Goal: Information Seeking & Learning: Learn about a topic

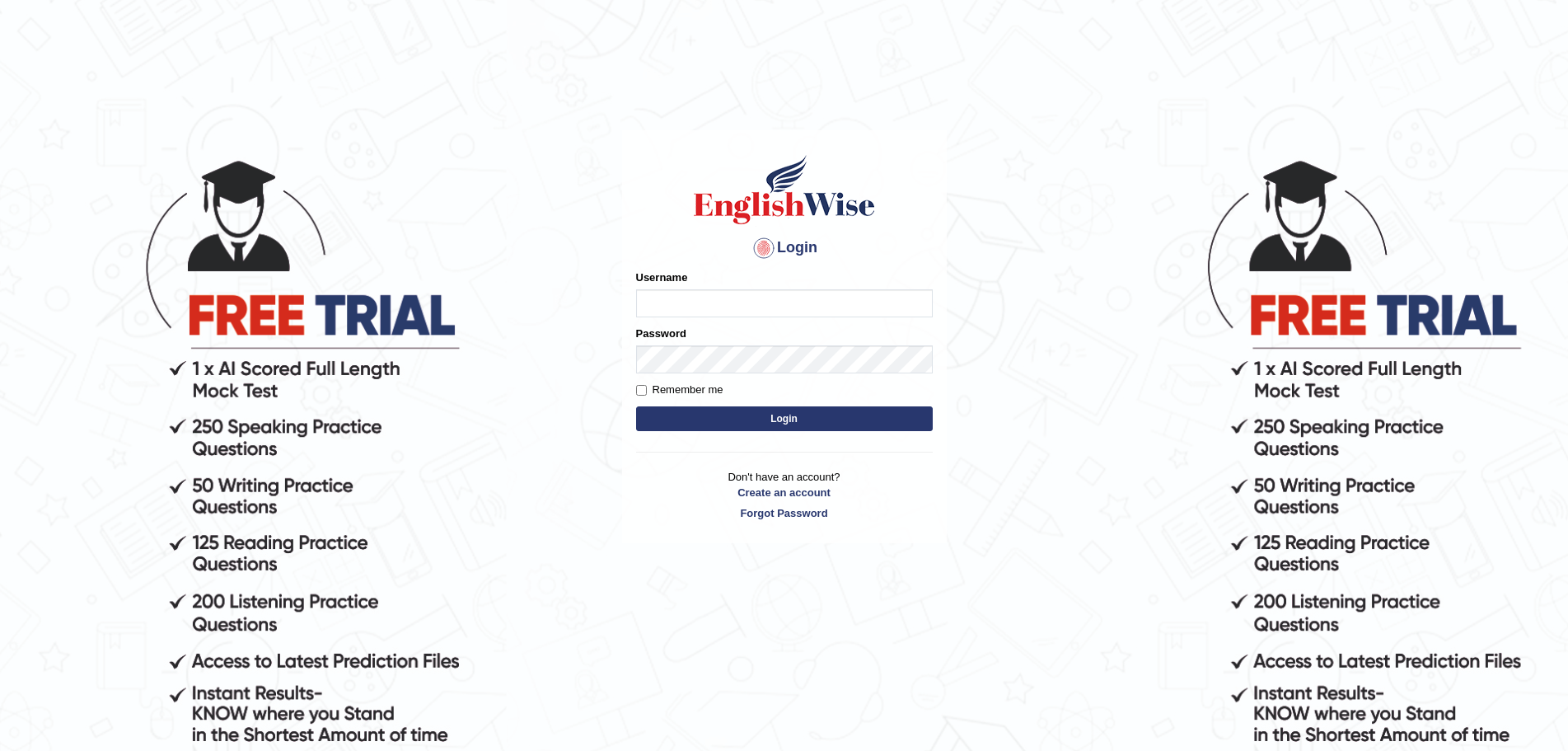
type input "Mugwunali"
click at [801, 418] on button "Login" at bounding box center [785, 419] width 297 height 25
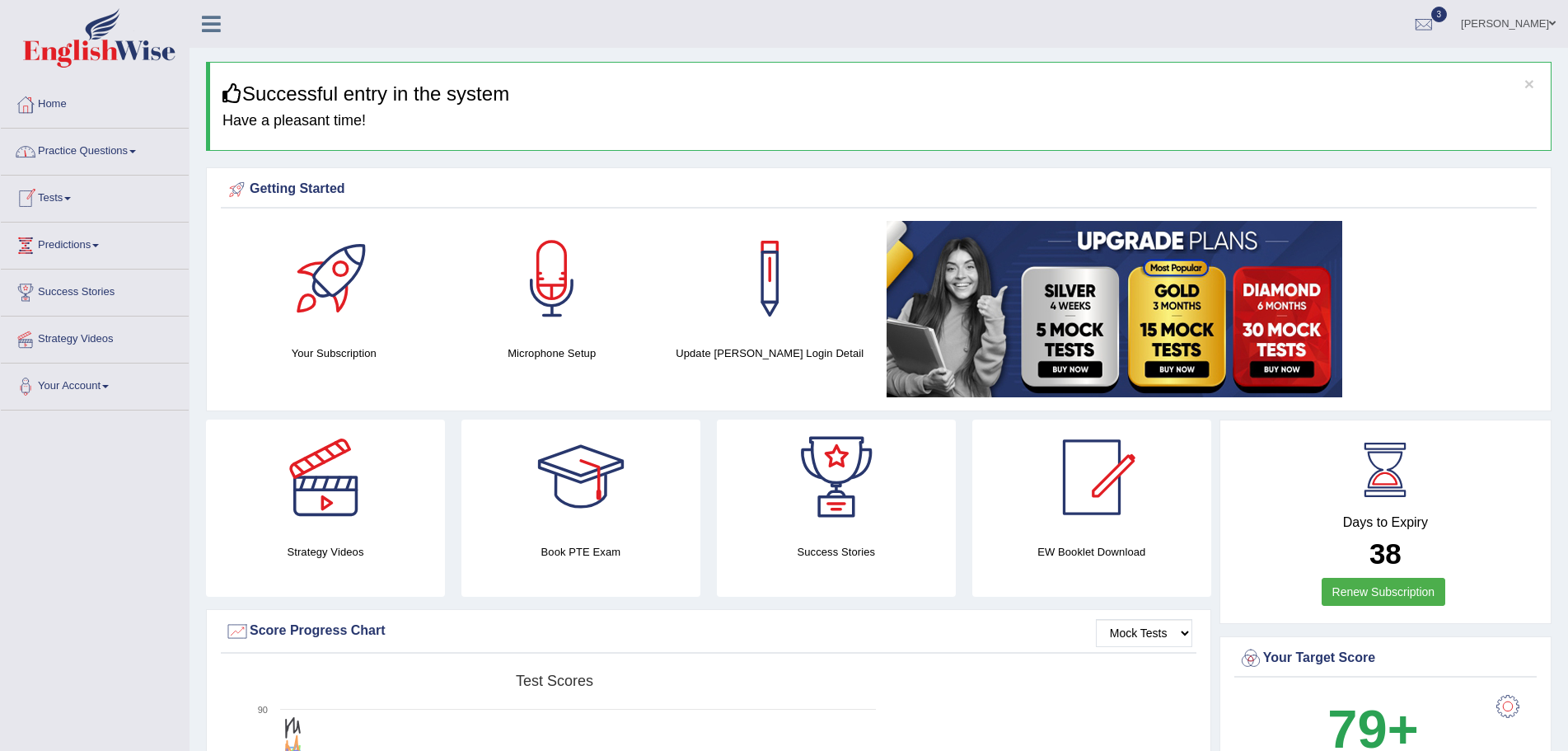
click at [139, 148] on link "Practice Questions" at bounding box center [94, 149] width 188 height 41
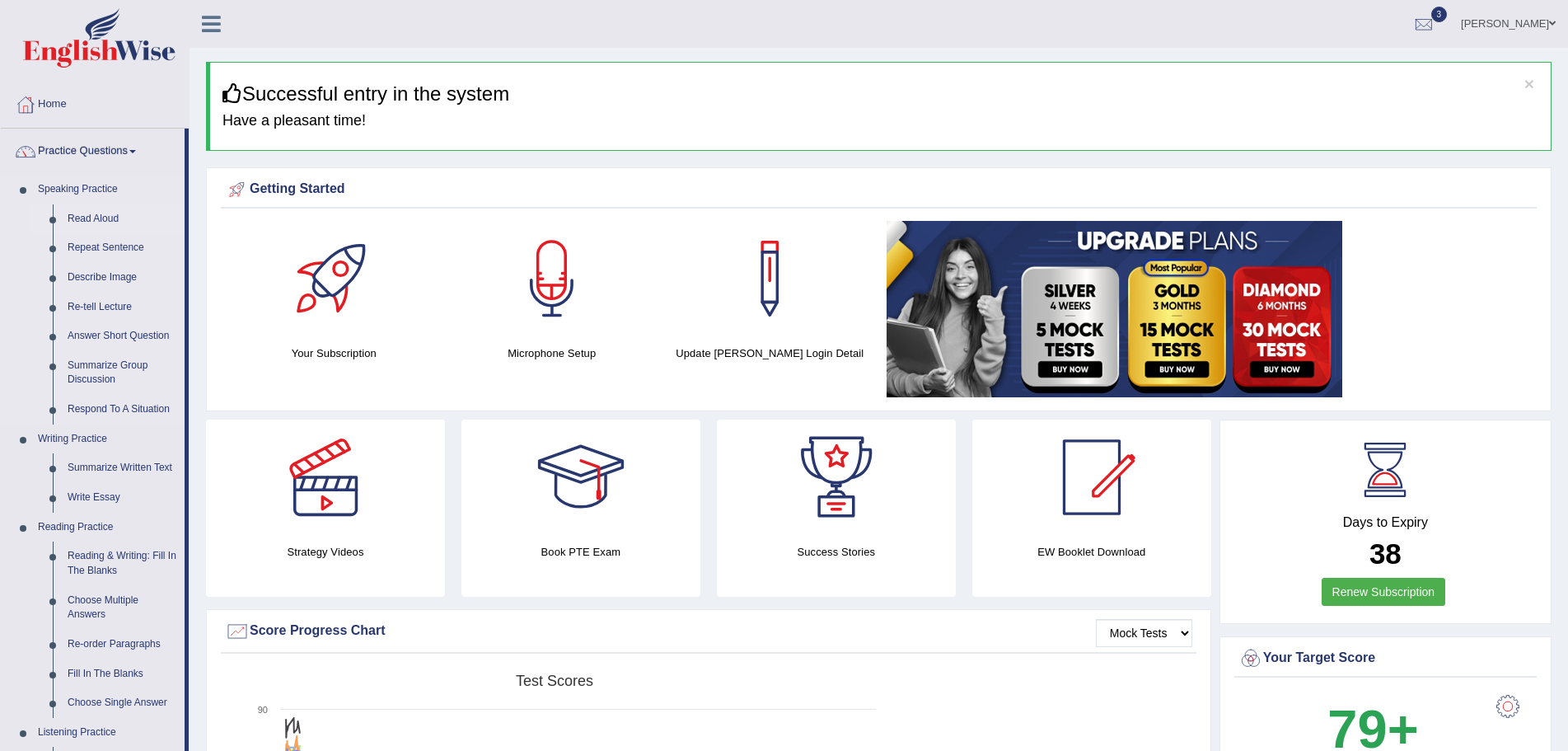
click at [100, 217] on link "Read Aloud" at bounding box center [122, 219] width 125 height 29
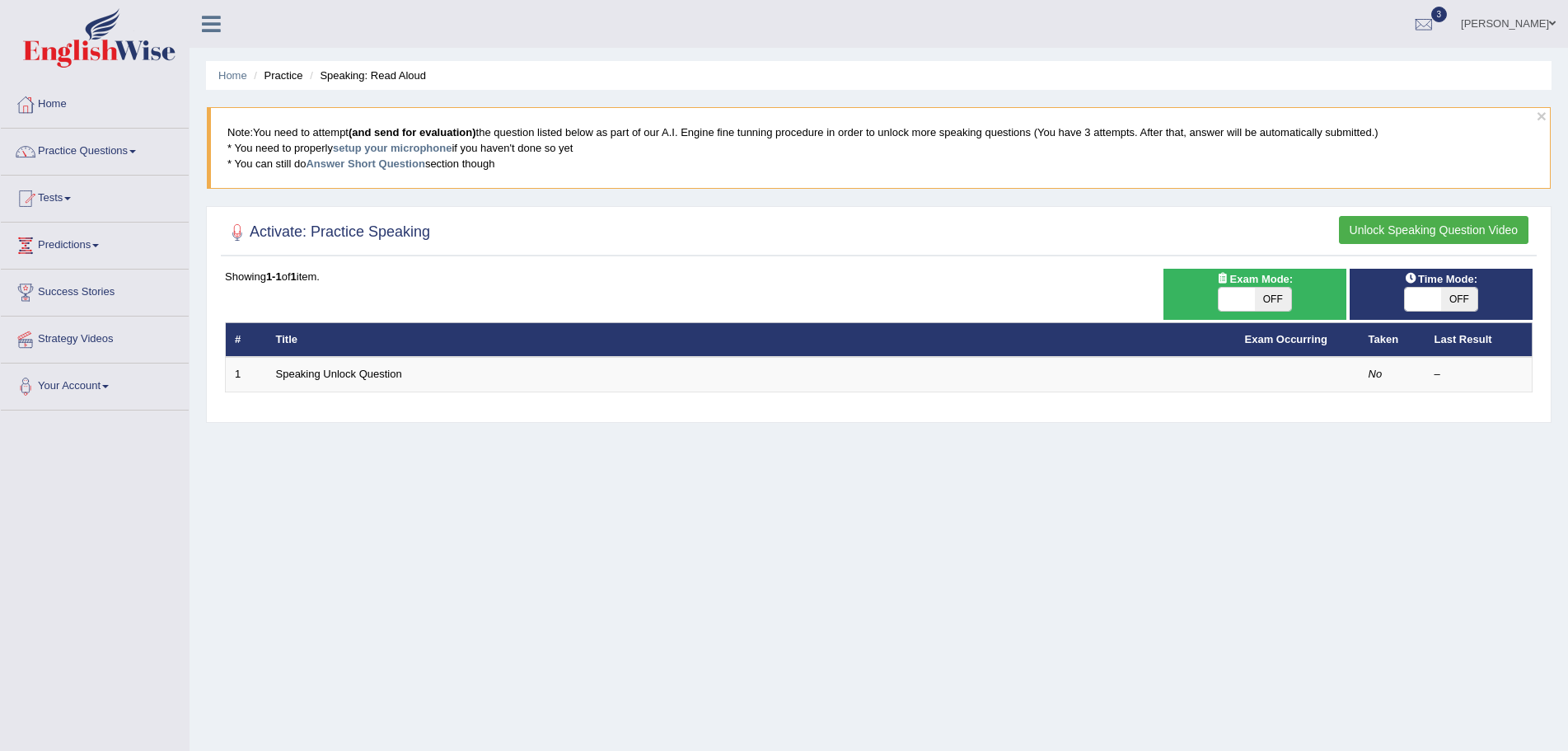
click at [1465, 294] on span "OFF" at bounding box center [1459, 299] width 36 height 23
checkbox input "true"
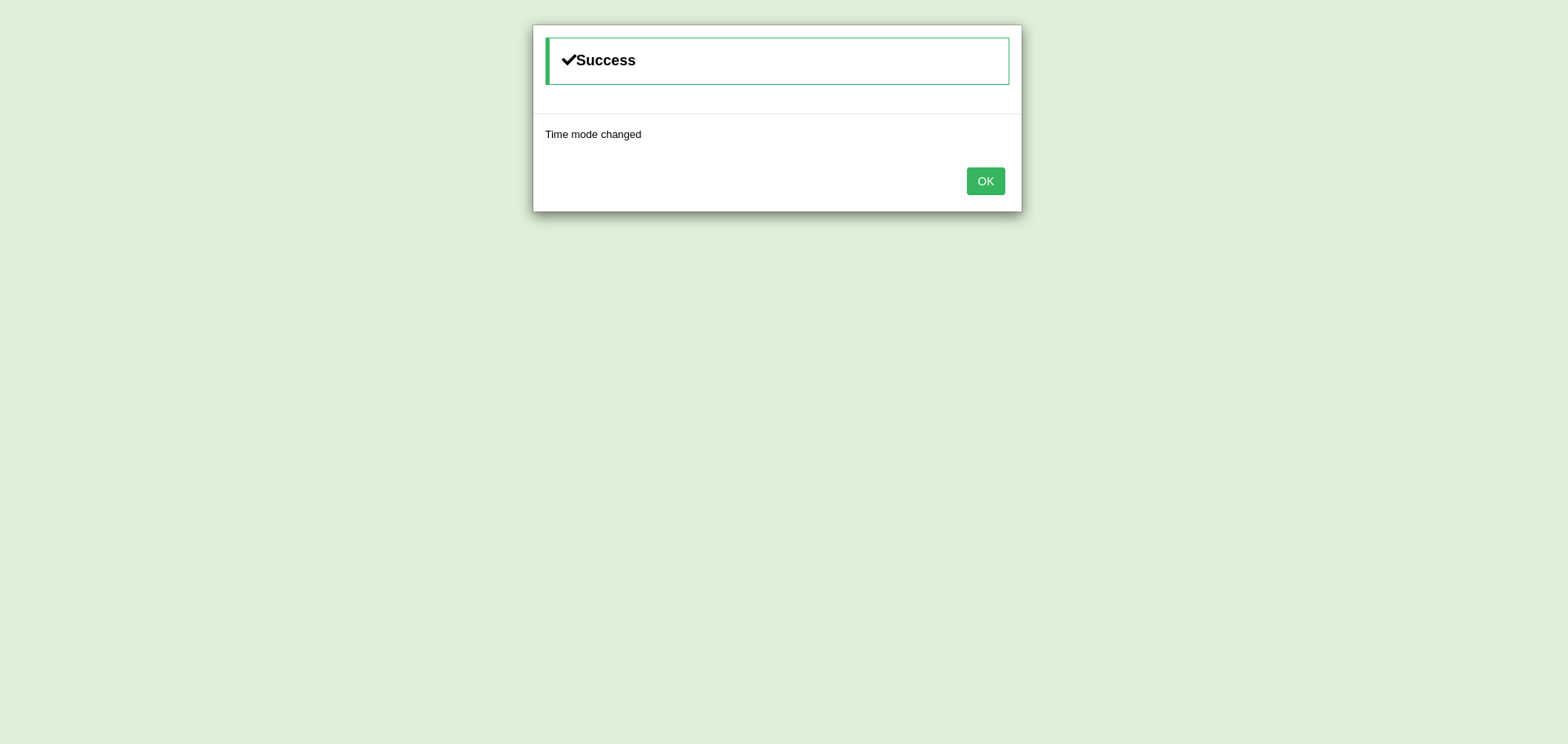
click at [981, 183] on button "OK" at bounding box center [985, 181] width 38 height 28
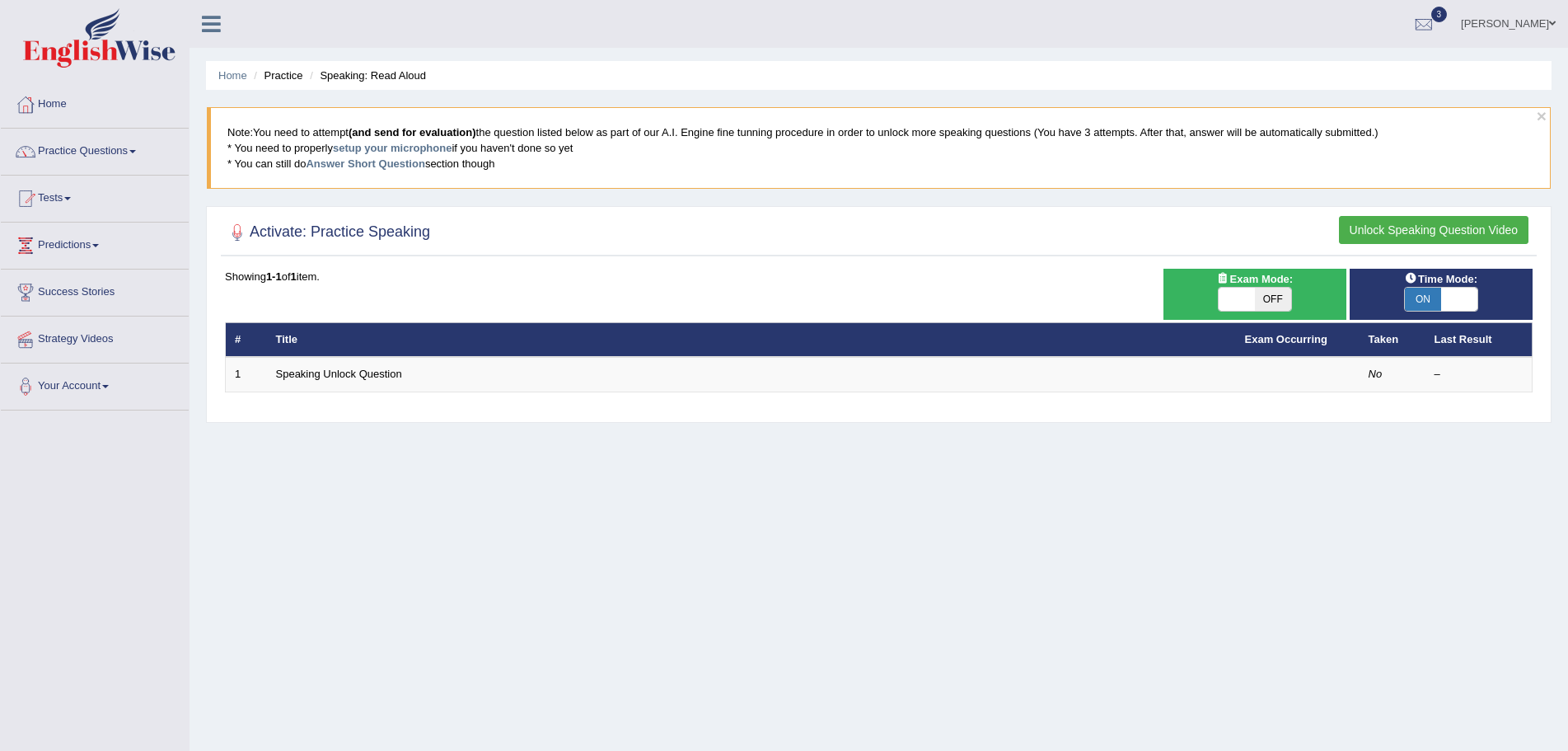
click at [1272, 300] on span "OFF" at bounding box center [1273, 299] width 36 height 23
checkbox input "true"
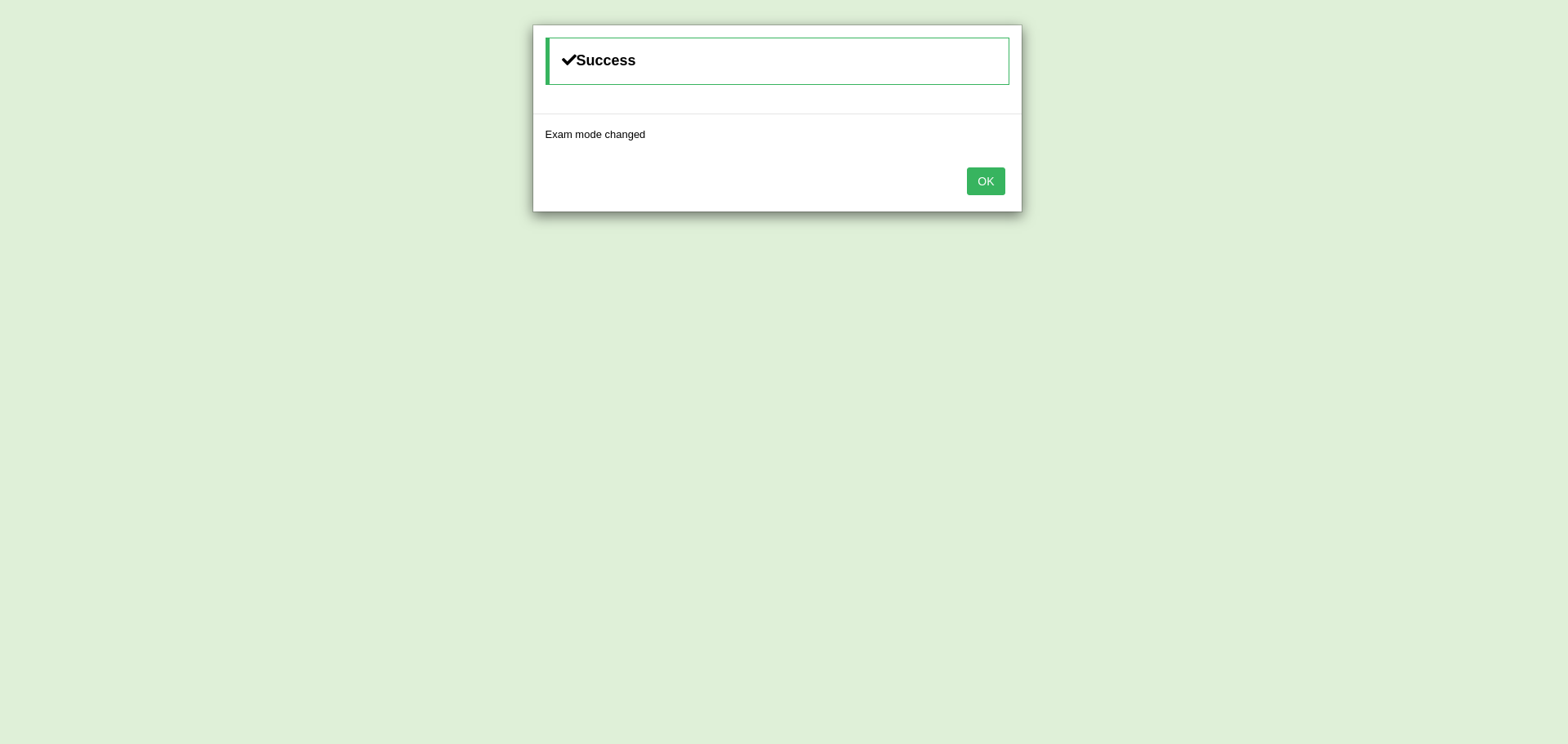
click at [986, 182] on button "OK" at bounding box center [985, 181] width 38 height 28
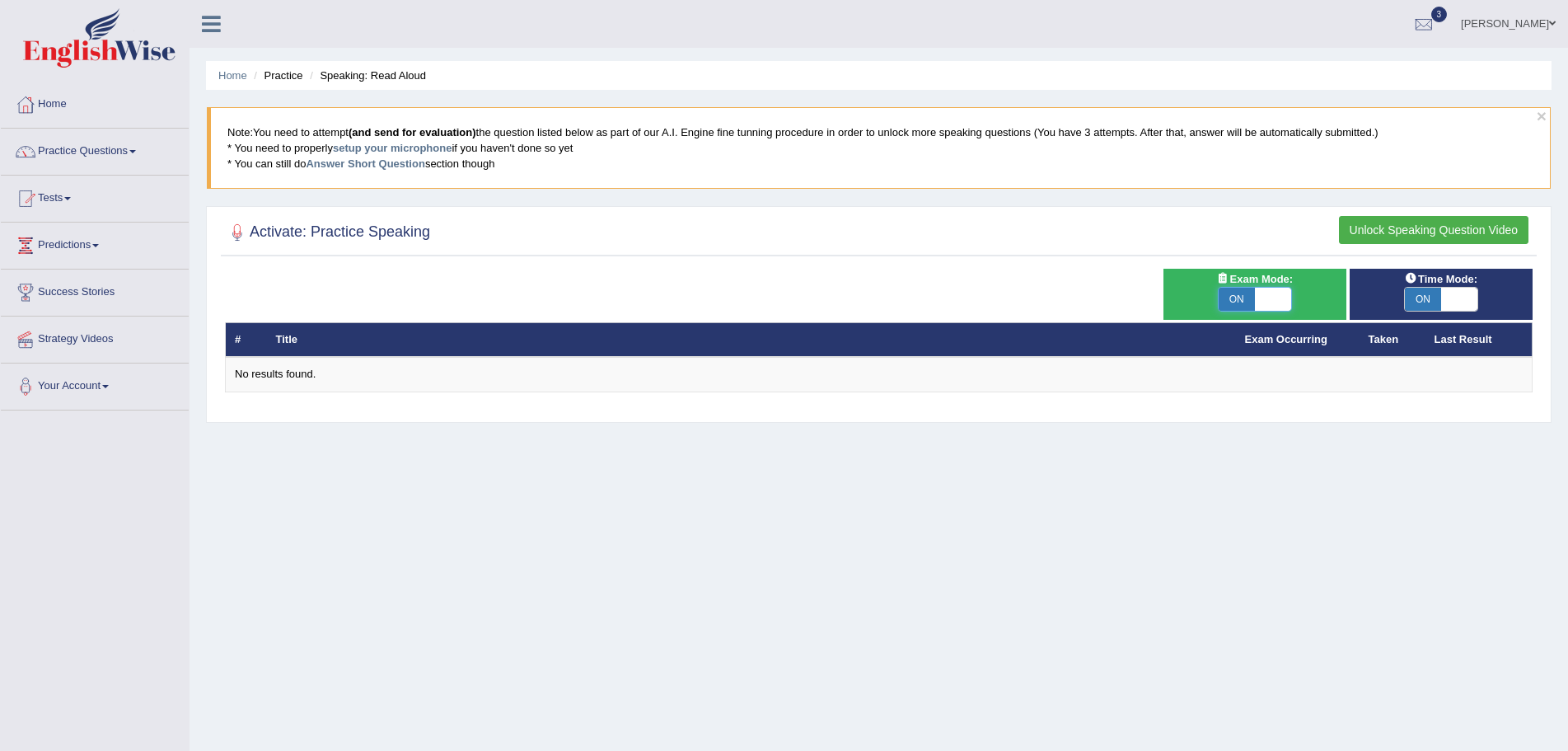
click at [1274, 296] on span at bounding box center [1273, 299] width 36 height 23
checkbox input "false"
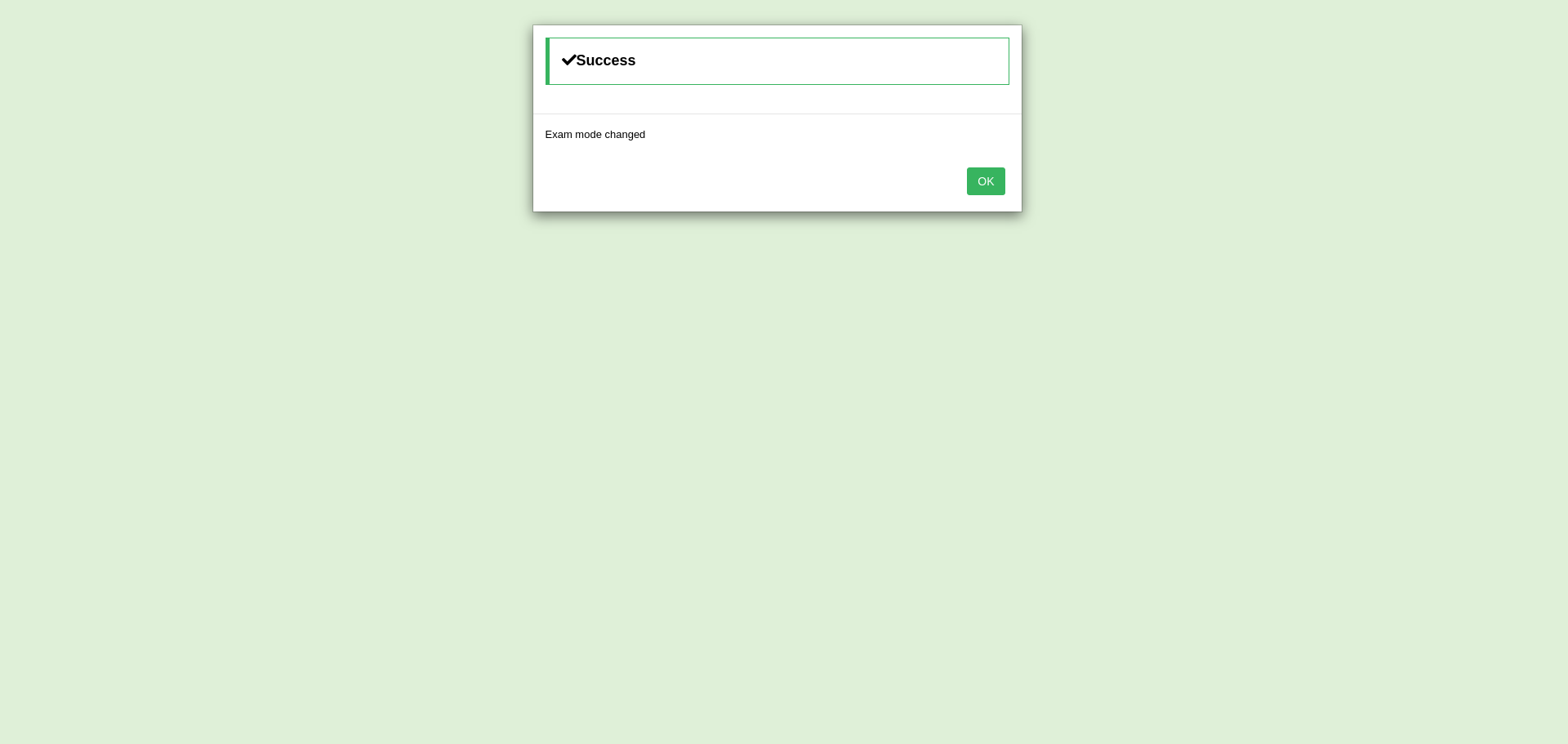
click at [981, 180] on button "OK" at bounding box center [985, 181] width 38 height 28
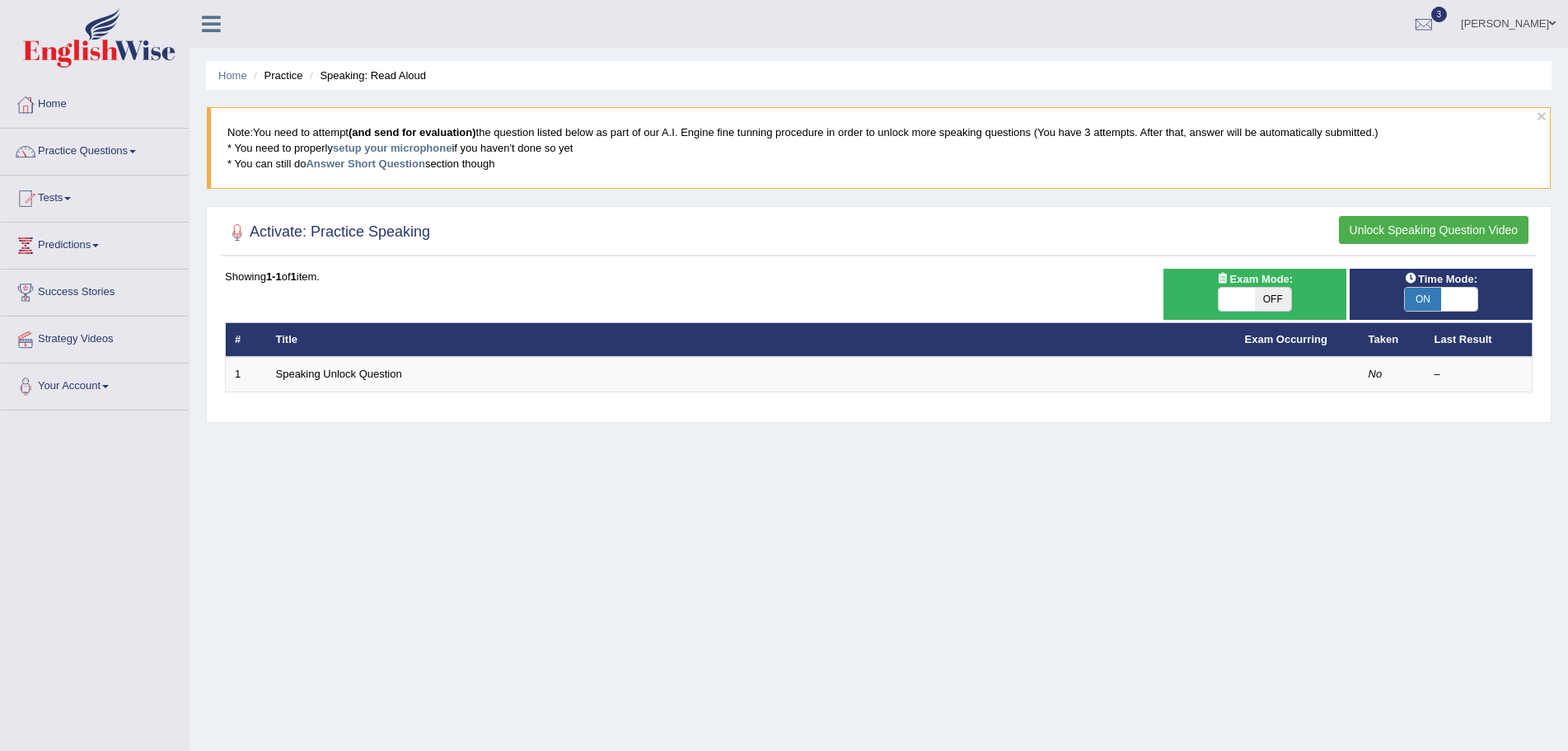
click at [1552, 25] on span at bounding box center [1552, 23] width 7 height 11
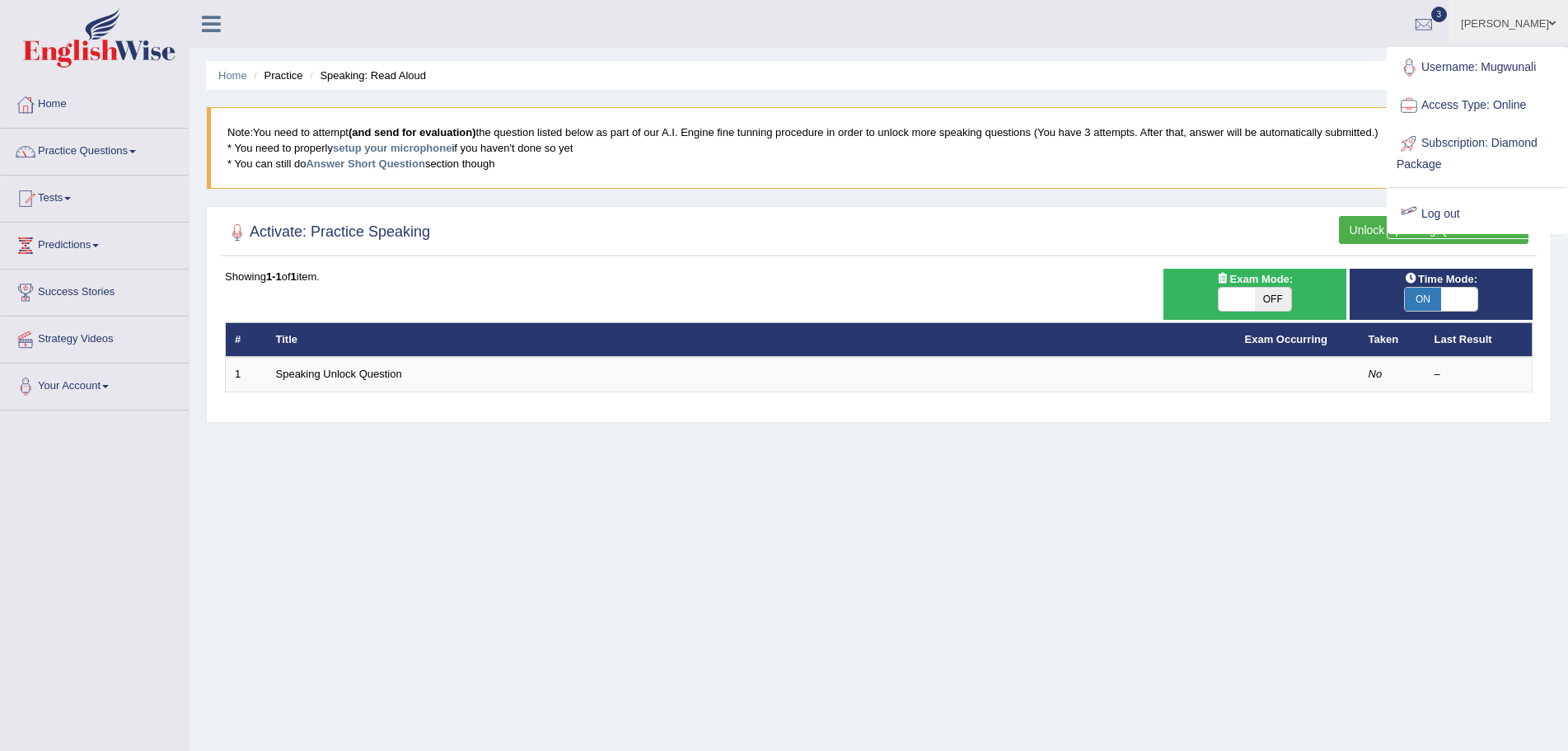
click at [1448, 214] on link "Log out" at bounding box center [1478, 214] width 178 height 38
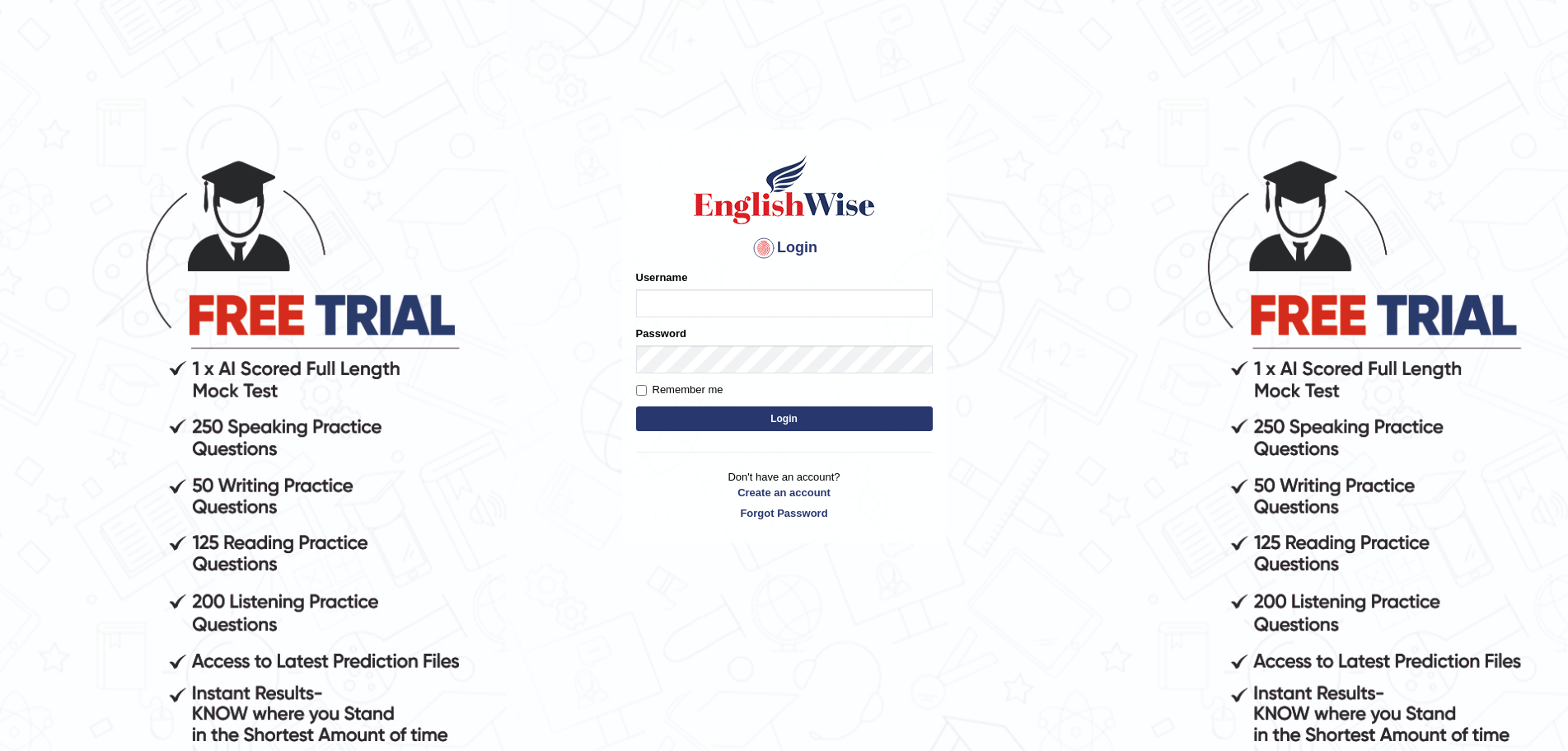
type input "Mugwunali"
click at [801, 423] on button "Login" at bounding box center [785, 419] width 297 height 25
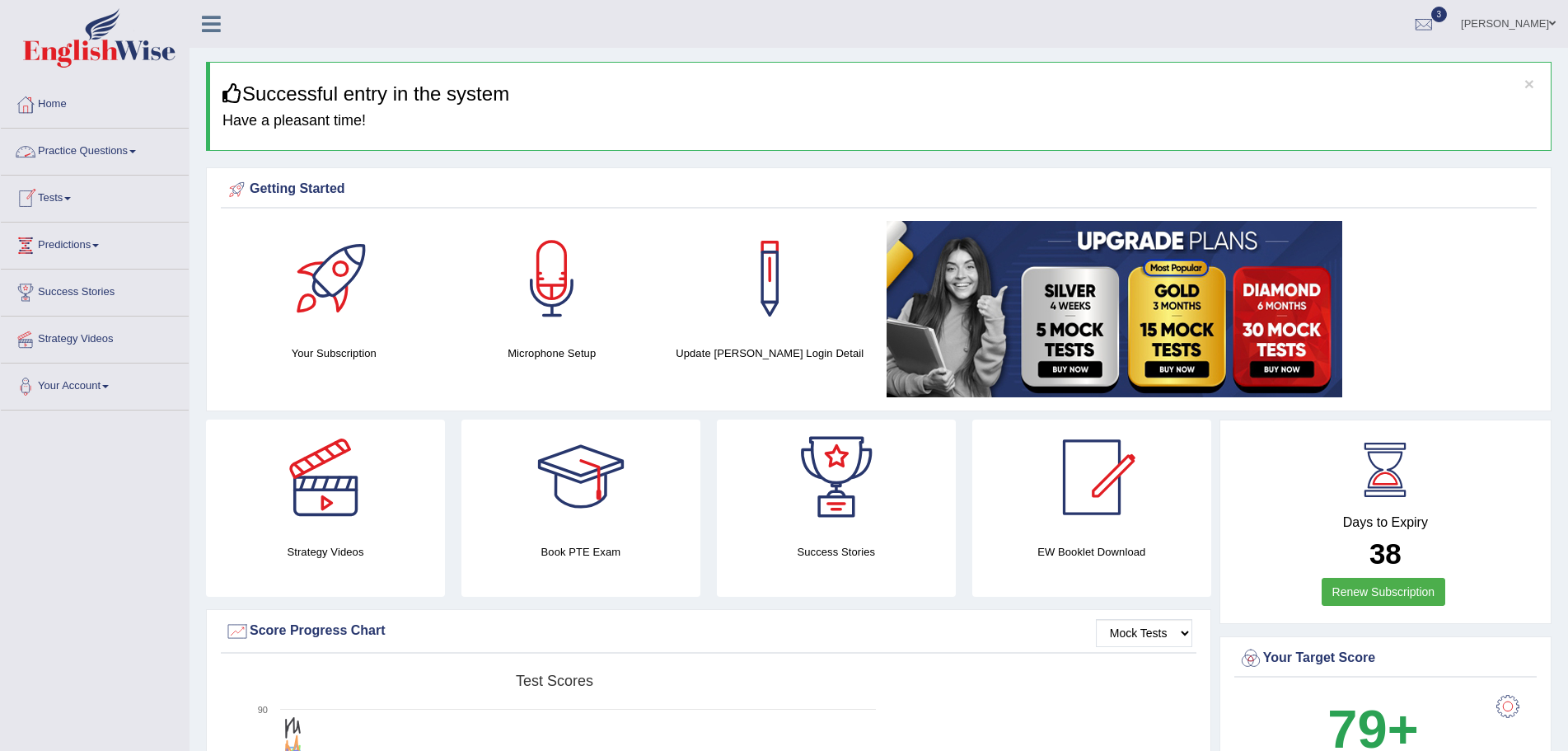
click at [136, 148] on link "Practice Questions" at bounding box center [94, 149] width 188 height 41
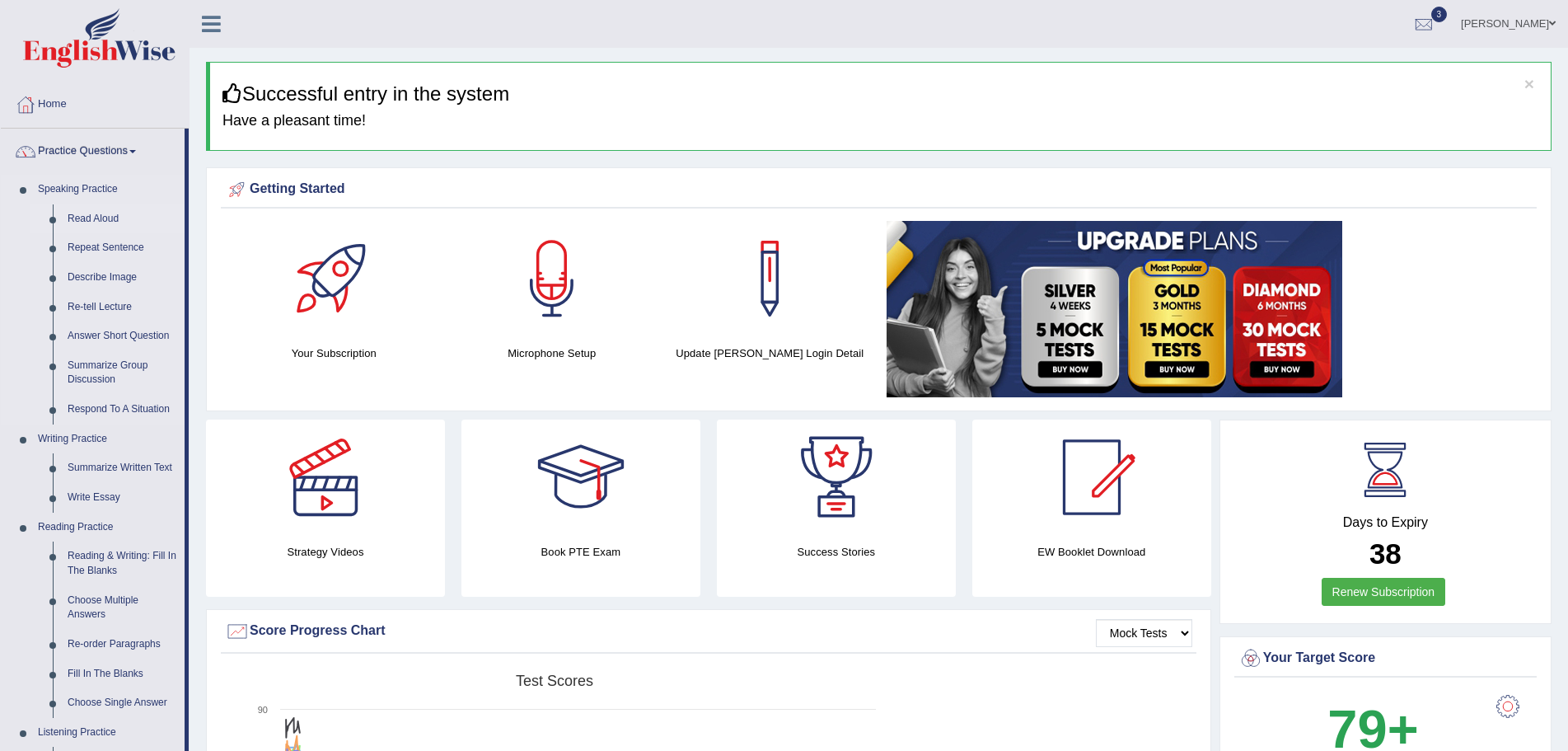
click at [105, 217] on link "Read Aloud" at bounding box center [122, 219] width 125 height 29
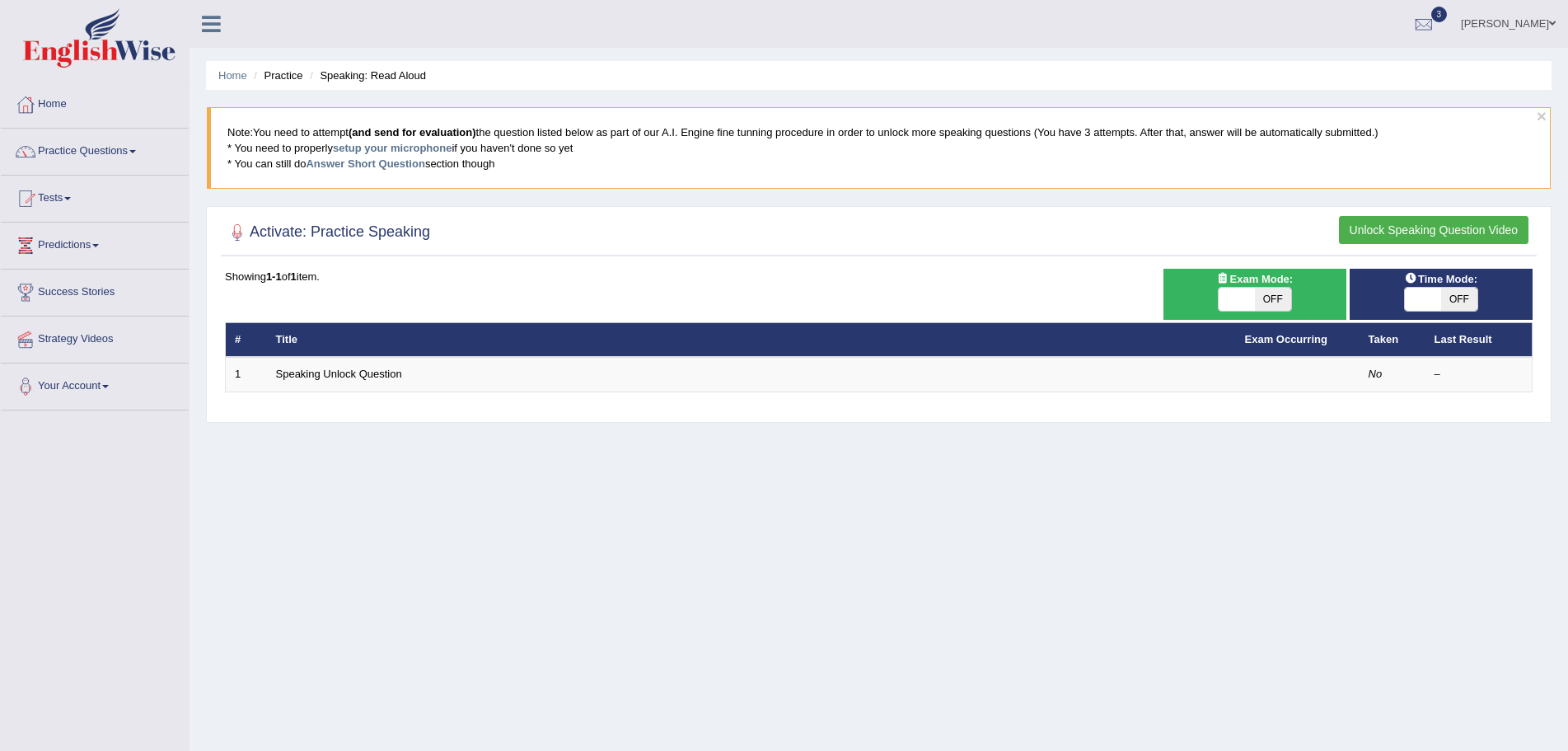
click at [1455, 306] on span "OFF" at bounding box center [1459, 299] width 36 height 23
checkbox input "true"
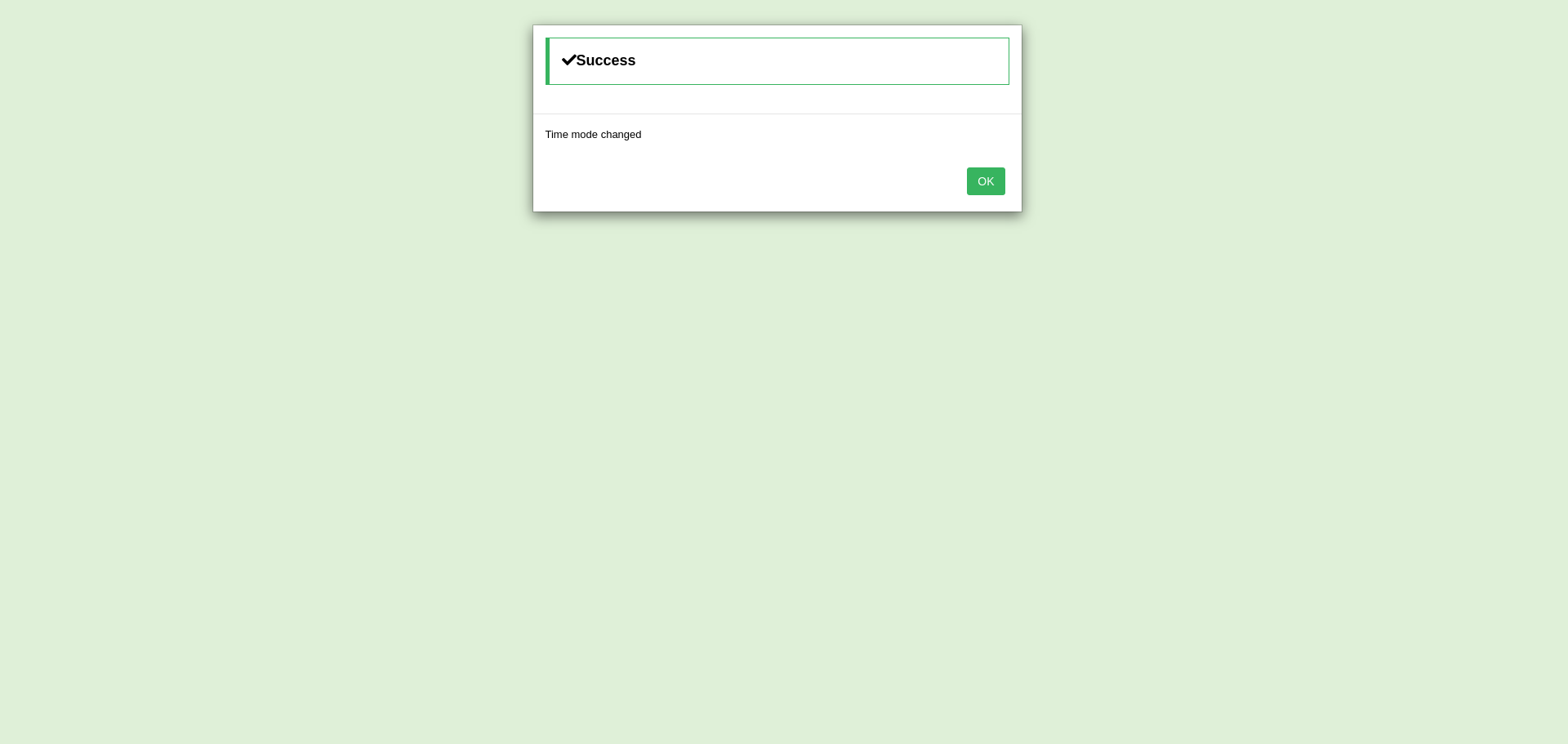
click at [970, 171] on button "OK" at bounding box center [985, 181] width 38 height 28
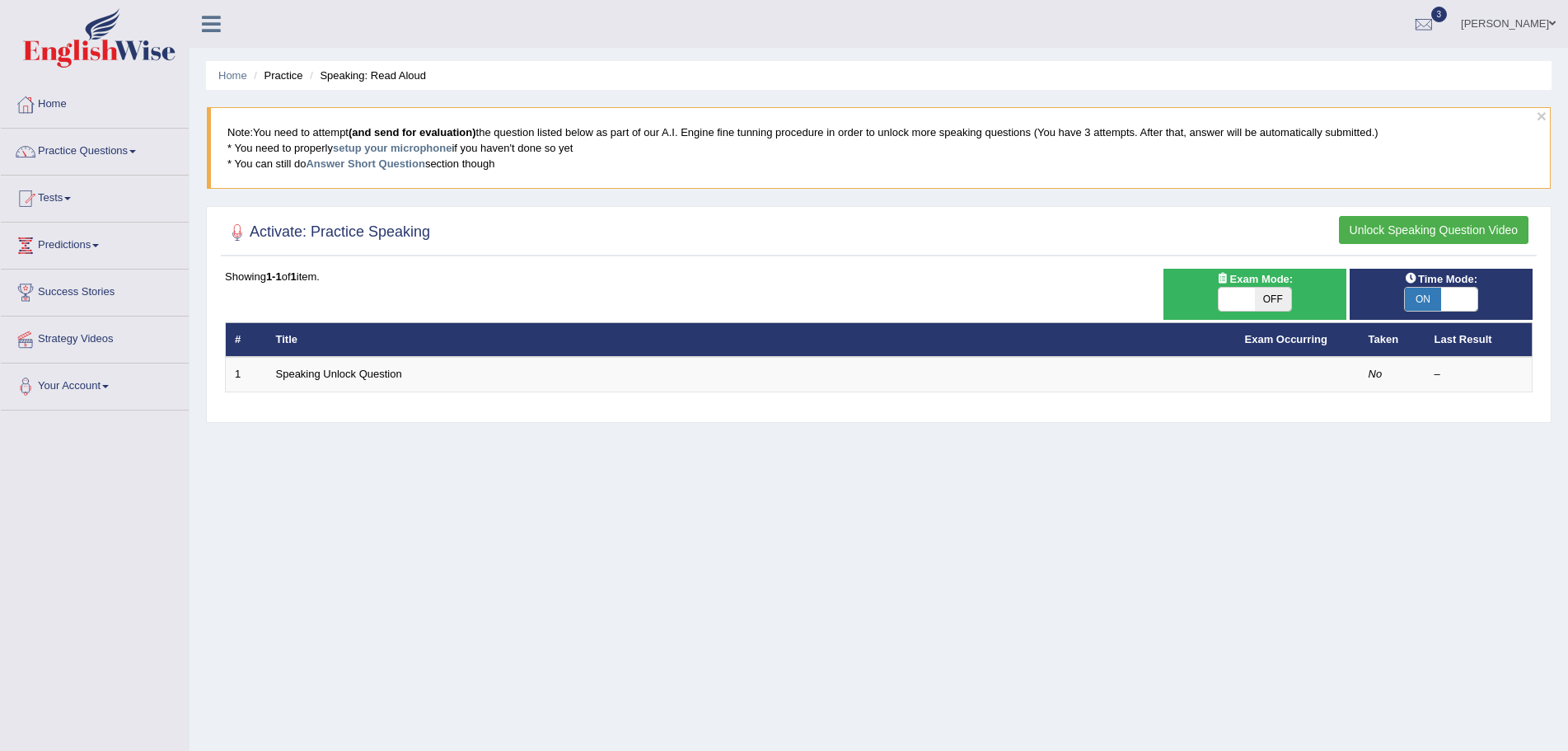
click at [1274, 302] on span "OFF" at bounding box center [1273, 299] width 36 height 23
checkbox input "true"
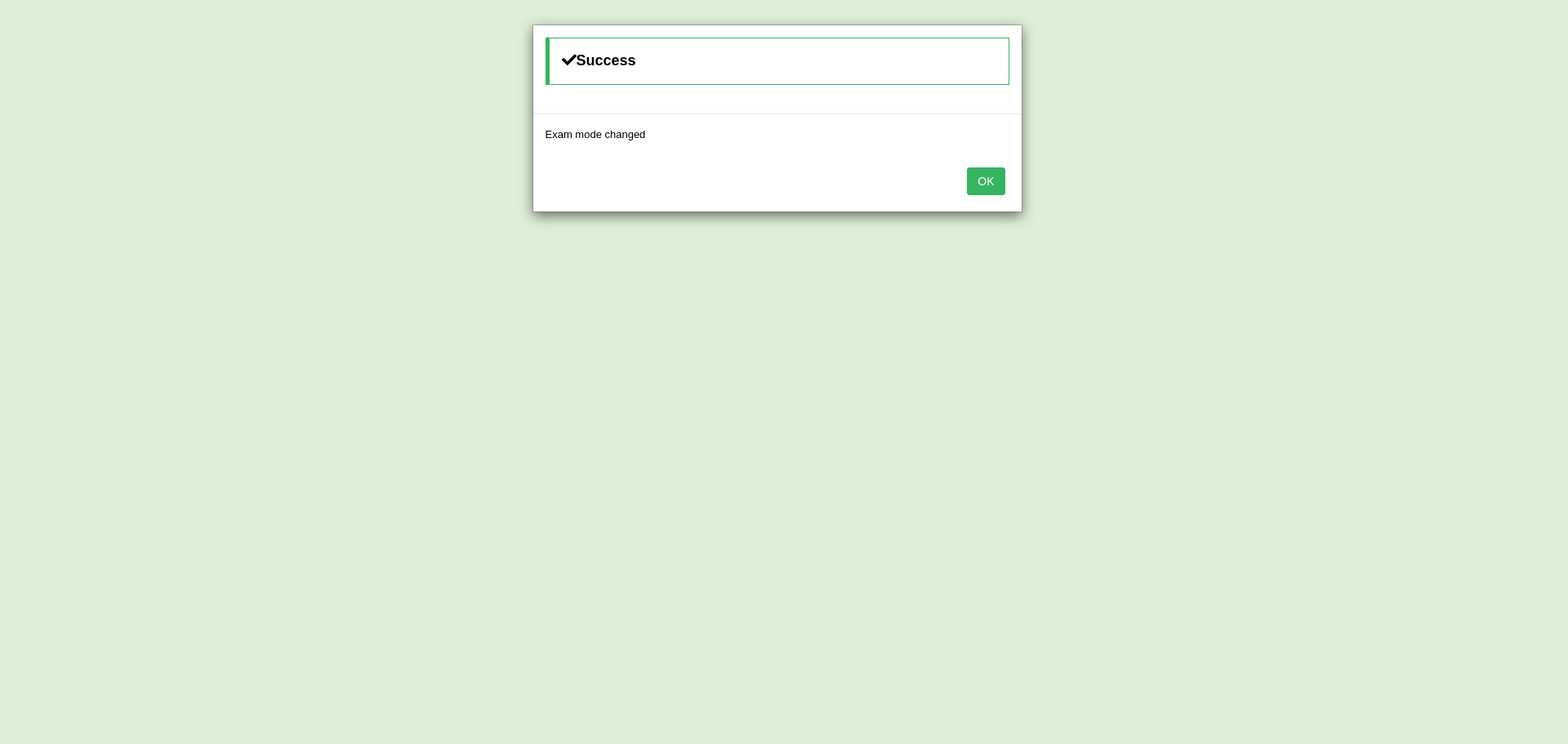
click at [981, 178] on button "OK" at bounding box center [985, 181] width 38 height 28
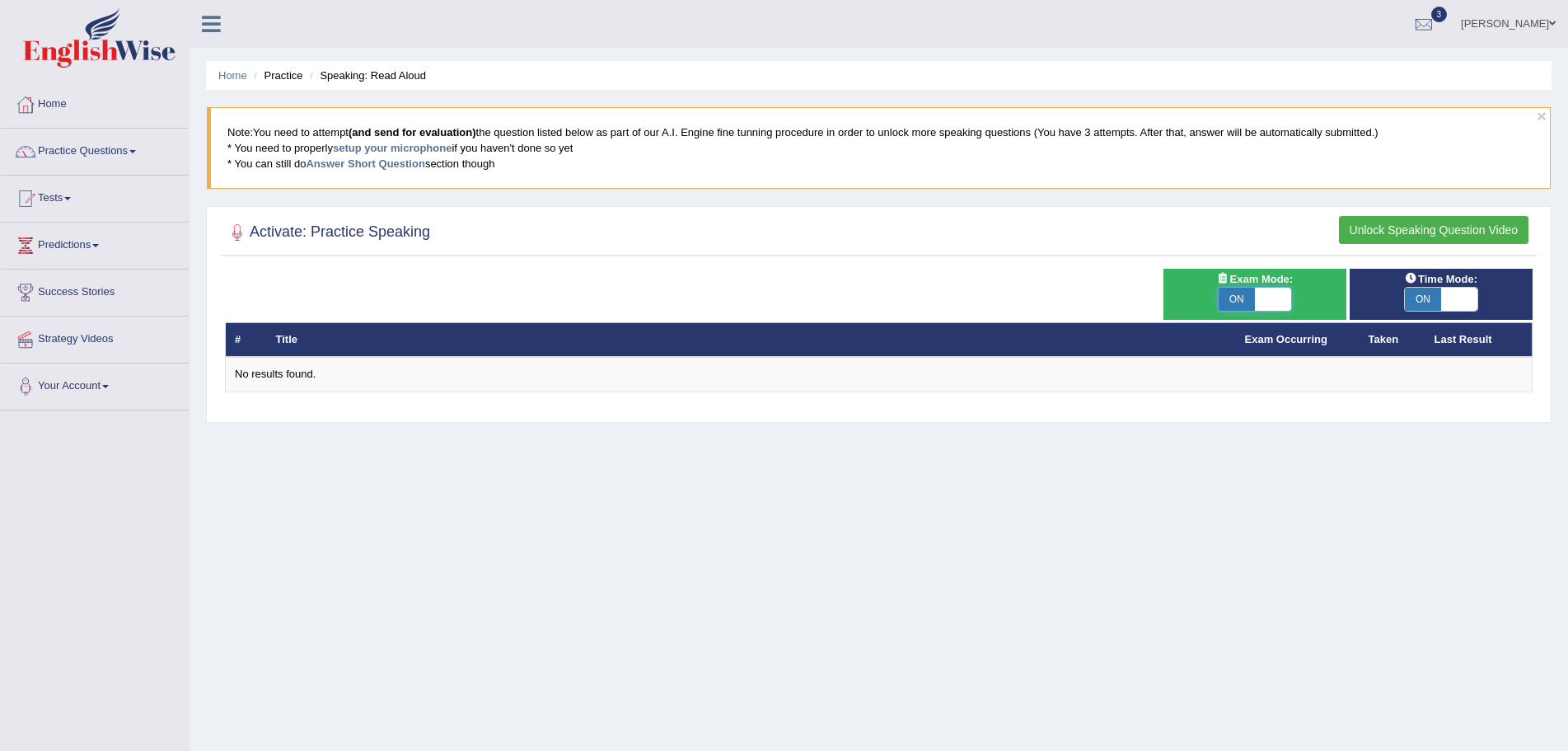
click at [1283, 294] on span at bounding box center [1273, 299] width 36 height 23
checkbox input "false"
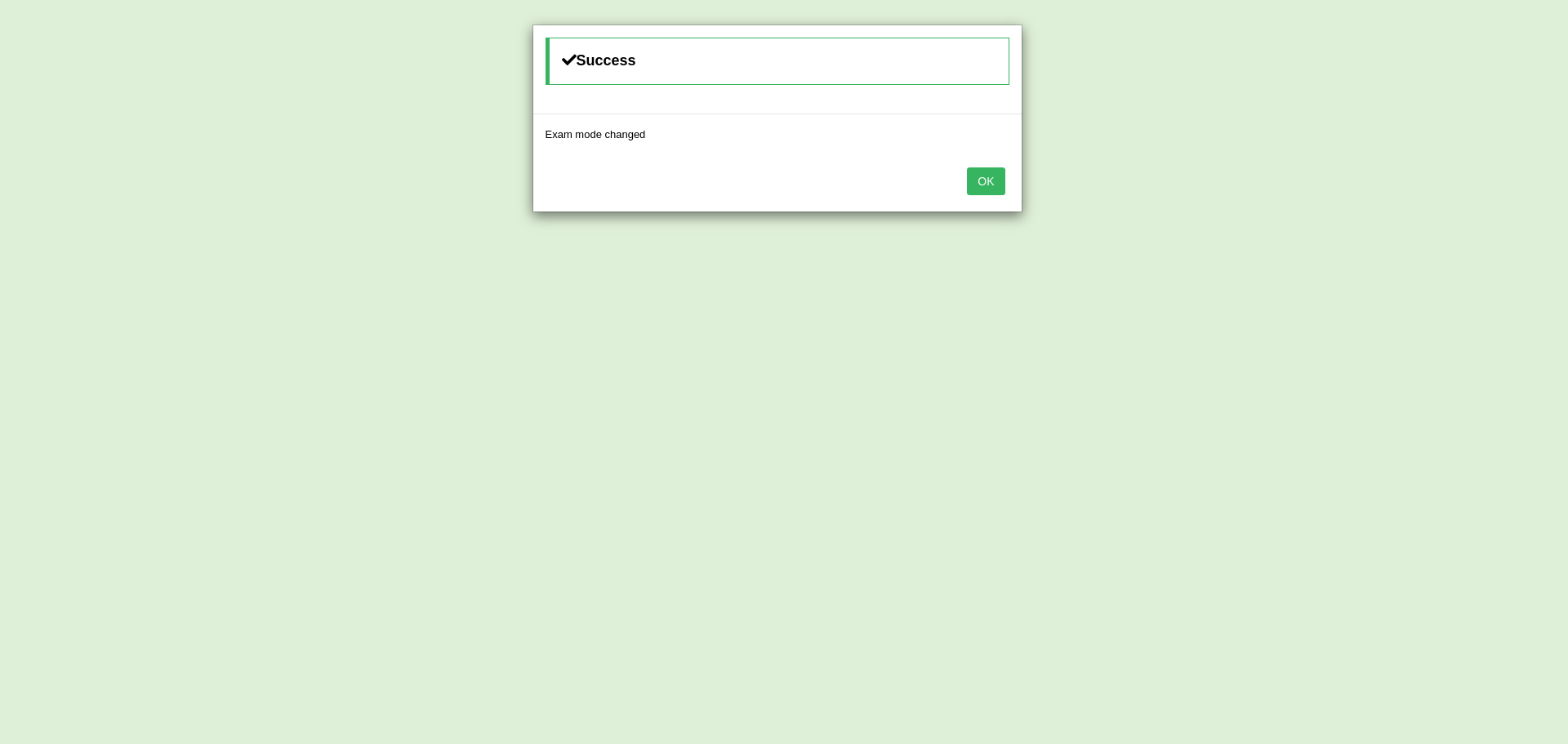
click at [978, 172] on button "OK" at bounding box center [985, 181] width 38 height 28
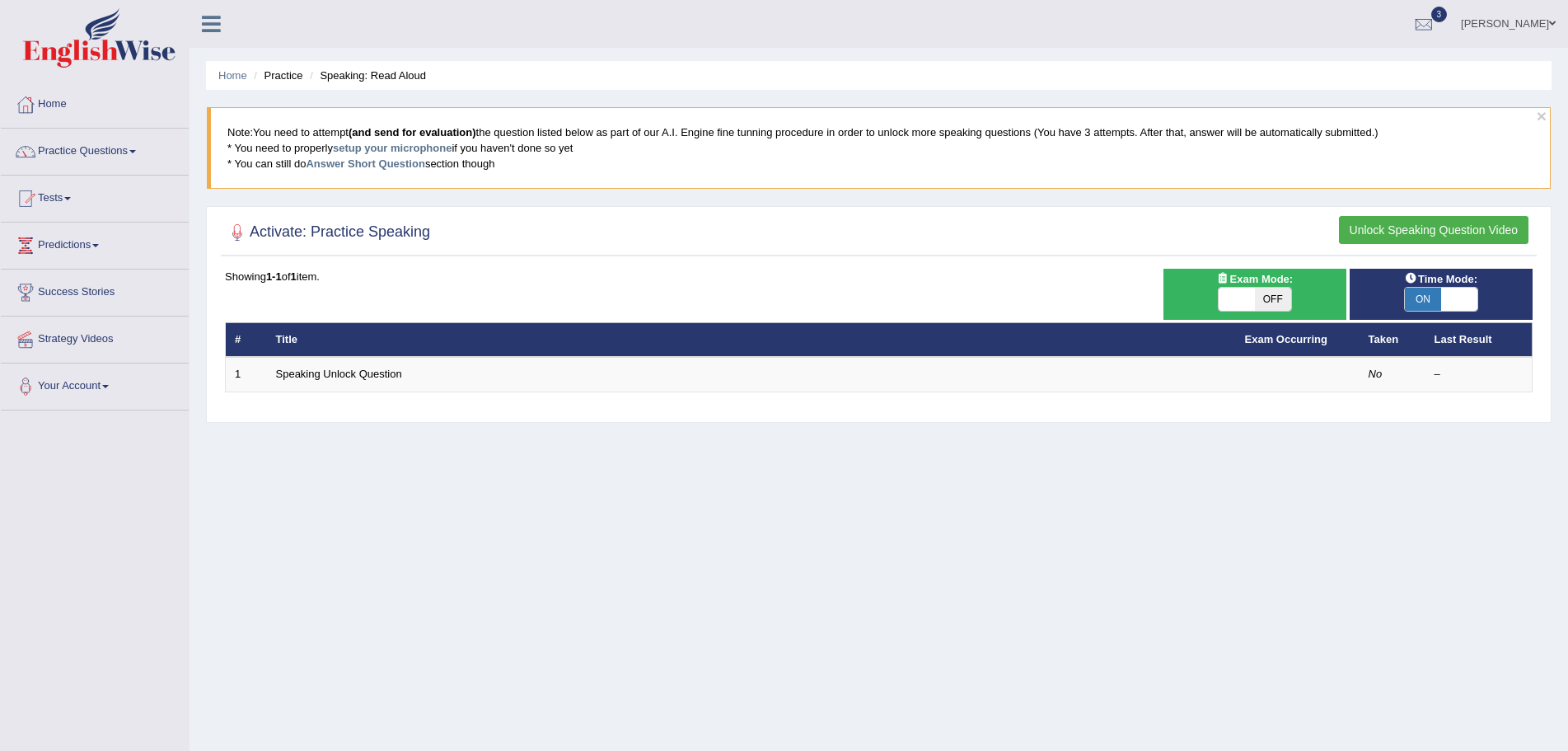
click at [1401, 228] on button "Unlock Speaking Question Video" at bounding box center [1433, 230] width 190 height 29
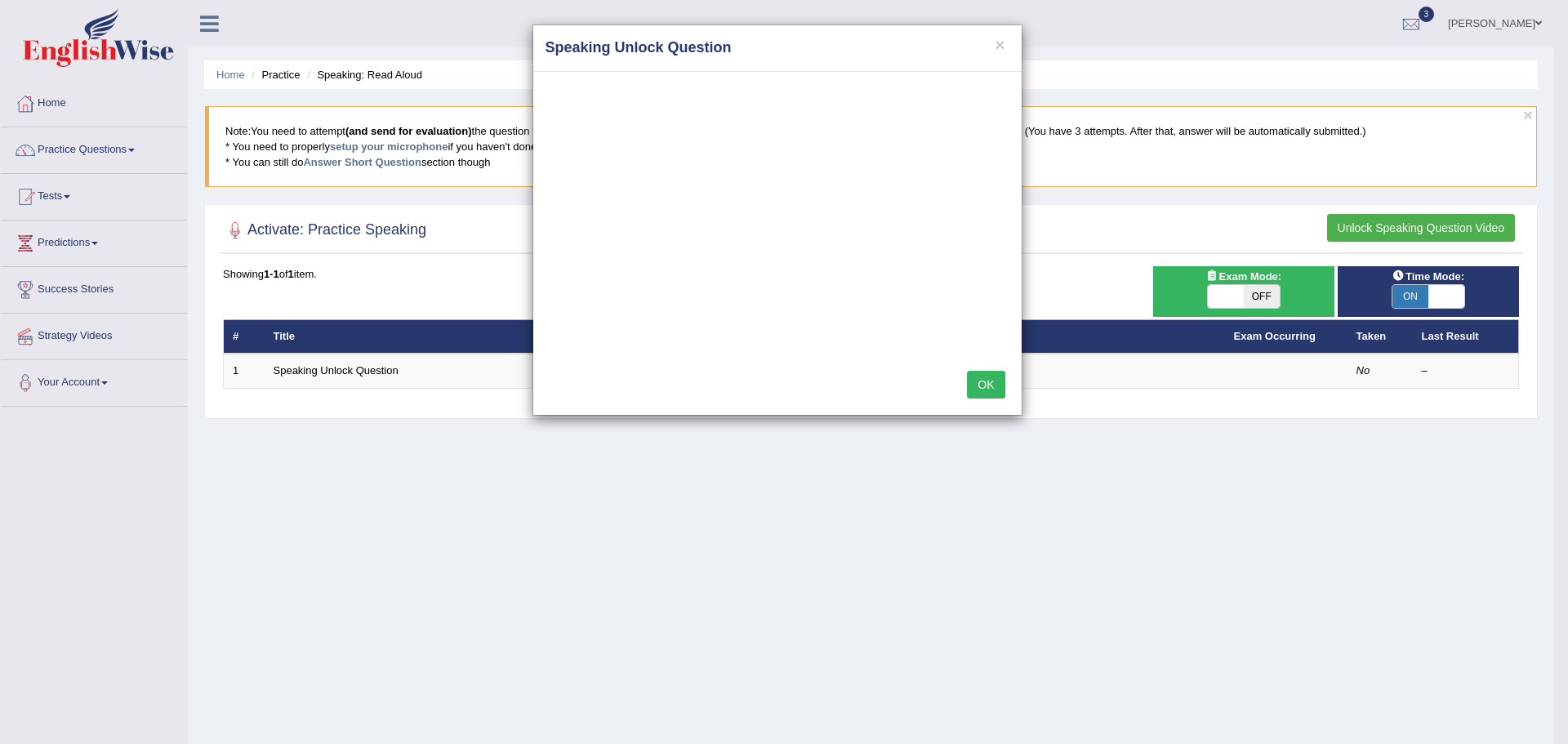
click at [972, 381] on button "OK" at bounding box center [985, 385] width 38 height 28
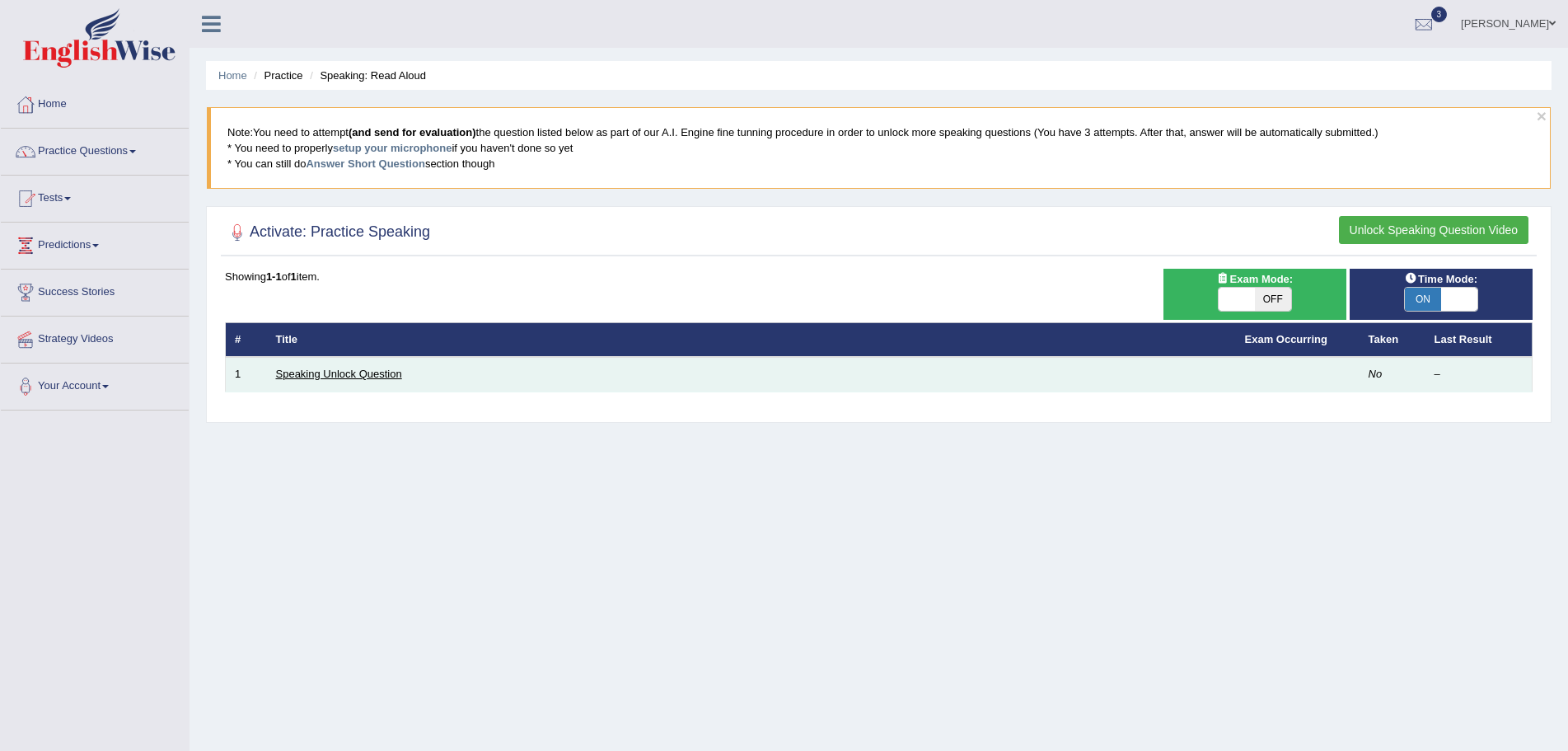
click at [364, 375] on link "Speaking Unlock Question" at bounding box center [339, 374] width 126 height 13
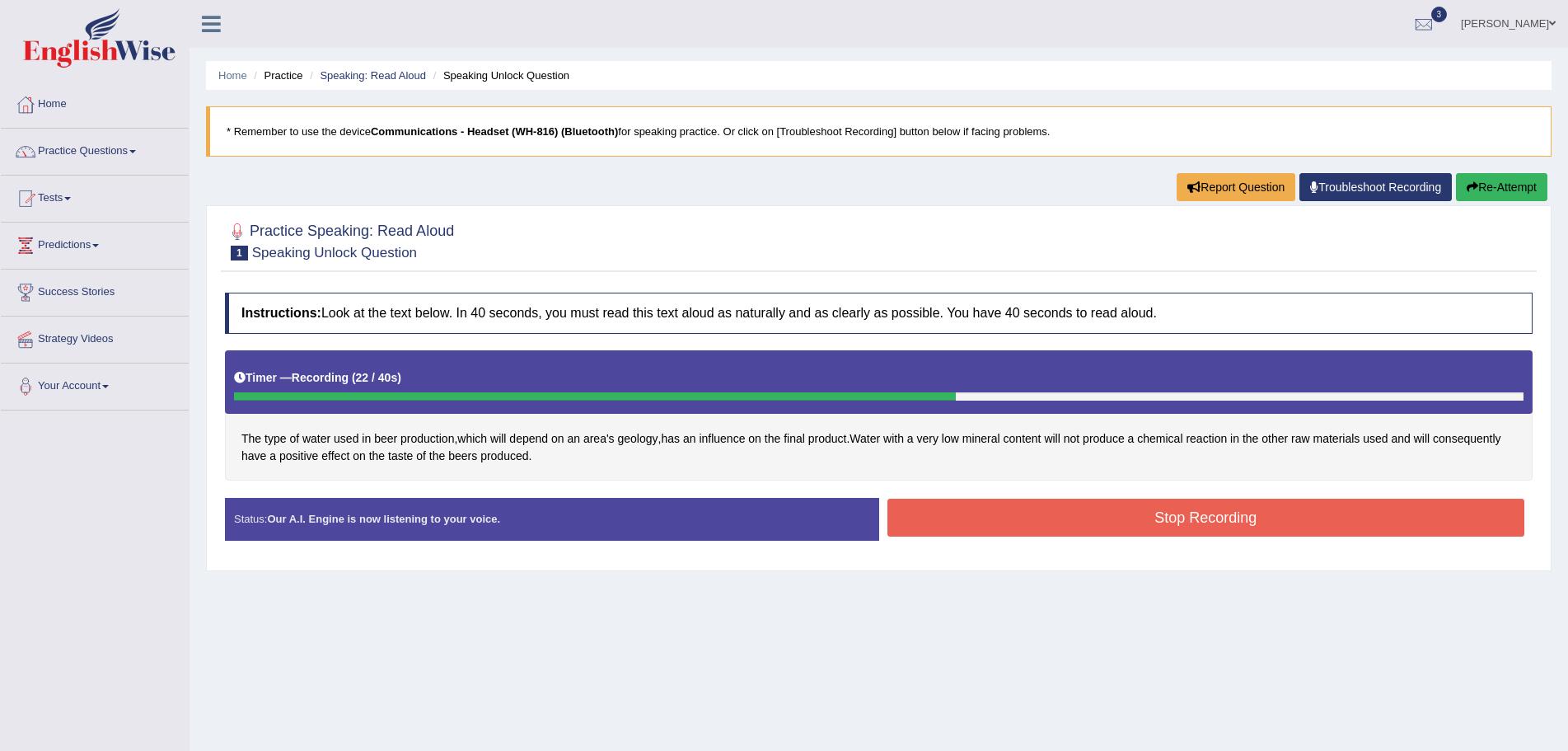
click at [1030, 519] on button "Stop Recording" at bounding box center [1206, 518] width 638 height 38
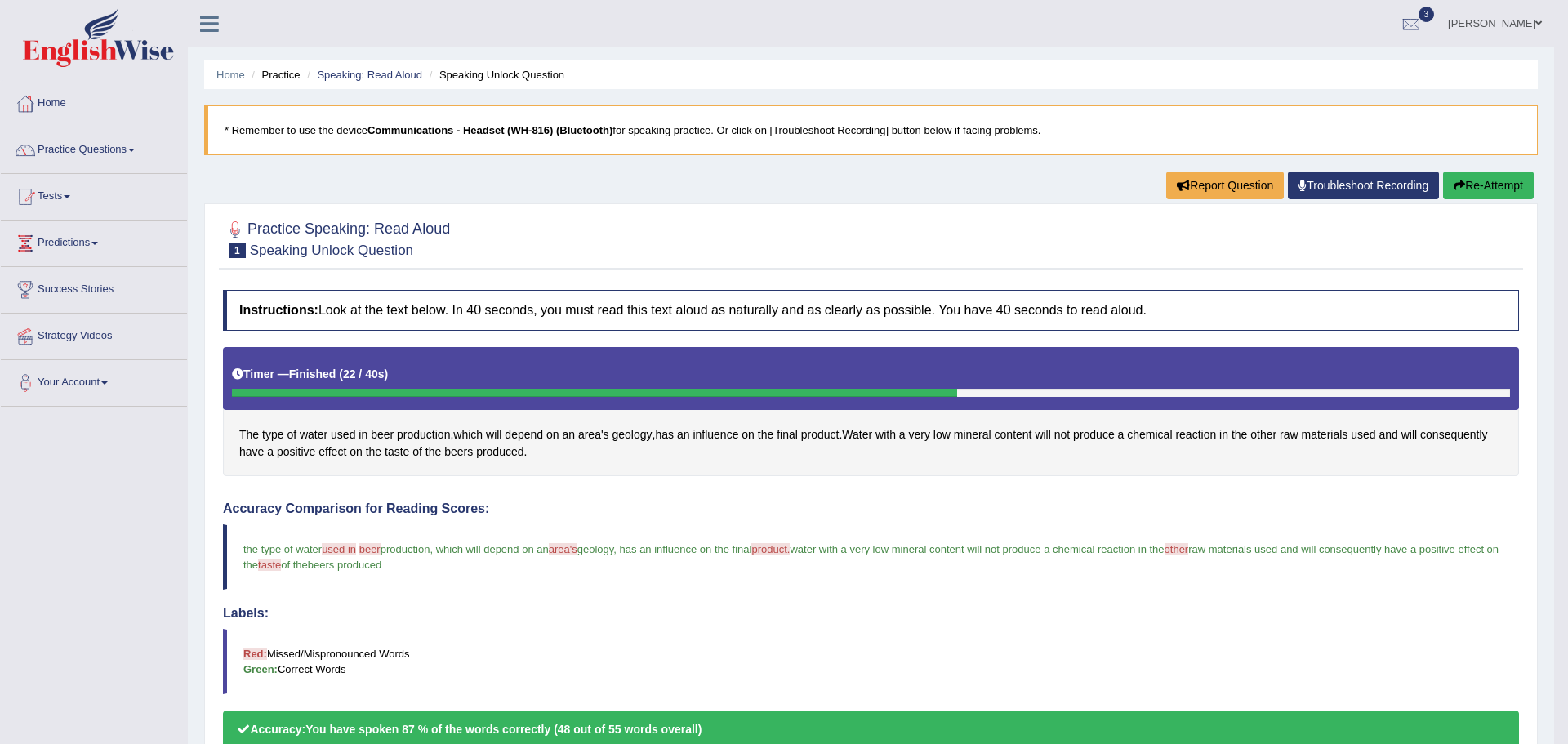
click at [243, 539] on div "Comparing text to speech..." at bounding box center [784, 372] width 1568 height 744
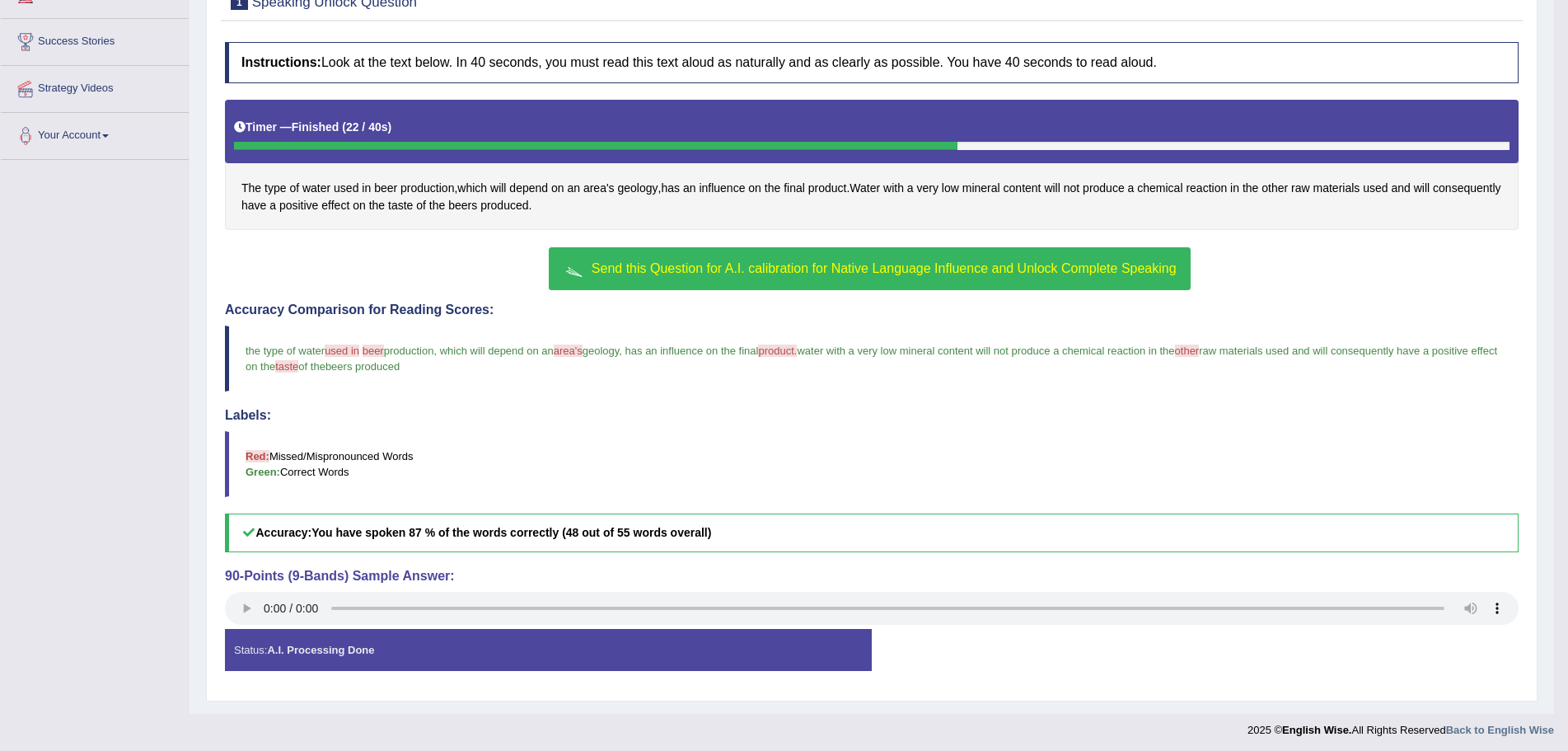
scroll to position [255, 0]
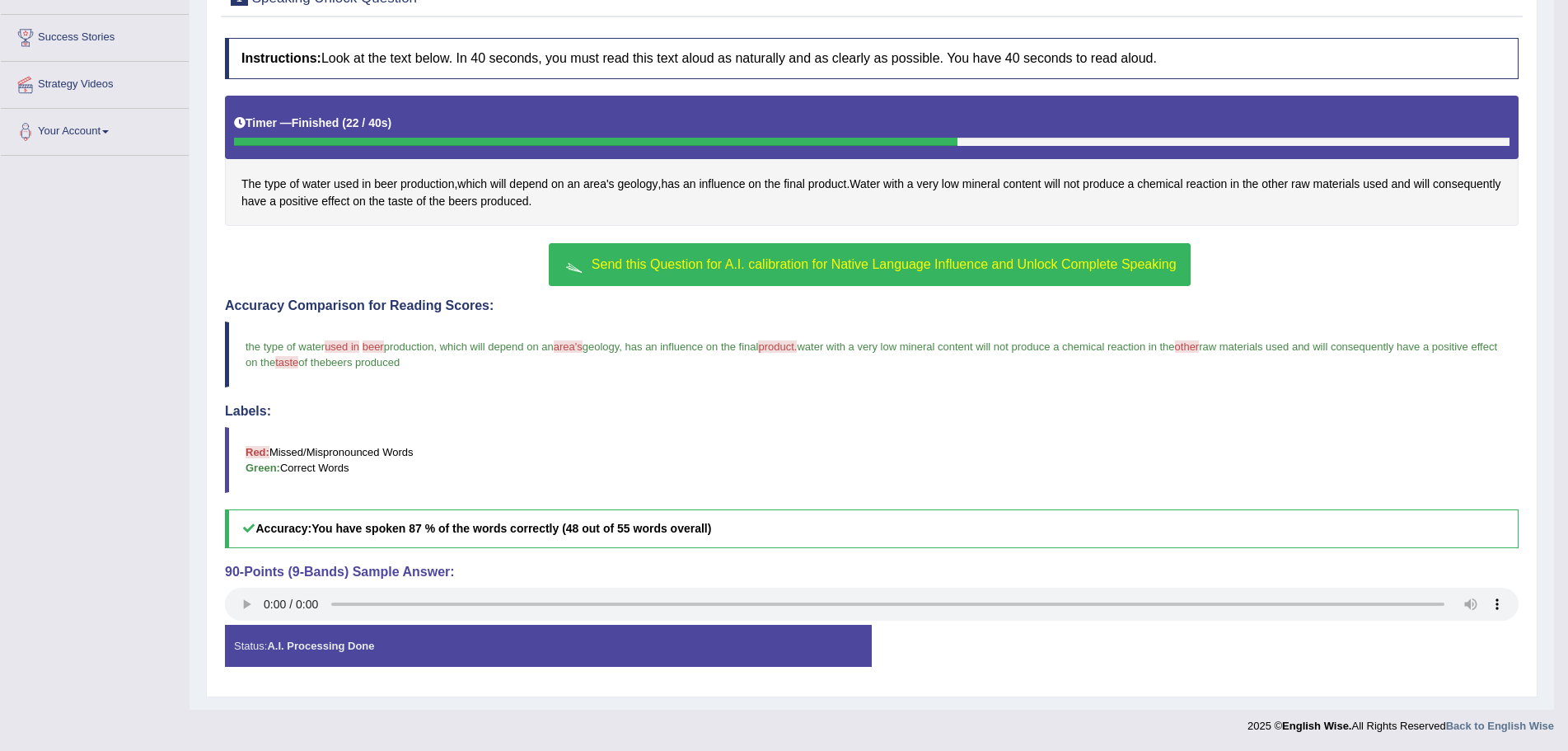
click at [1175, 670] on div "Status: A.I. Processing Done Start Answering Stop Recording" at bounding box center [871, 655] width 1294 height 59
click at [1162, 425] on div "Labels: Red: Missed/Mispronounced Words Green: Correct Words" at bounding box center [871, 448] width 1294 height 89
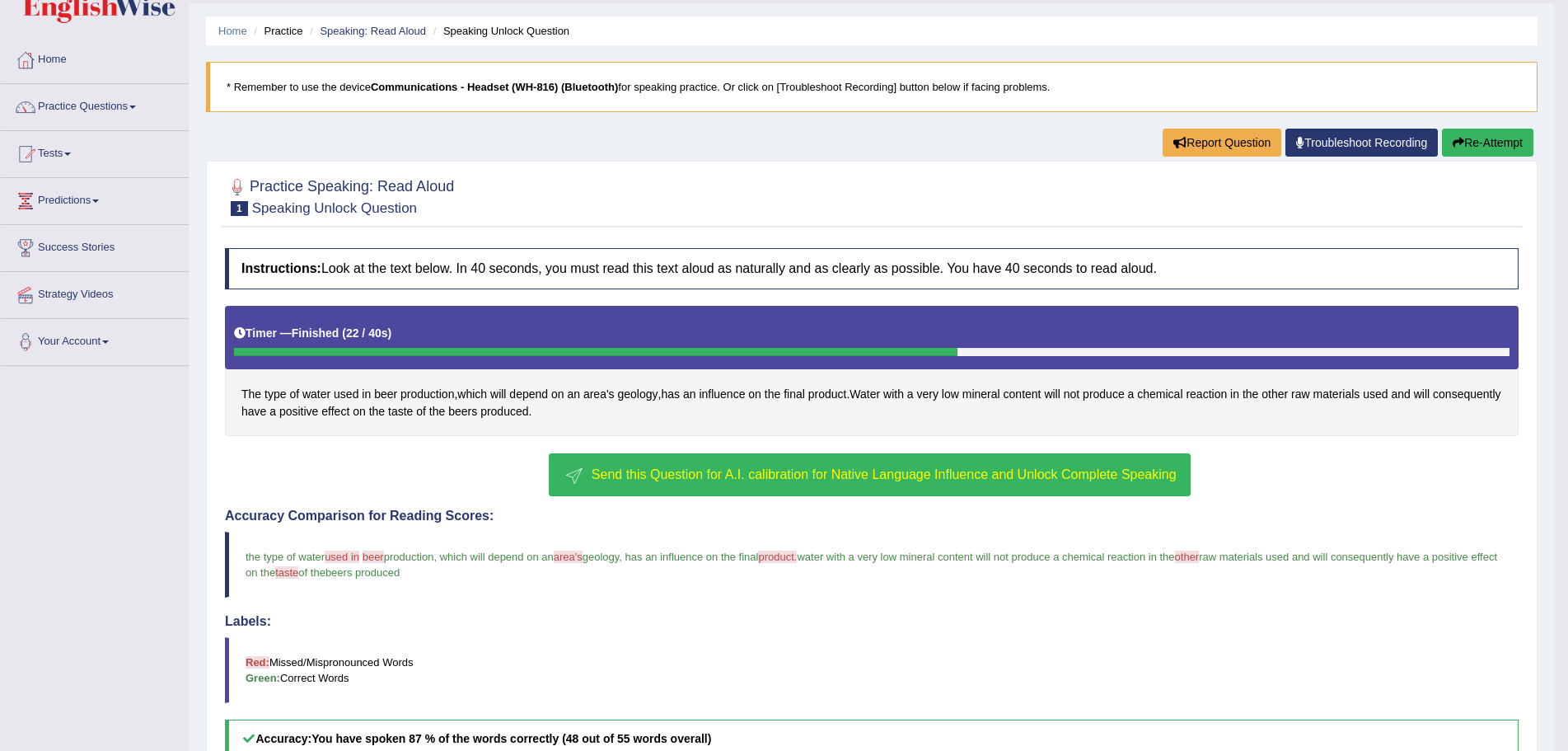
scroll to position [0, 0]
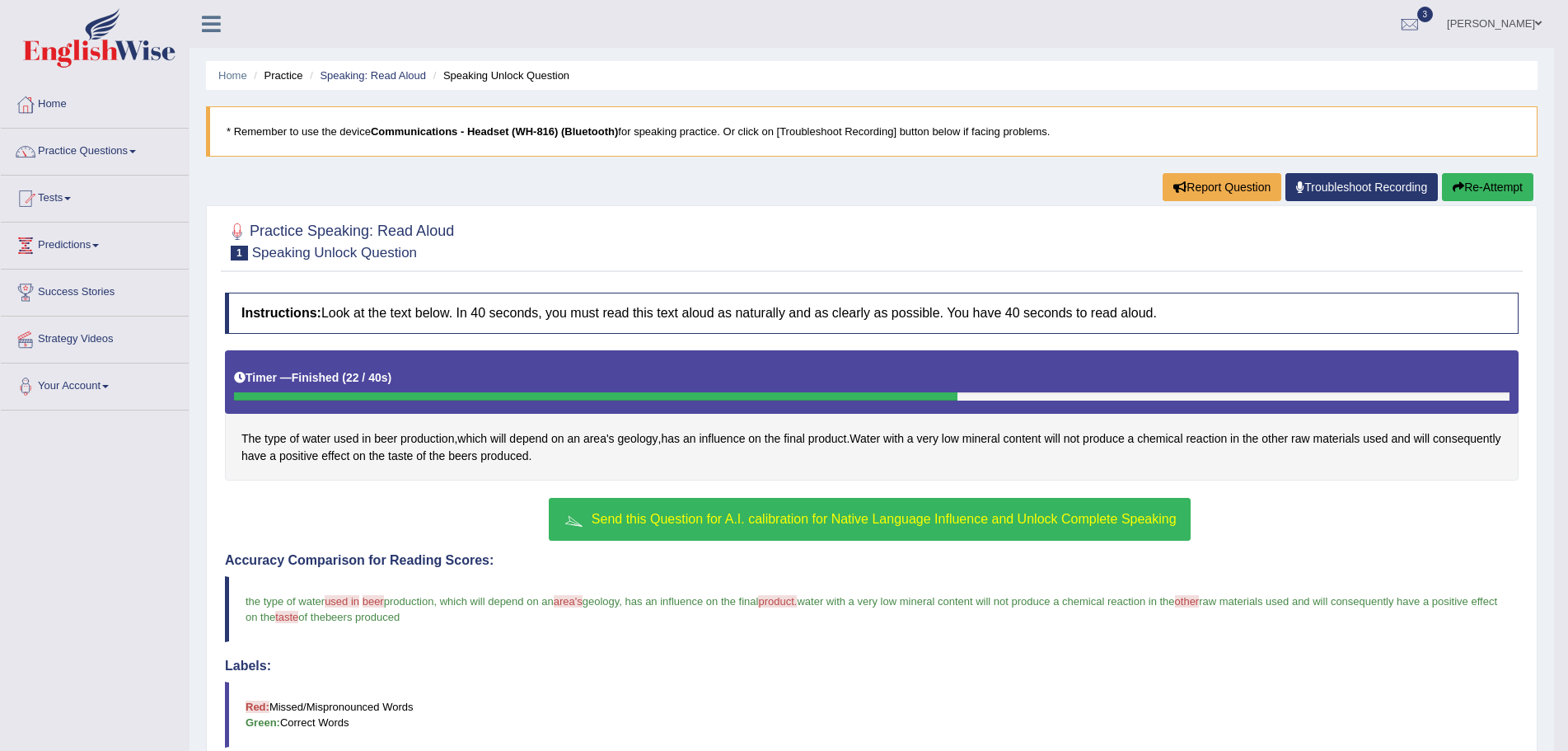
click at [1474, 185] on button "Re-Attempt" at bounding box center [1487, 187] width 91 height 29
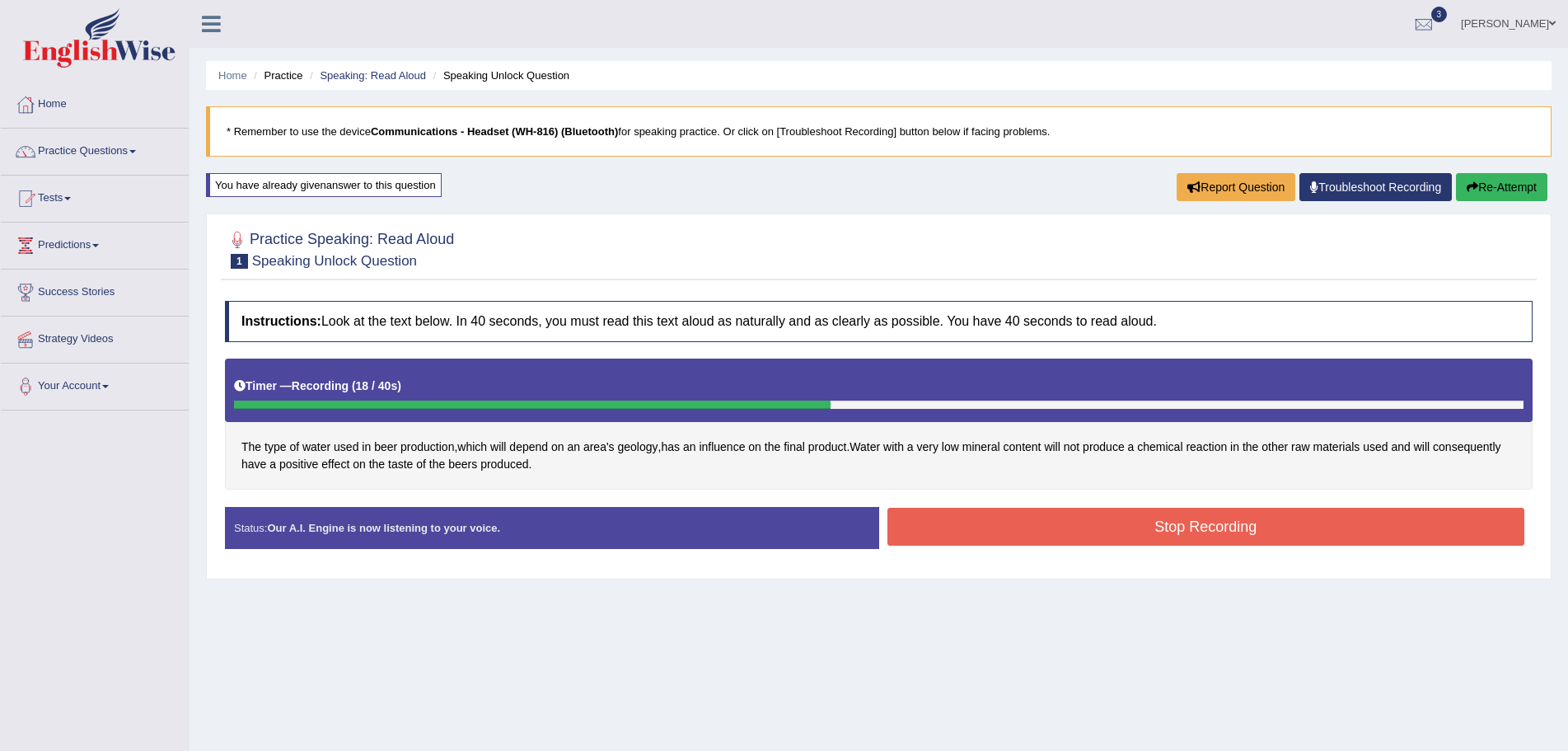
click at [939, 527] on button "Stop Recording" at bounding box center [1206, 527] width 638 height 38
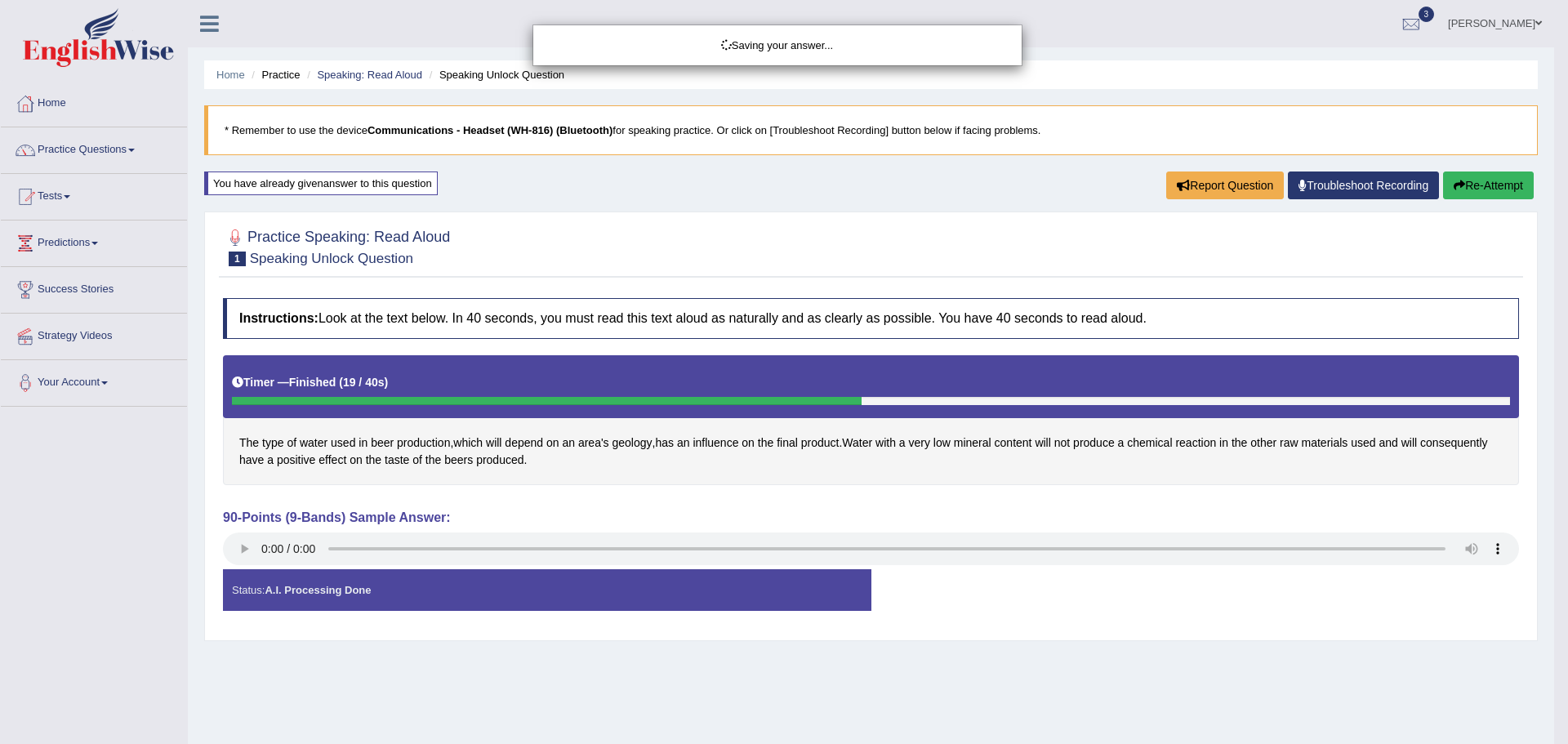
click at [244, 546] on div "Saving your answer..." at bounding box center [784, 372] width 1568 height 744
click at [242, 546] on div "Saving your answer..." at bounding box center [784, 372] width 1568 height 744
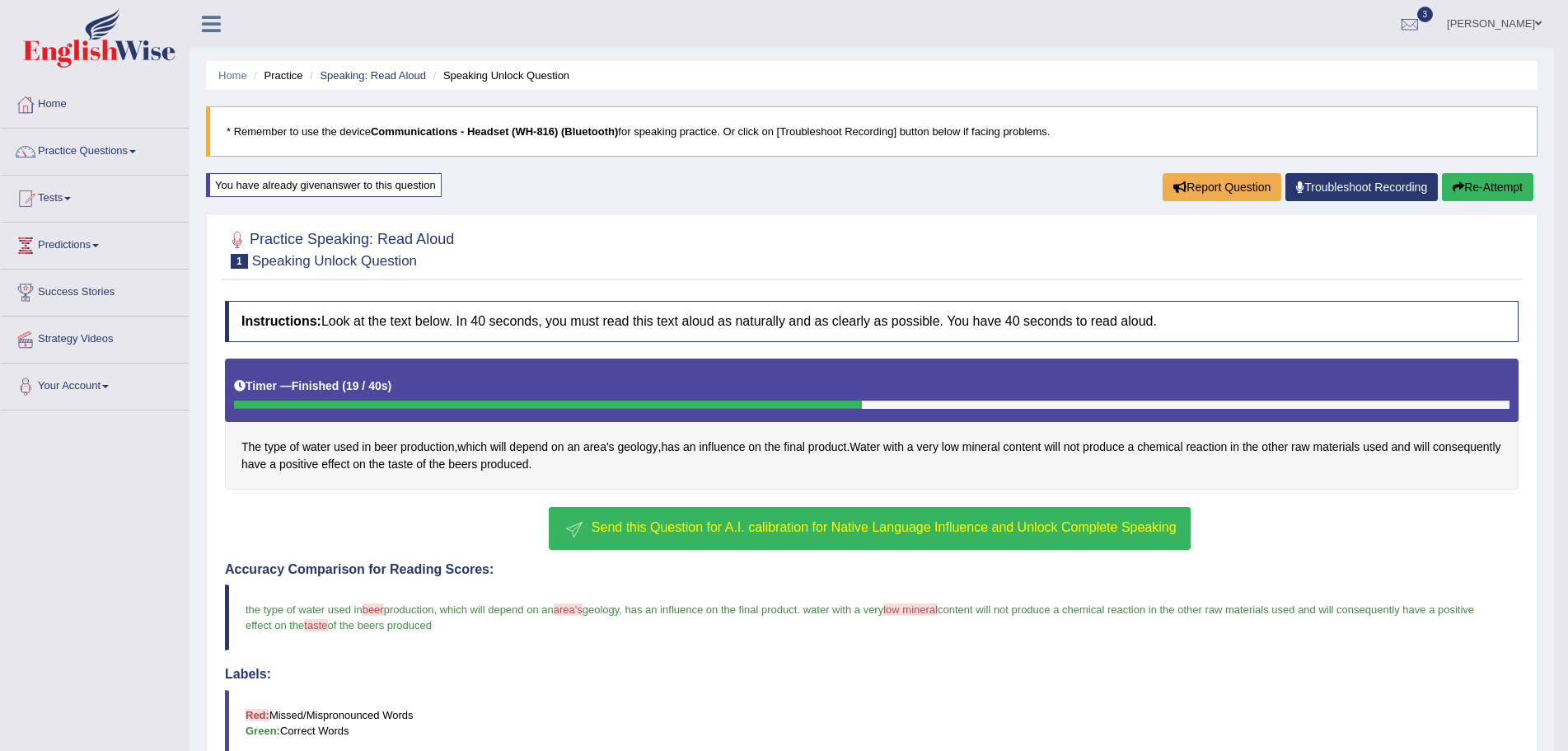
click at [1338, 182] on link "Troubleshoot Recording" at bounding box center [1362, 187] width 152 height 29
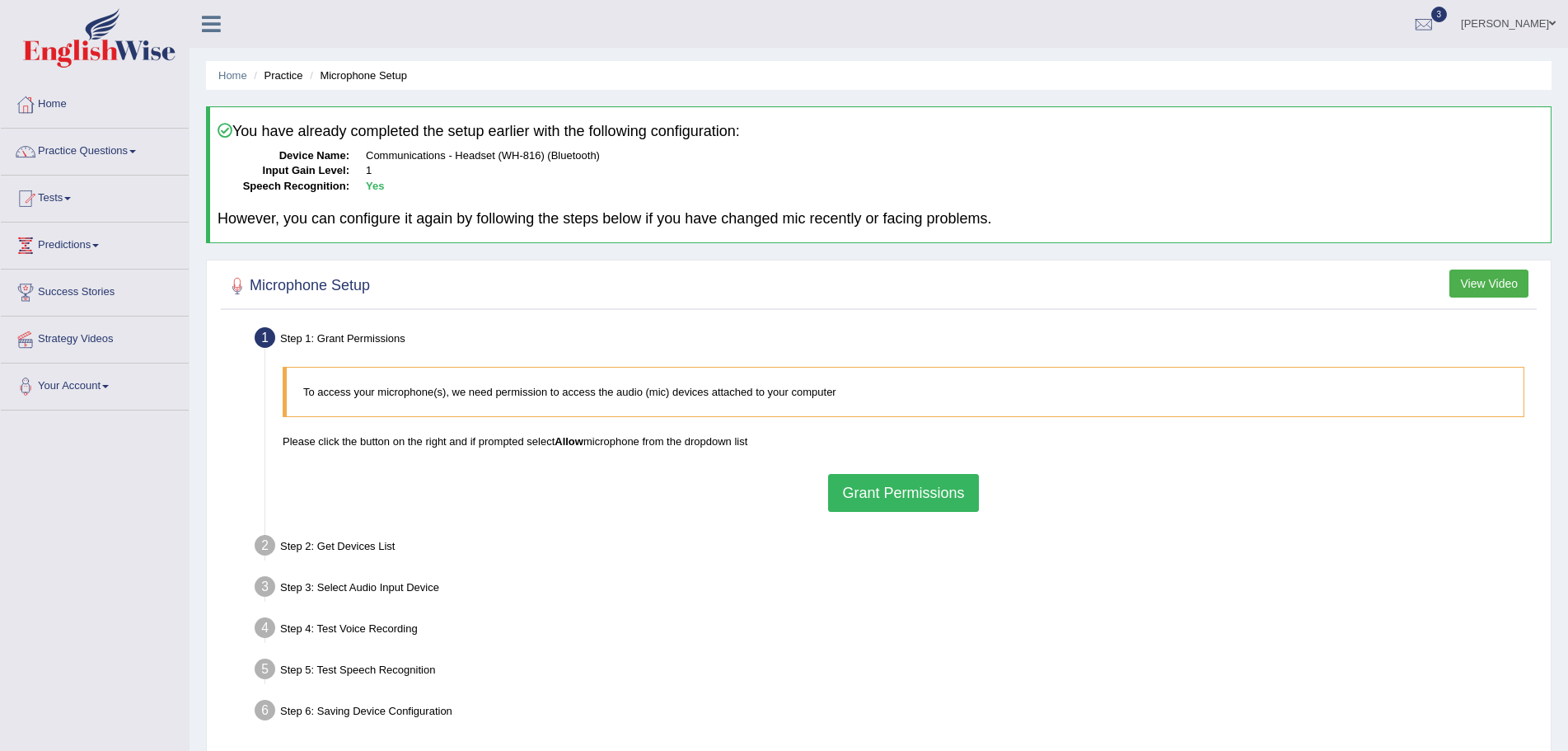
click at [944, 490] on button "Grant Permissions" at bounding box center [903, 492] width 150 height 38
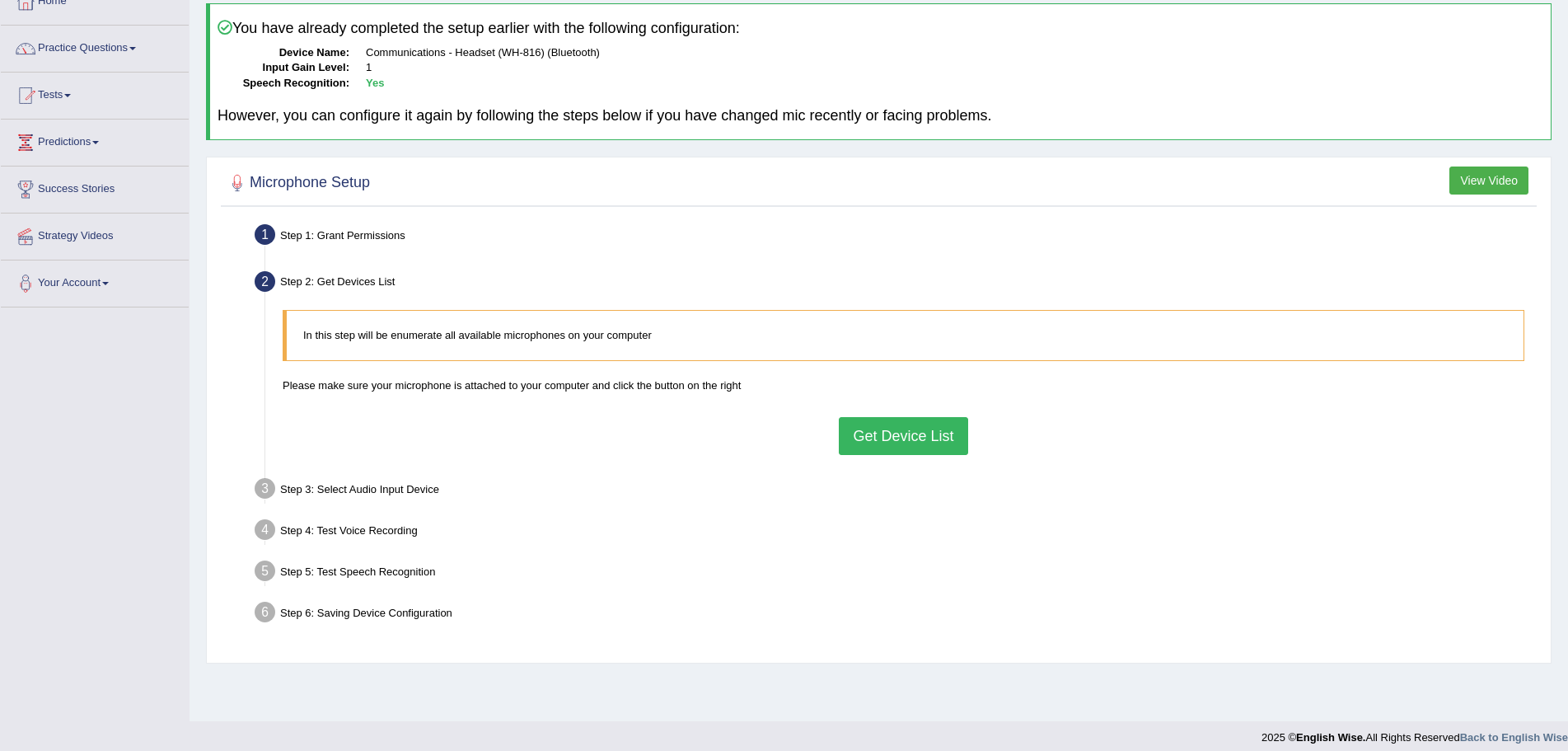
scroll to position [115, 0]
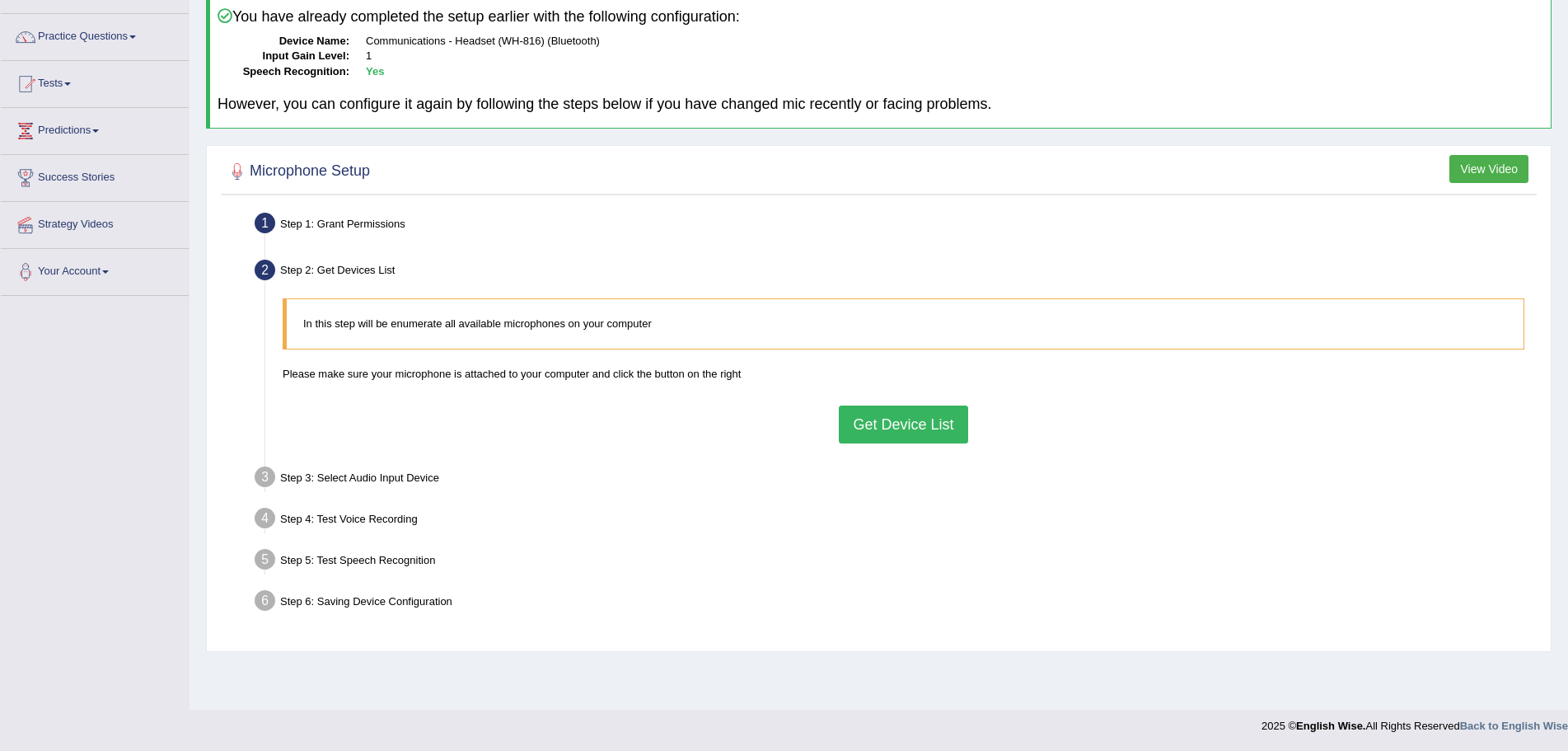
click at [933, 428] on button "Get Device List" at bounding box center [903, 425] width 129 height 38
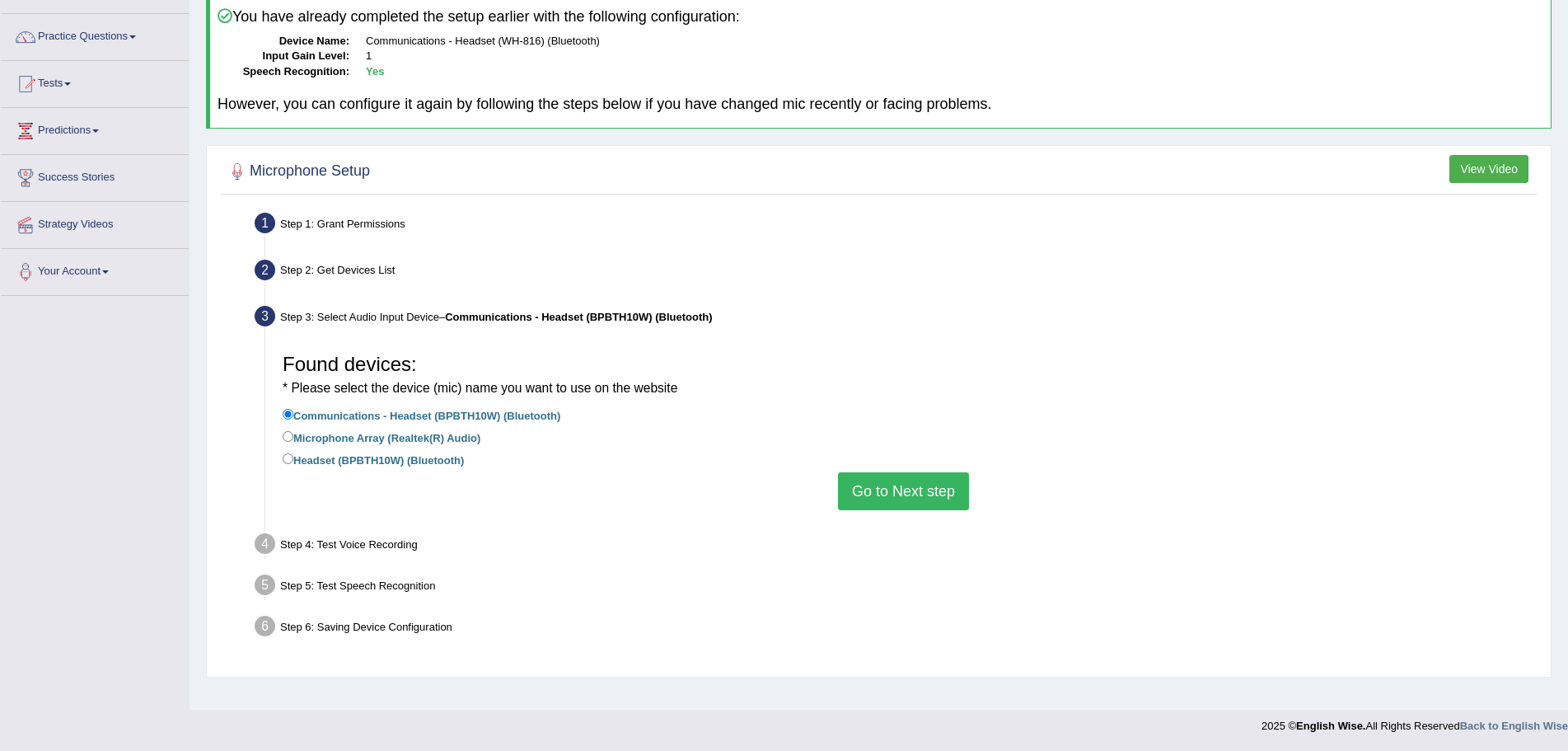
click at [923, 490] on button "Go to Next step" at bounding box center [903, 491] width 131 height 38
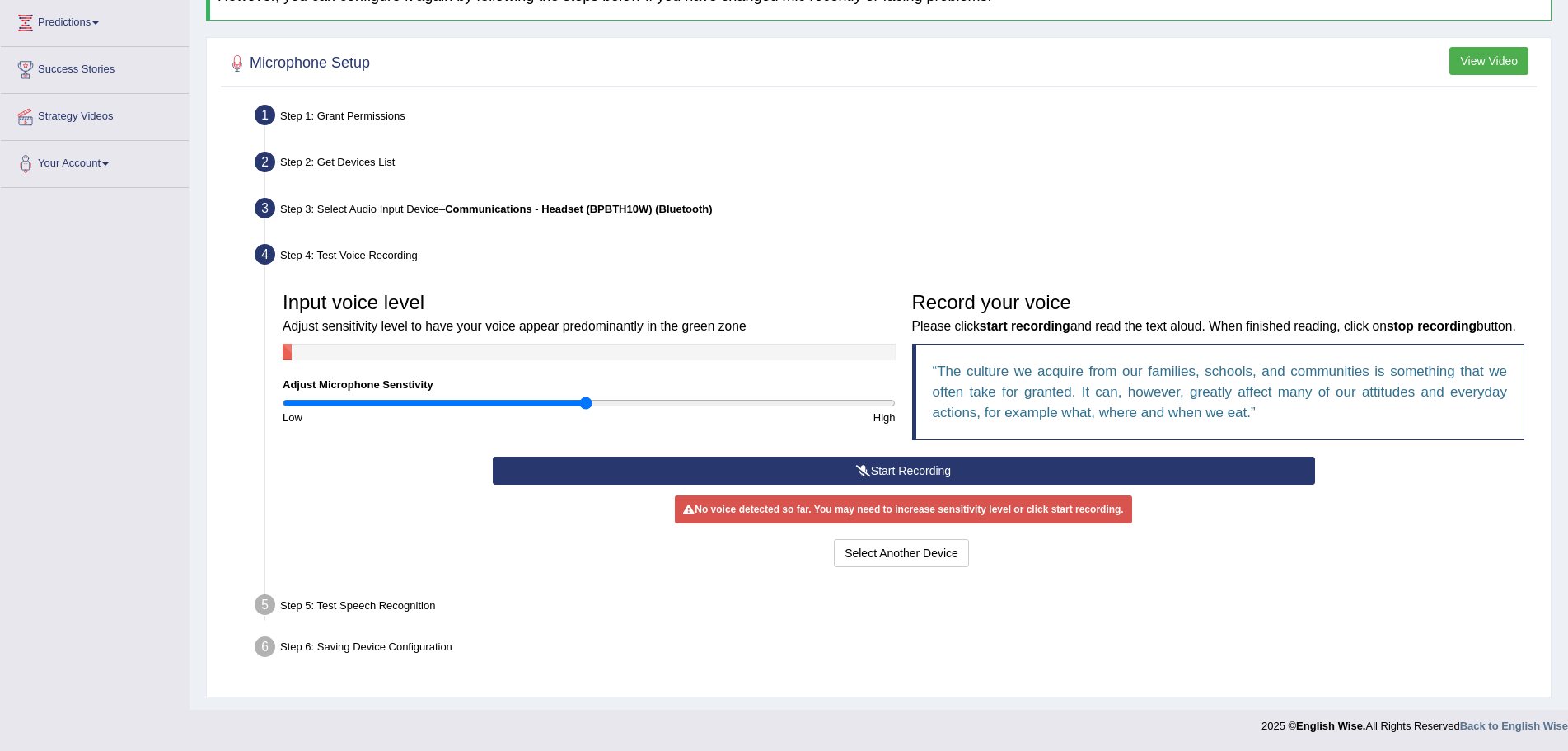
scroll to position [245, 0]
click at [875, 467] on button "Start Recording" at bounding box center [904, 471] width 822 height 29
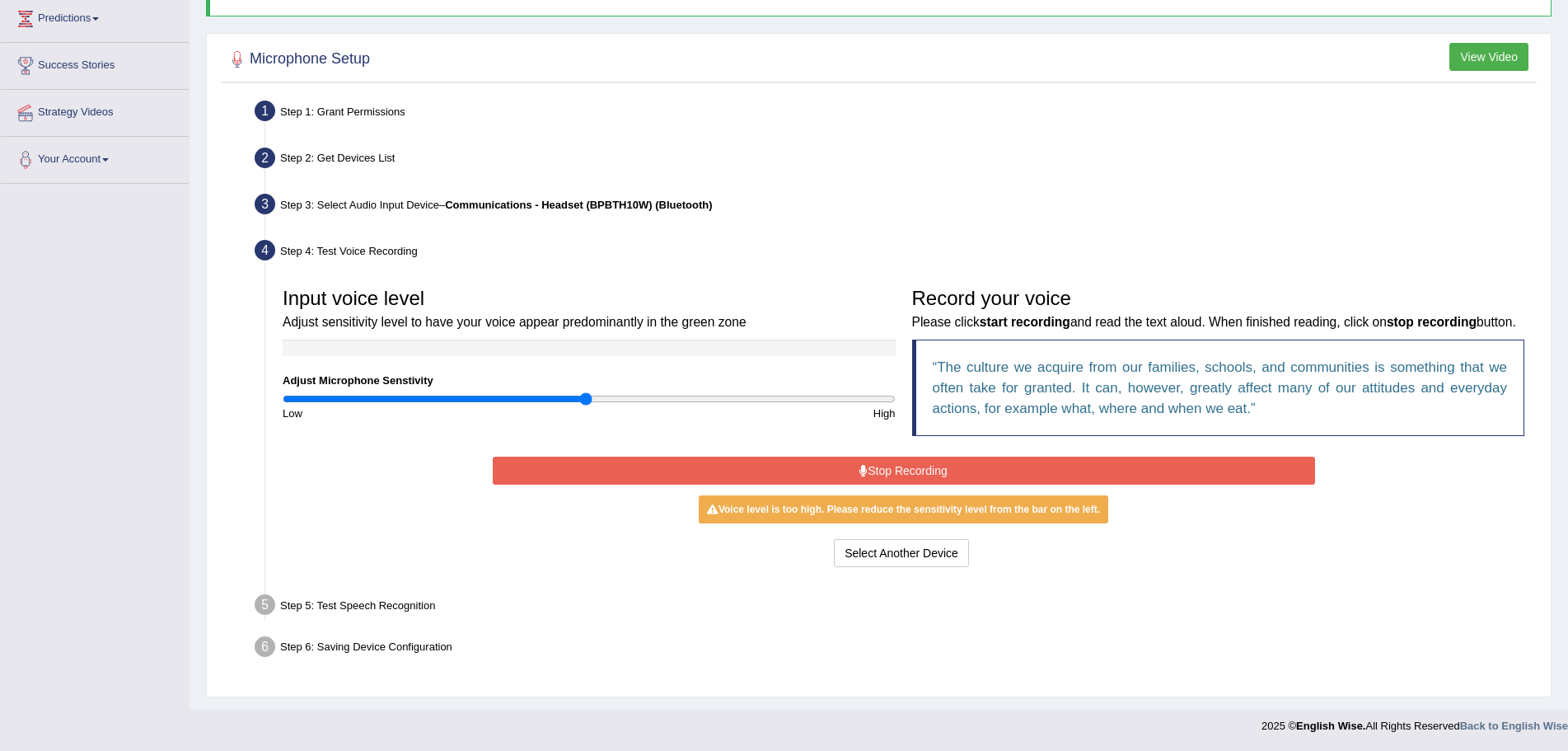
click at [920, 473] on button "Stop Recording" at bounding box center [904, 471] width 822 height 29
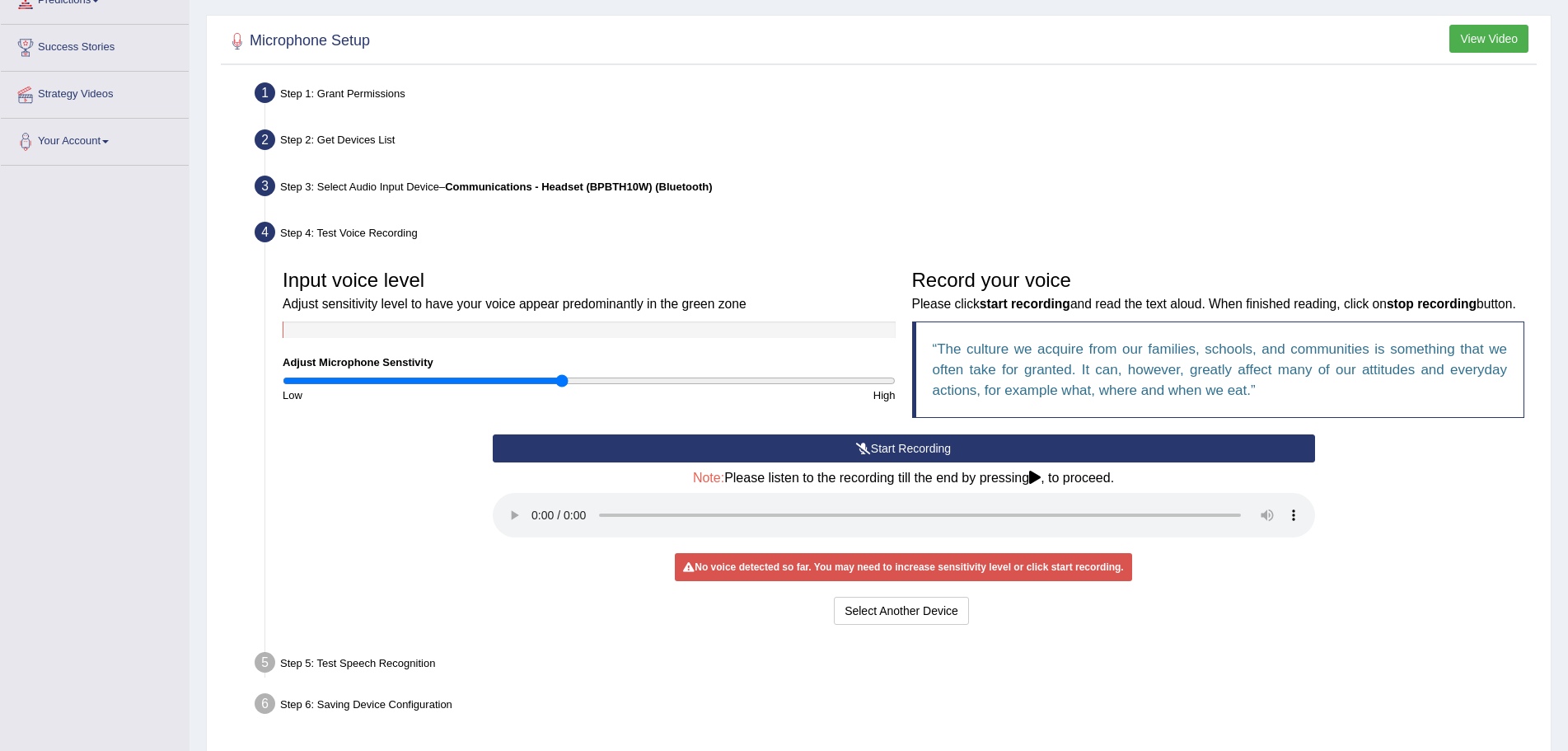
click at [560, 382] on input "range" at bounding box center [589, 380] width 613 height 13
click at [429, 479] on div "Start Recording Stop Recording Note: Please listen to the recording till the en…" at bounding box center [903, 532] width 1259 height 195
click at [917, 462] on button "Start Recording" at bounding box center [904, 448] width 822 height 29
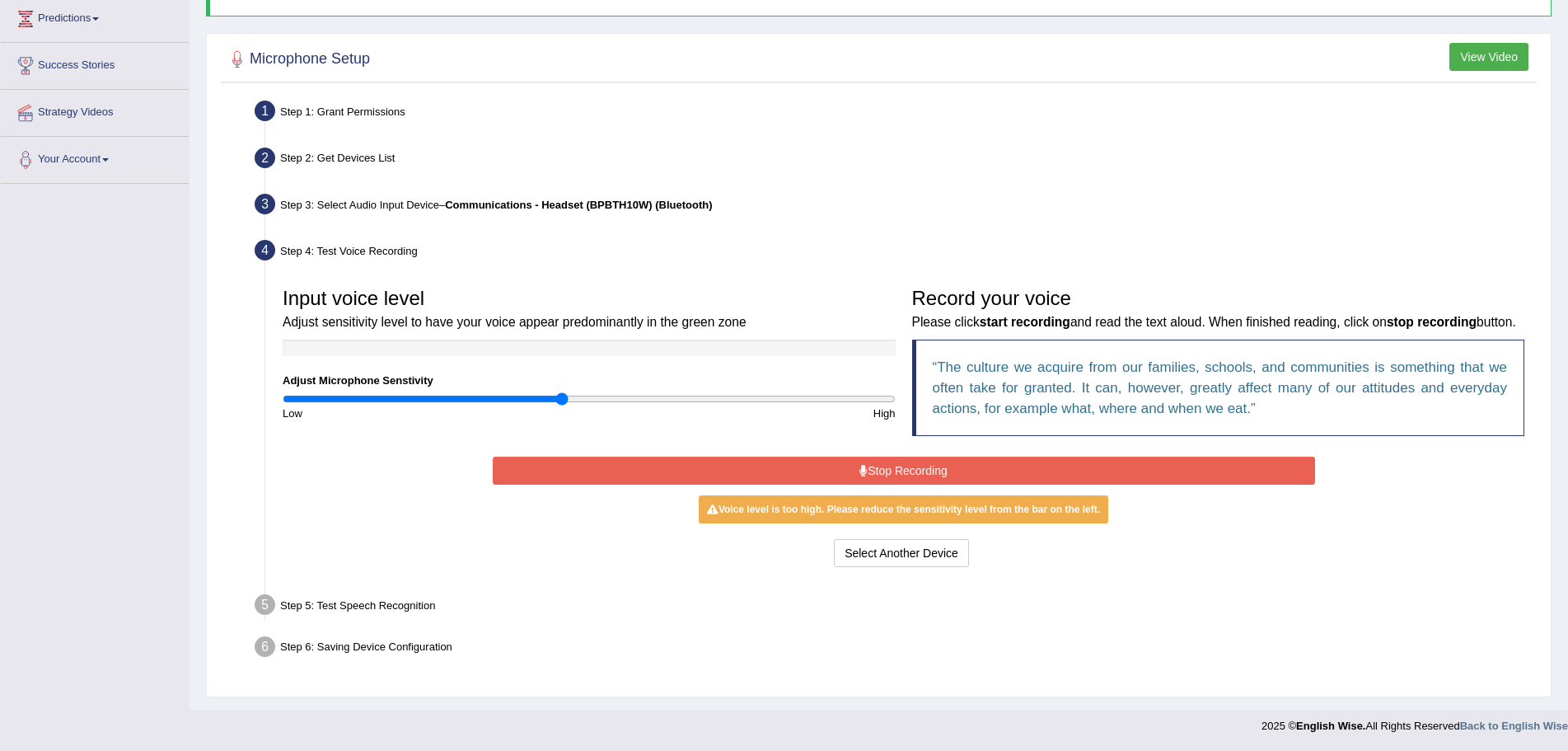
click at [940, 474] on button "Stop Recording" at bounding box center [904, 471] width 822 height 29
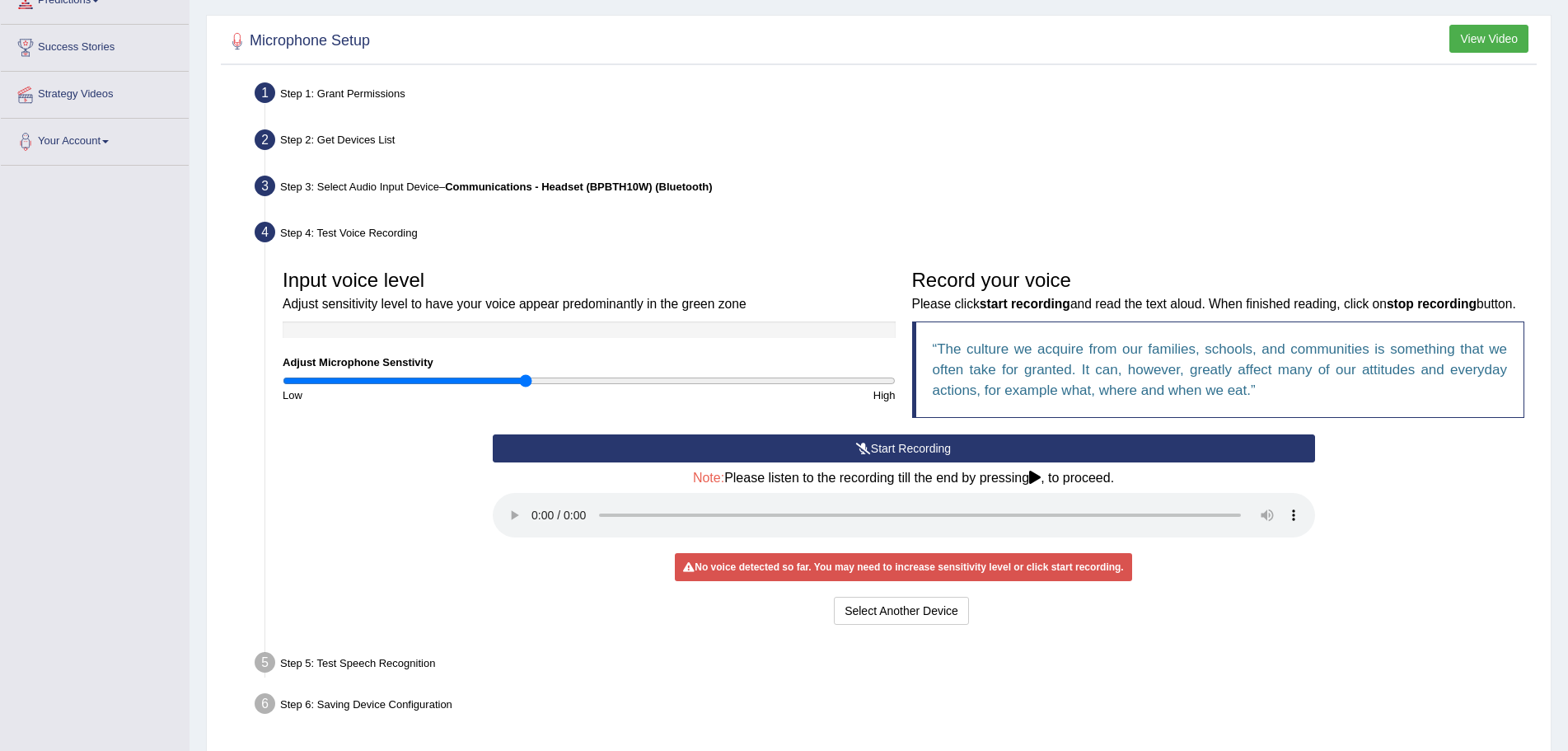
click at [523, 382] on input "range" at bounding box center [589, 380] width 613 height 13
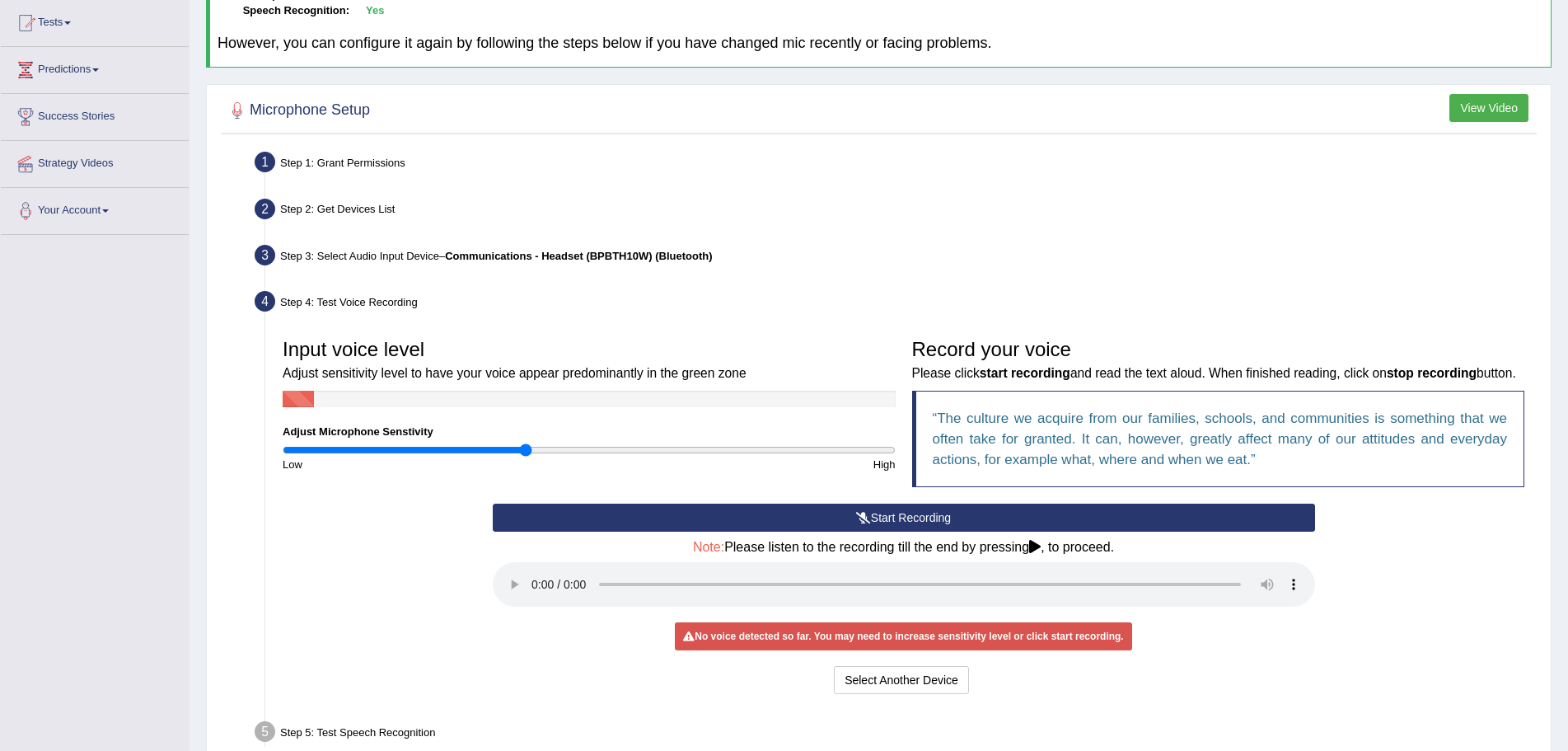
scroll to position [248, 0]
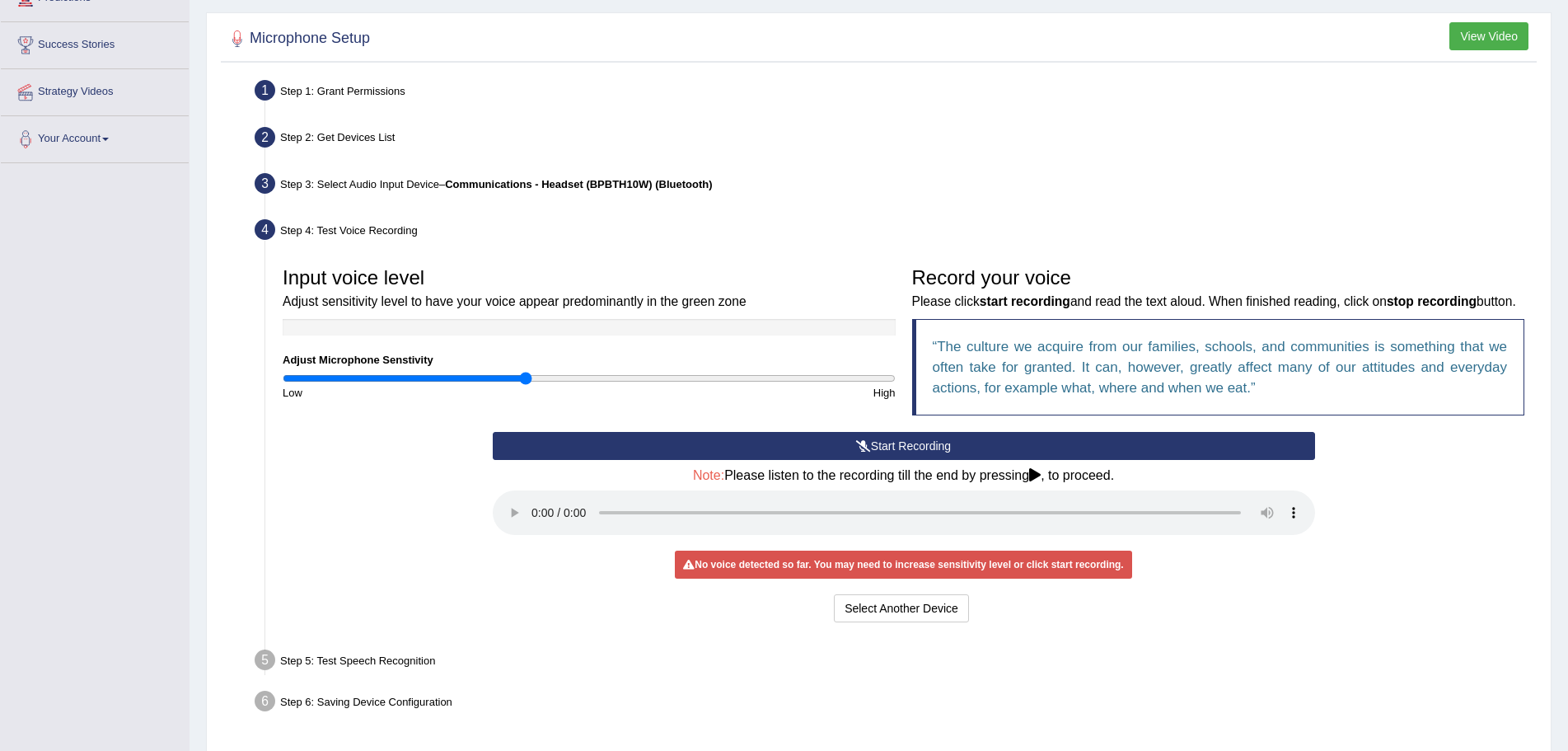
click at [897, 460] on button "Start Recording" at bounding box center [904, 446] width 822 height 29
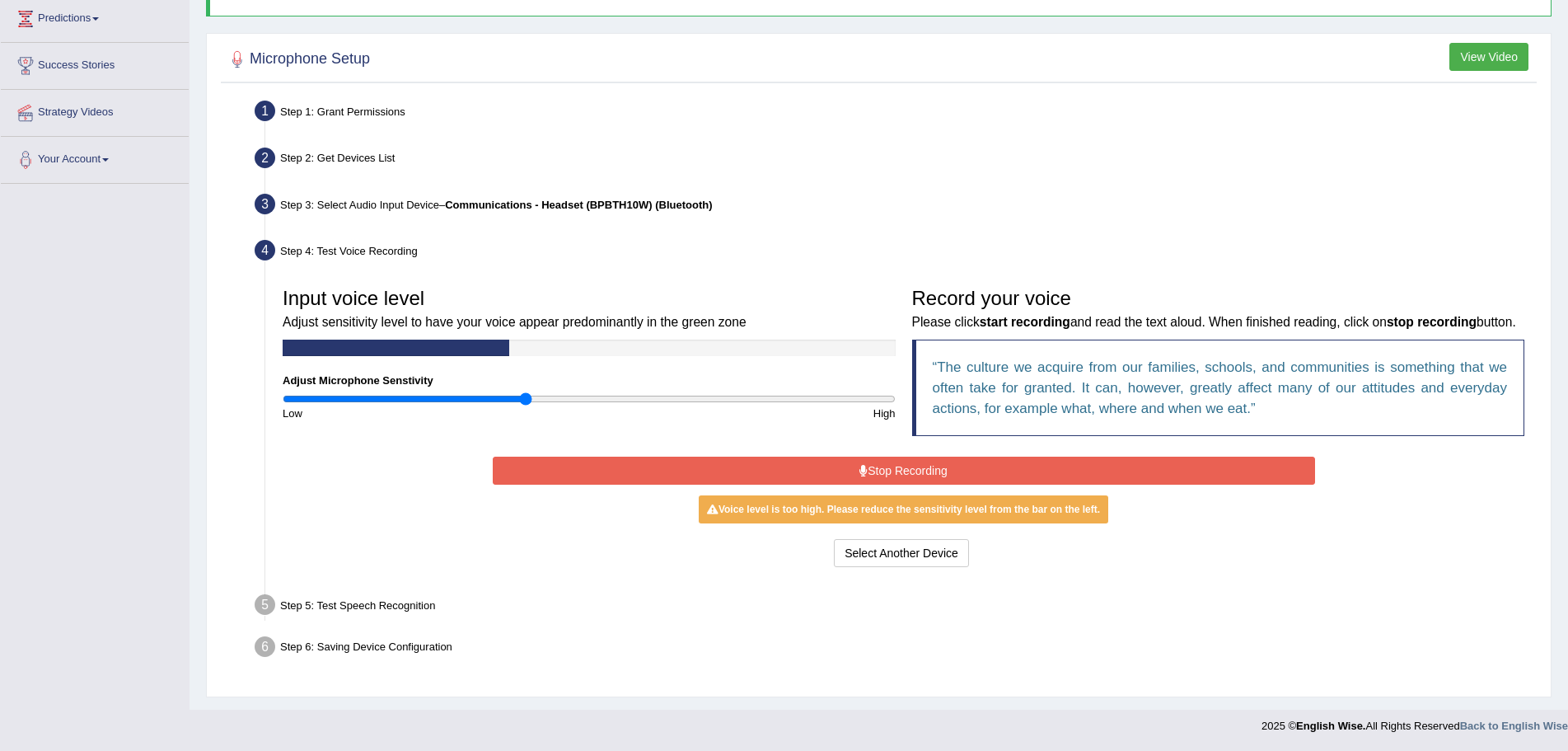
click at [868, 473] on button "Stop Recording" at bounding box center [904, 471] width 822 height 29
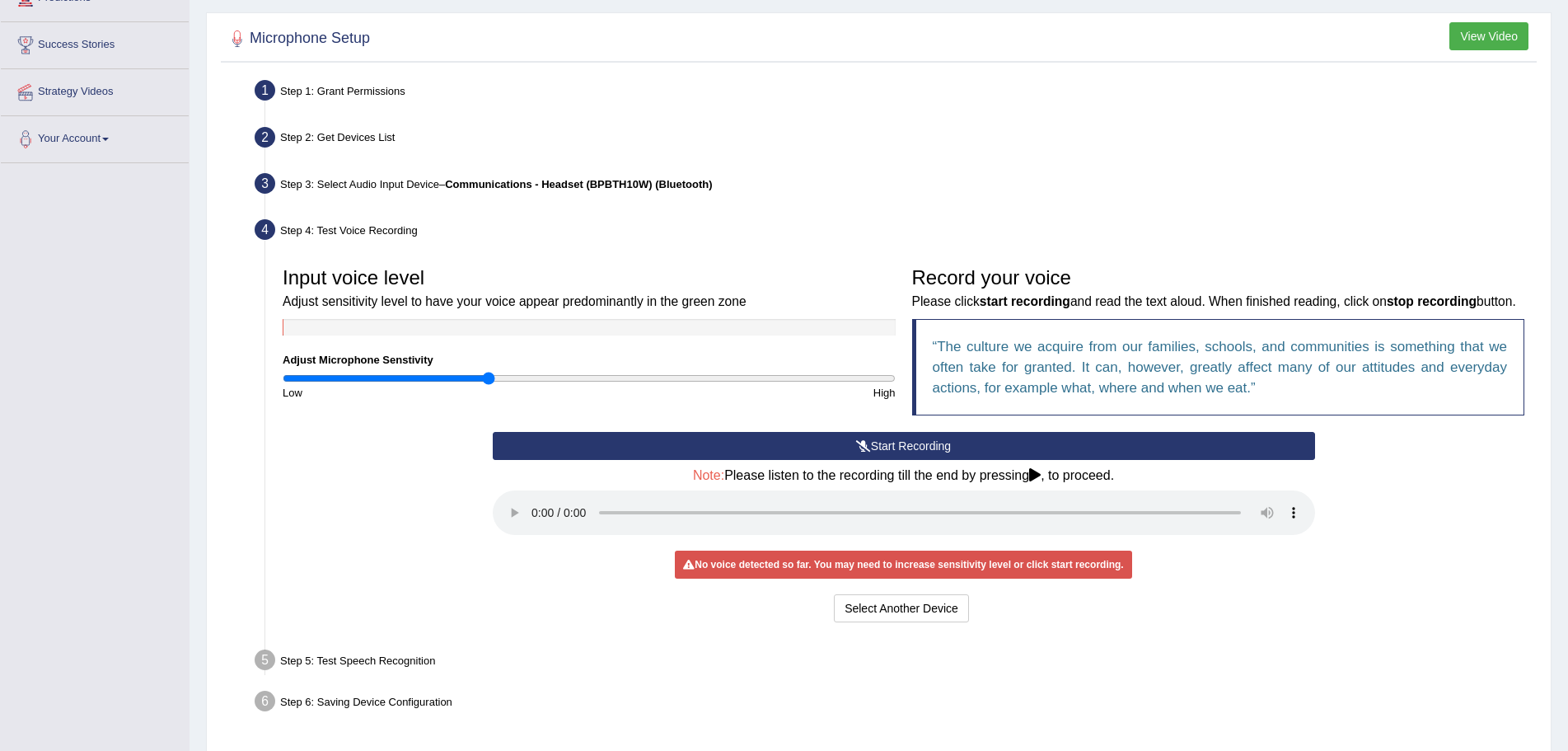
type input "0.68"
click at [488, 379] on input "range" at bounding box center [589, 377] width 613 height 13
click at [905, 460] on button "Start Recording" at bounding box center [904, 446] width 822 height 29
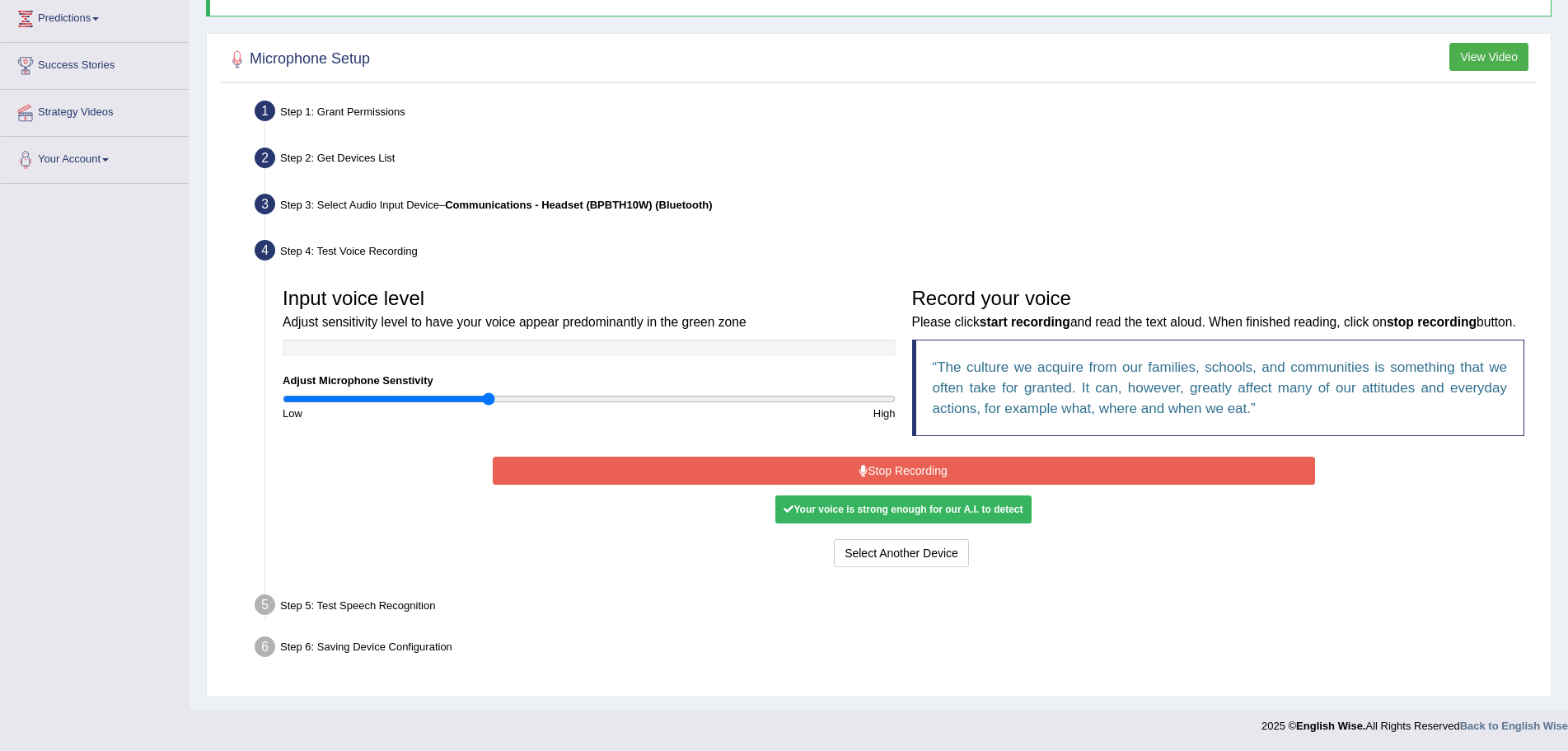
click at [1032, 469] on button "Stop Recording" at bounding box center [904, 471] width 822 height 29
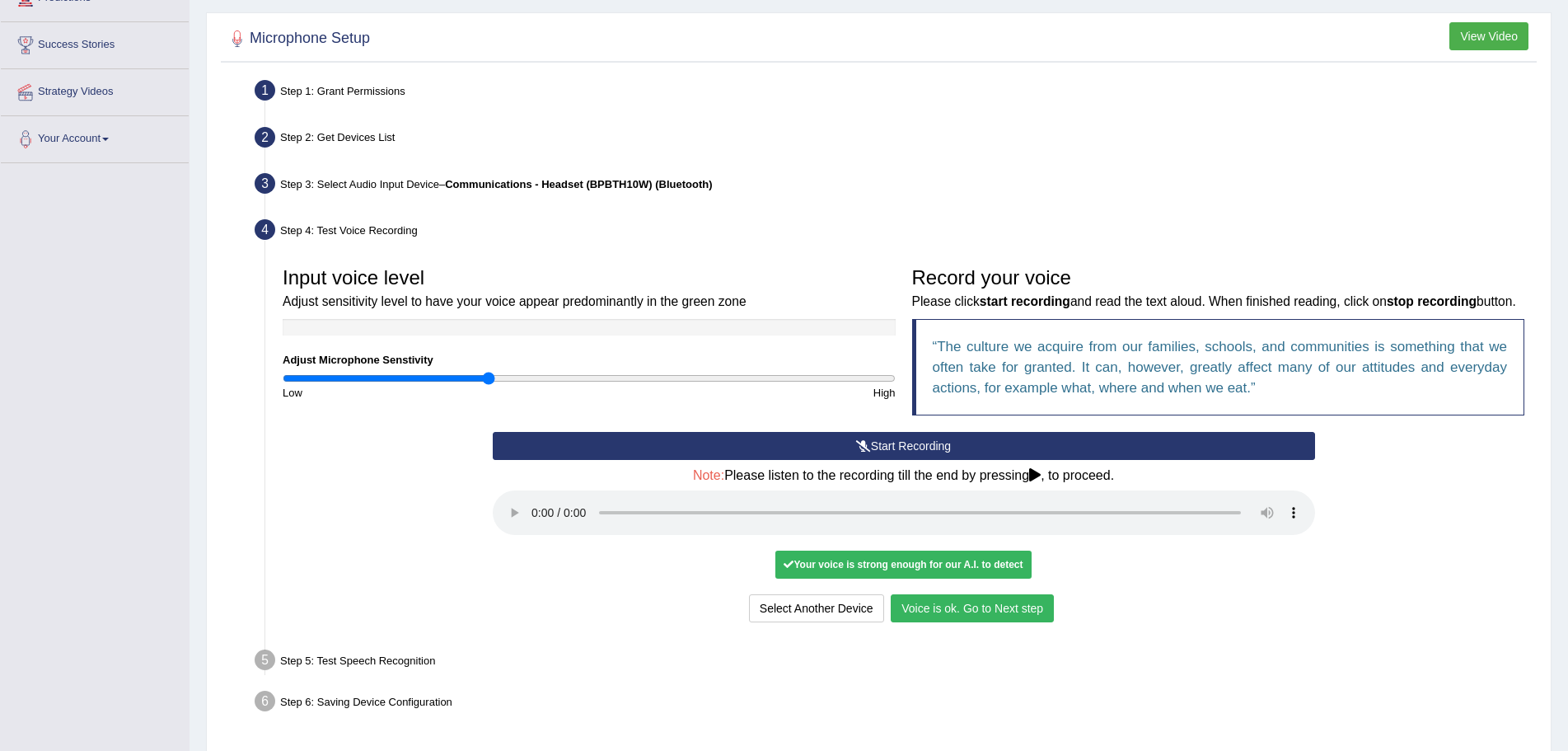
click at [911, 622] on button "Voice is ok. Go to Next step" at bounding box center [973, 608] width 163 height 29
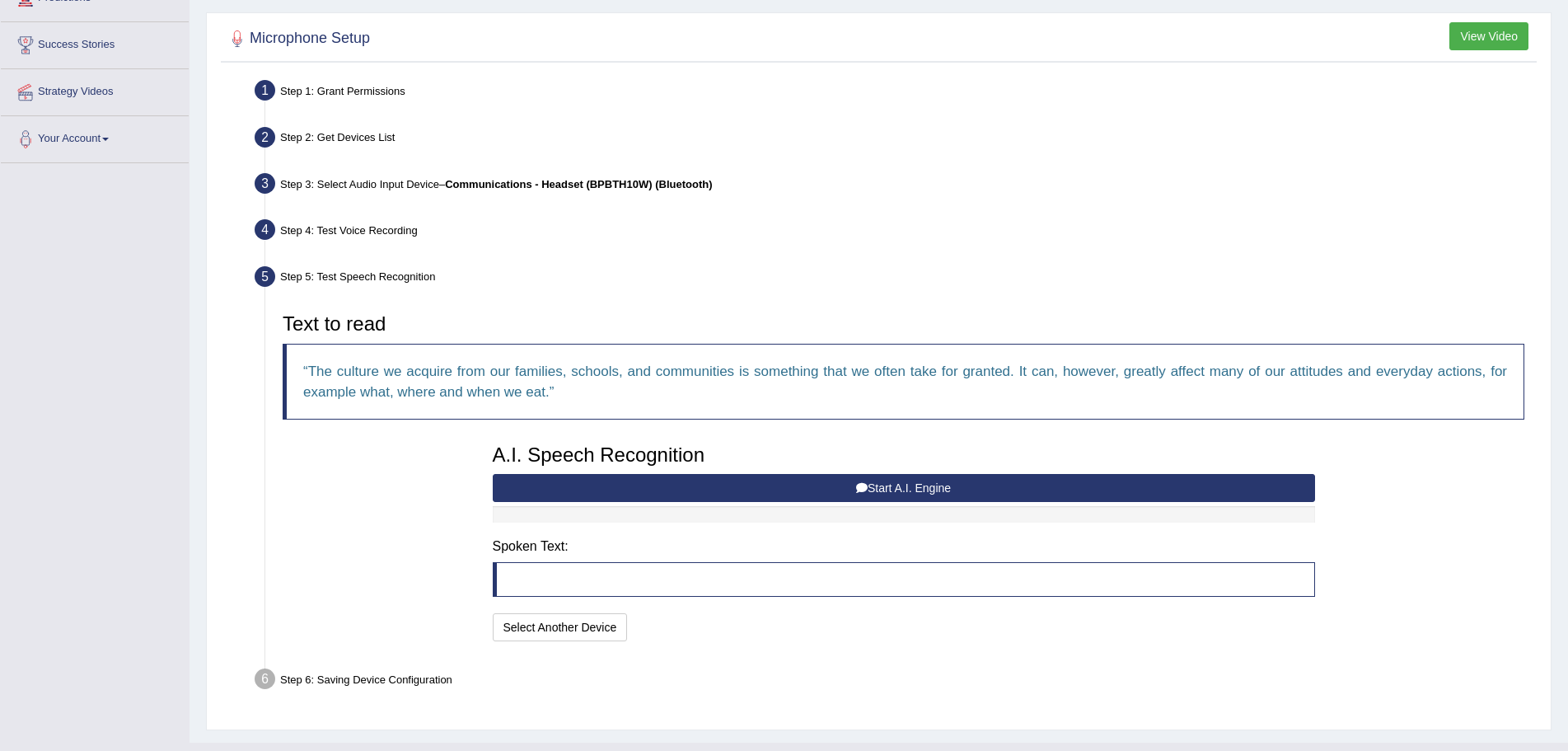
click at [882, 484] on button "Start A.I. Engine" at bounding box center [904, 488] width 822 height 29
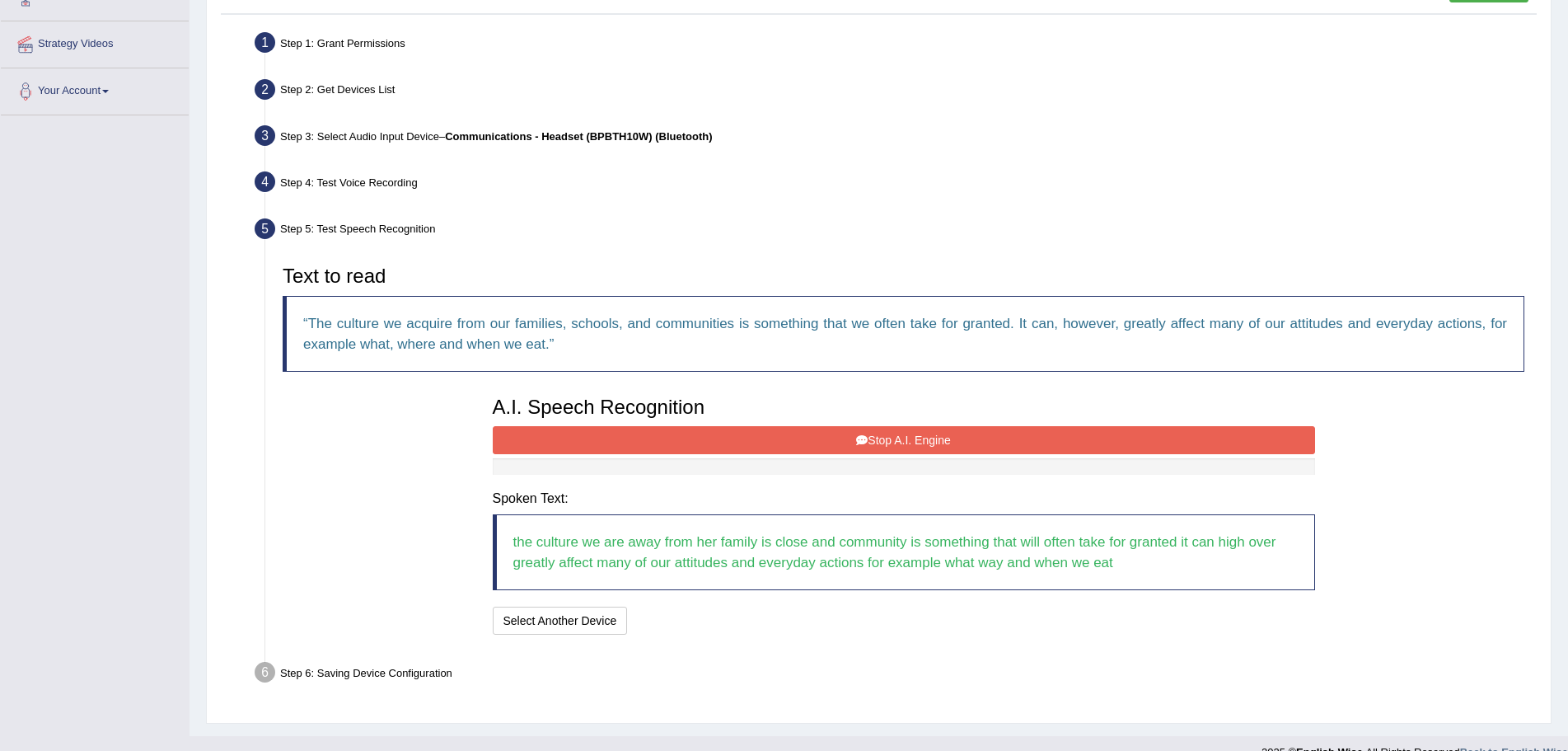
scroll to position [321, 0]
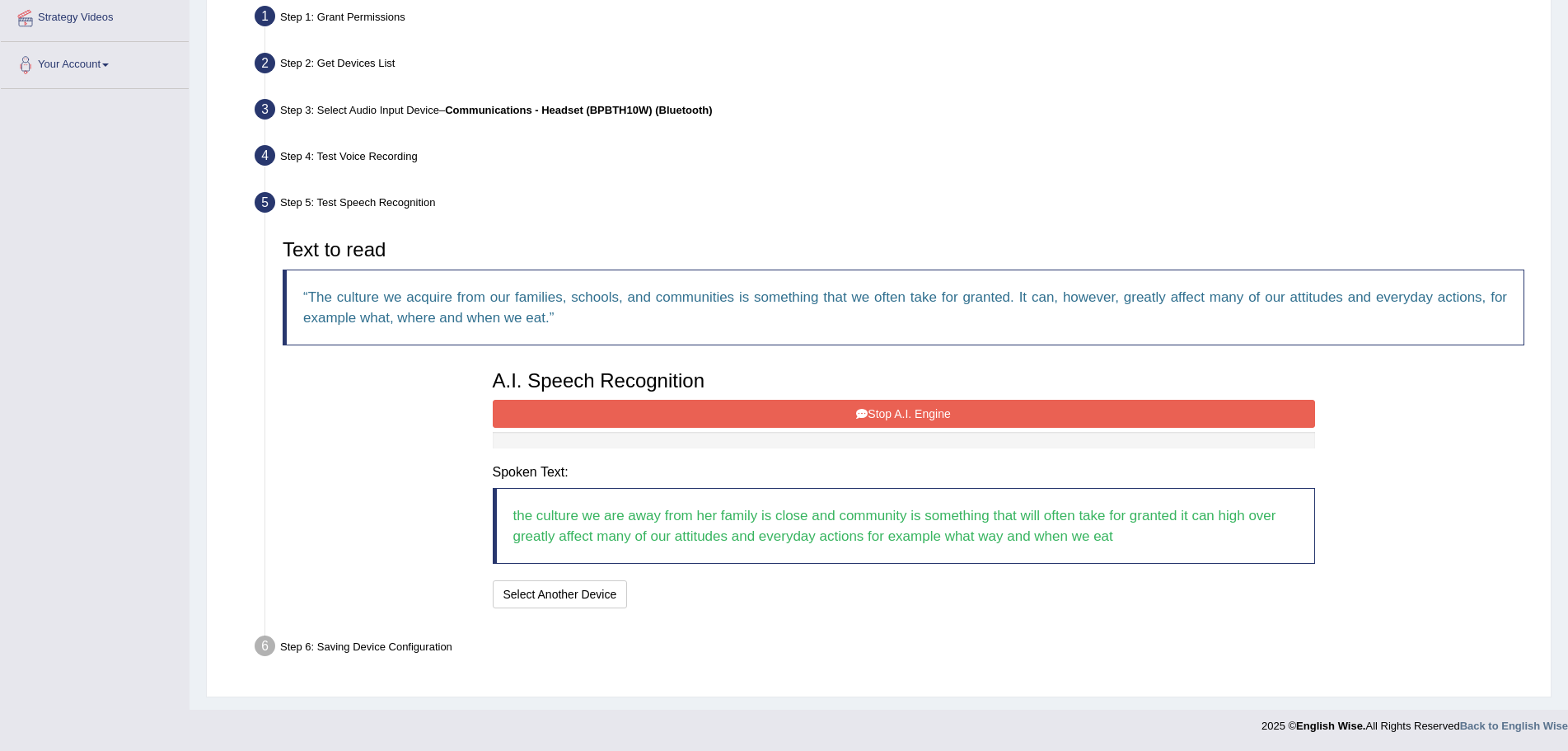
click at [899, 414] on button "Stop A.I. Engine" at bounding box center [904, 414] width 822 height 29
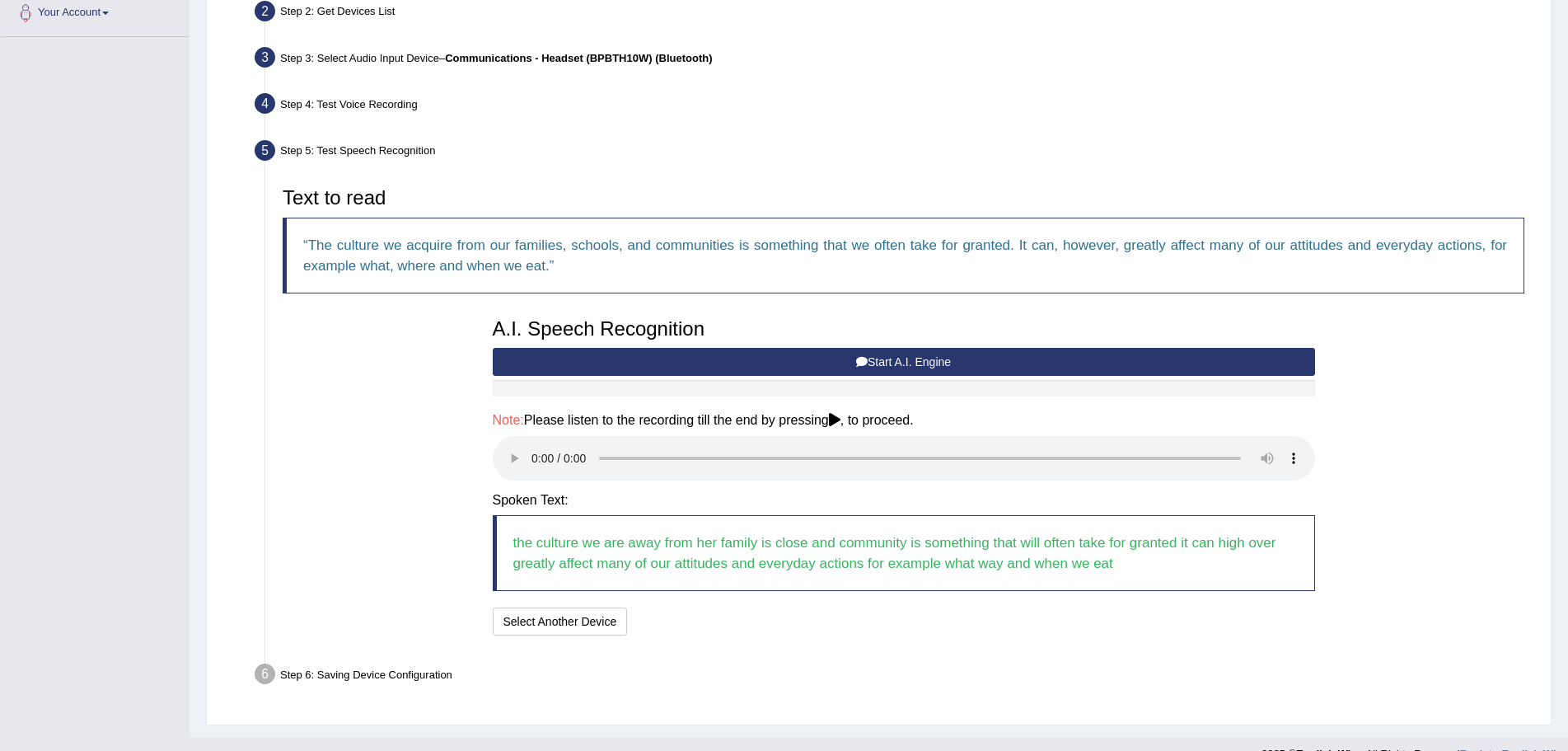
scroll to position [402, 0]
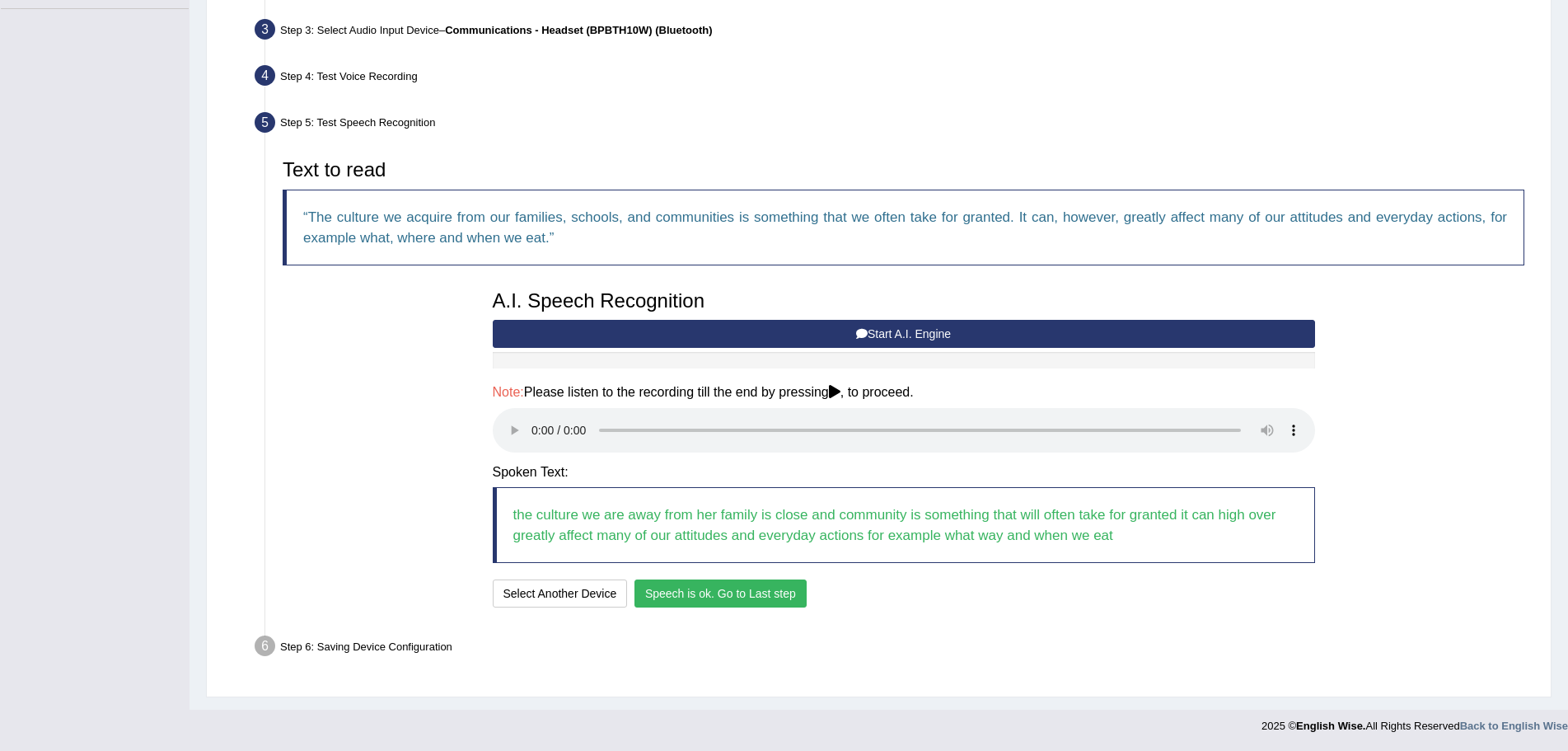
click at [723, 594] on button "Speech is ok. Go to Last step" at bounding box center [720, 594] width 172 height 29
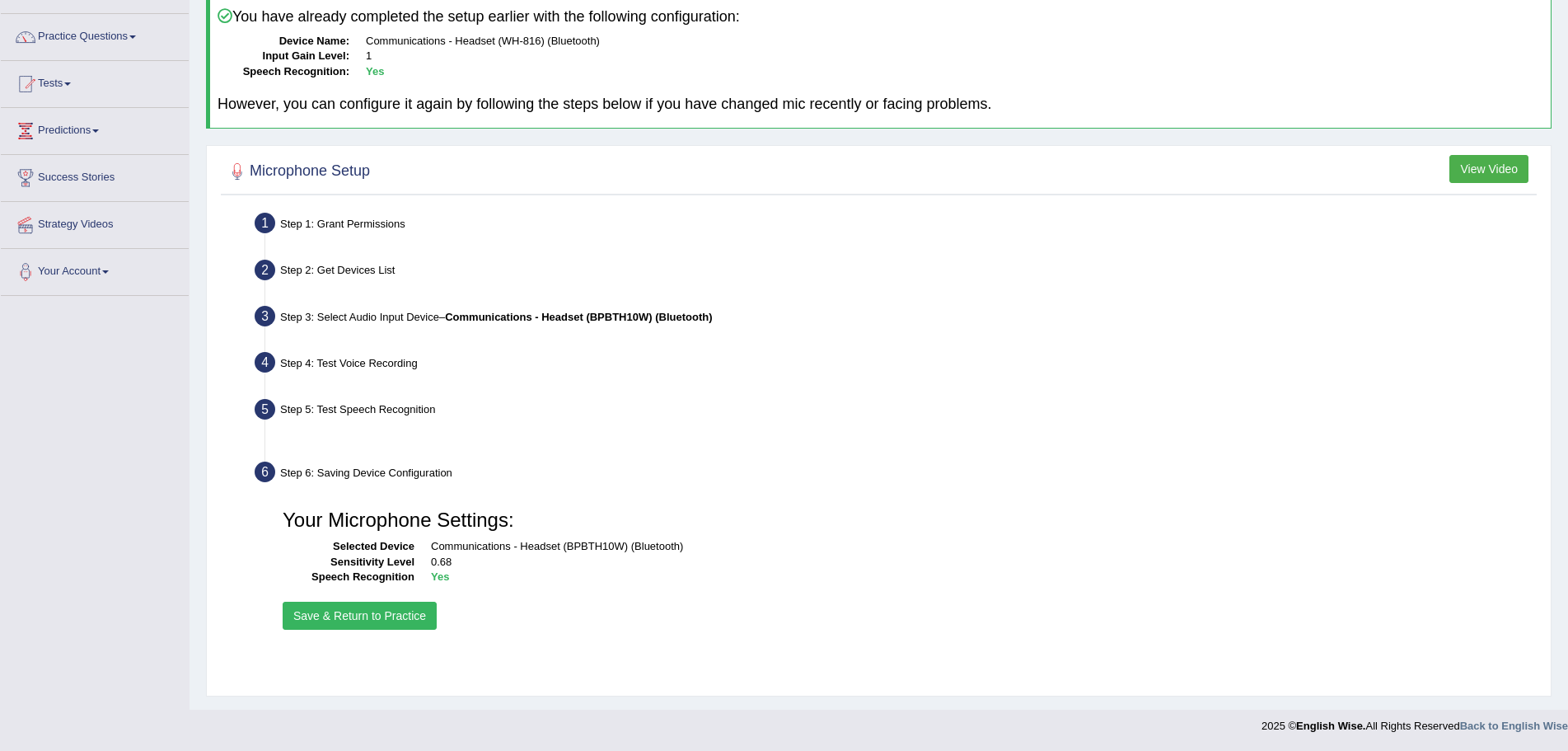
scroll to position [115, 0]
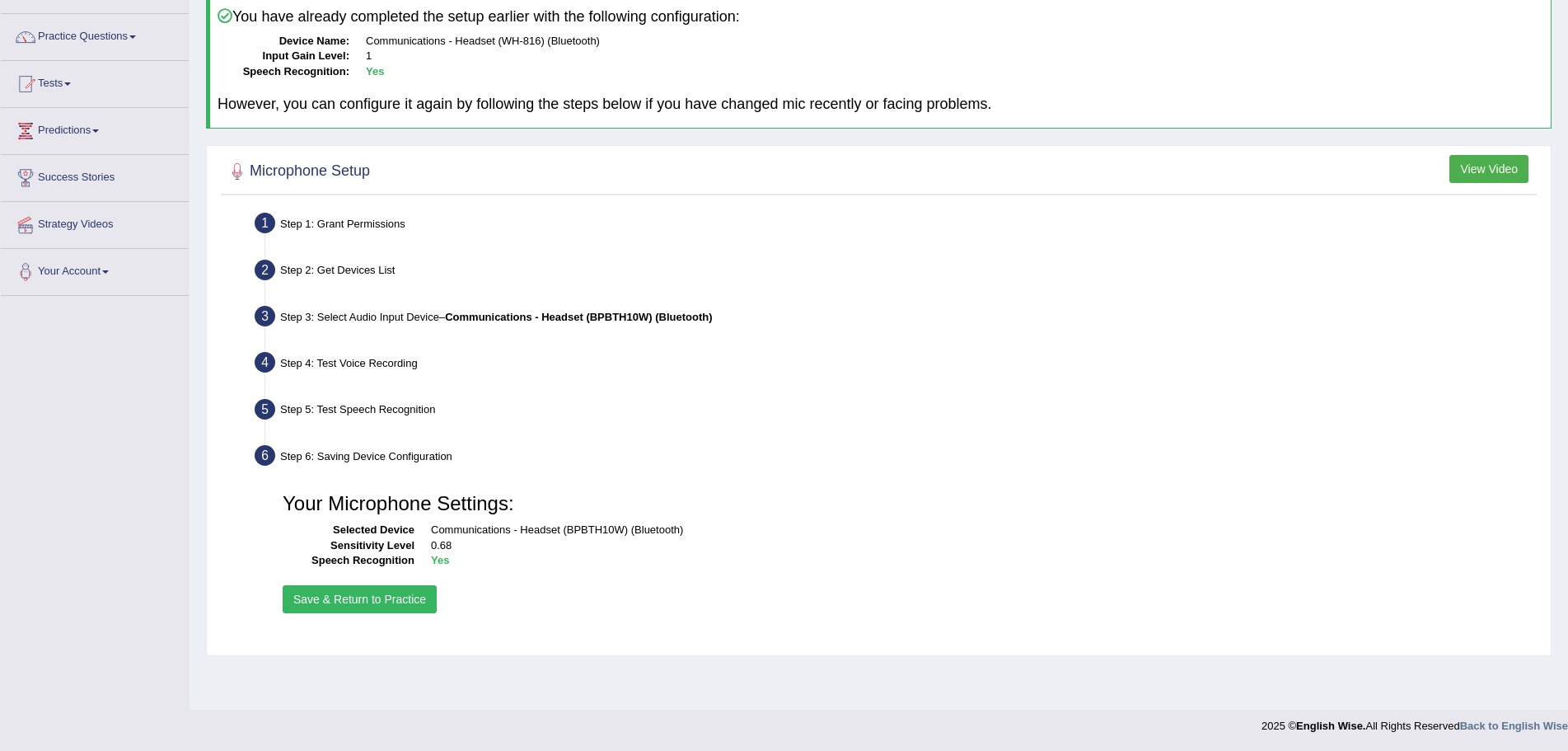
click at [393, 597] on button "Save & Return to Practice" at bounding box center [360, 600] width 154 height 29
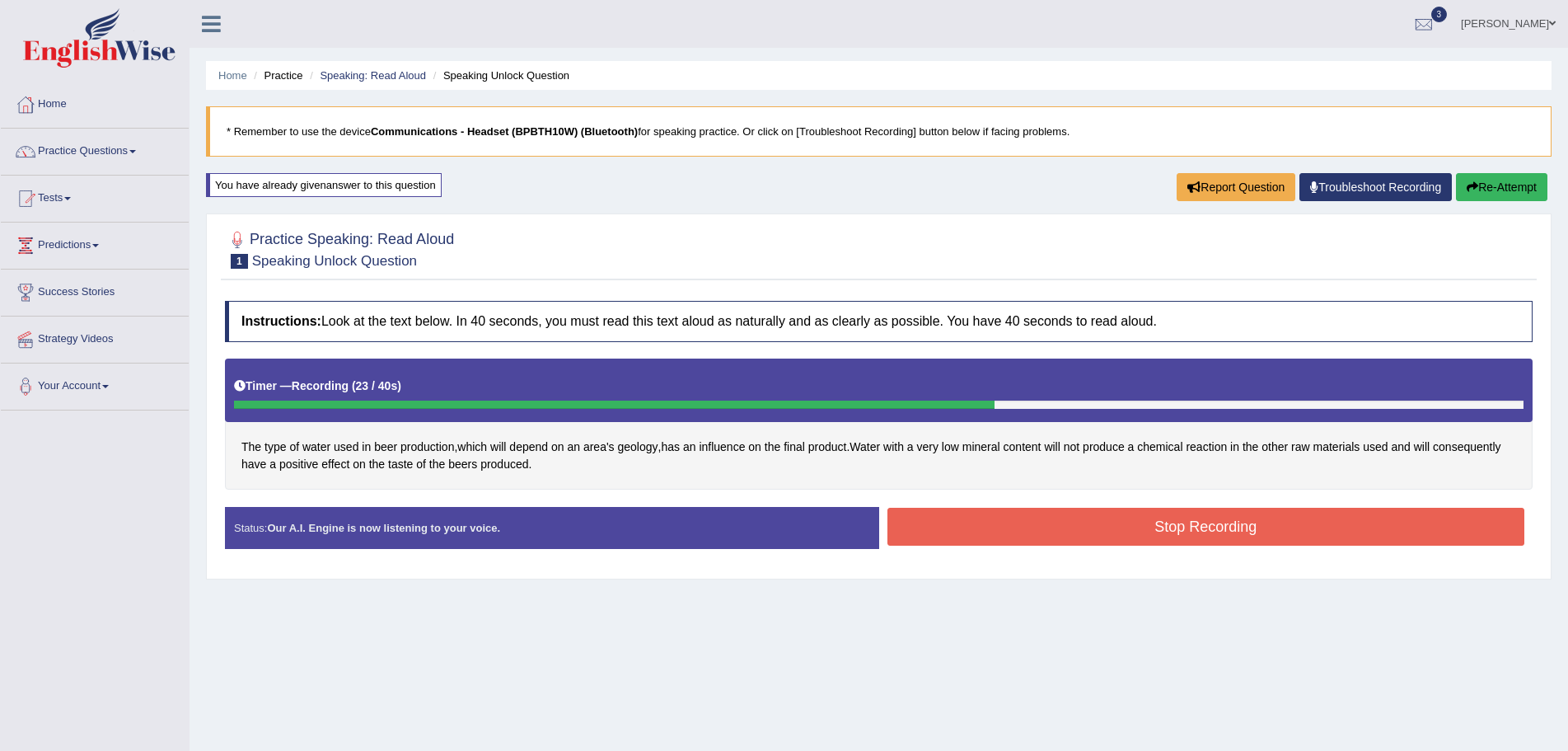
click at [1046, 524] on button "Stop Recording" at bounding box center [1206, 527] width 638 height 38
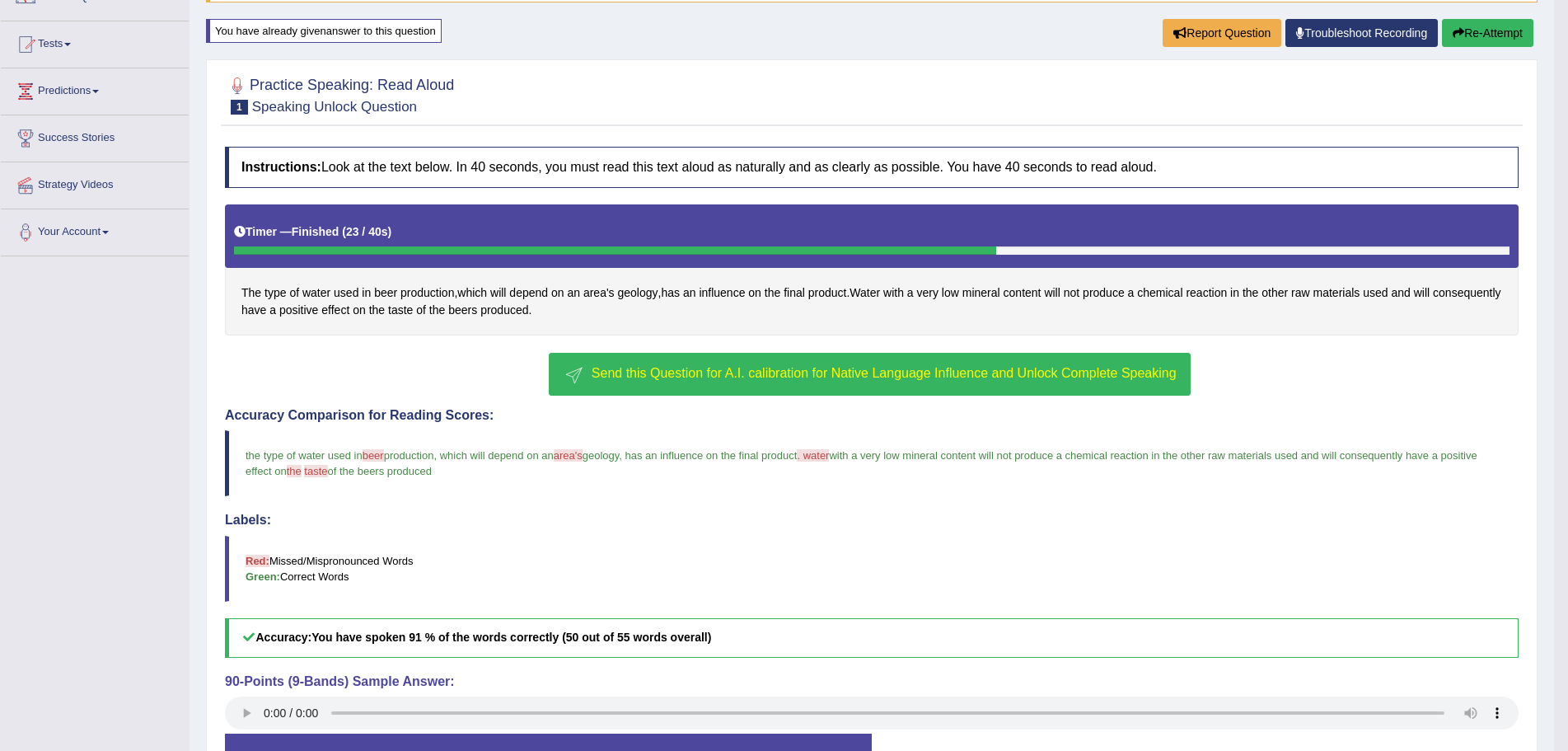
scroll to position [263, 0]
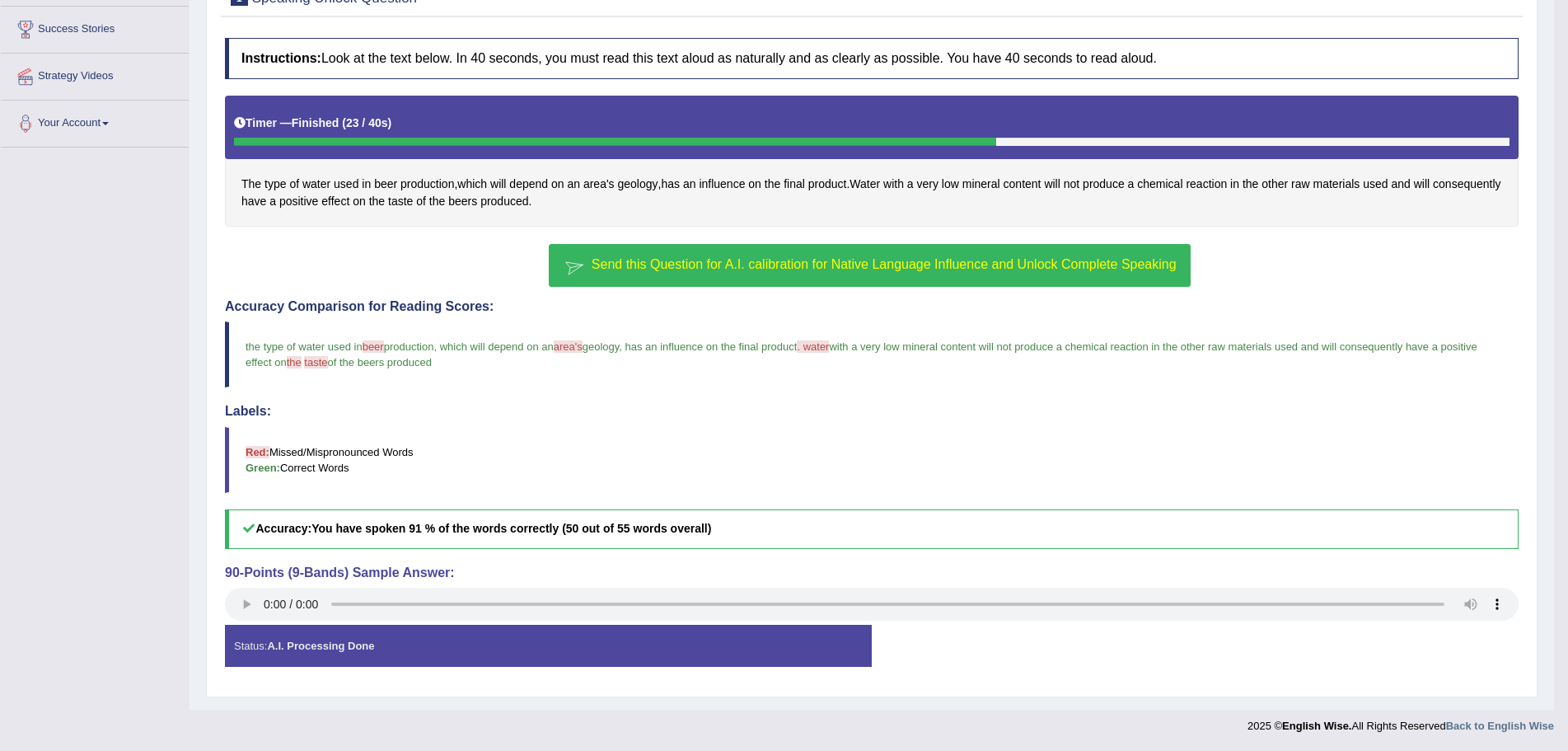
click at [701, 267] on span "Send this Question for A.I. calibration for Native Language Influence and Unloc…" at bounding box center [884, 264] width 586 height 14
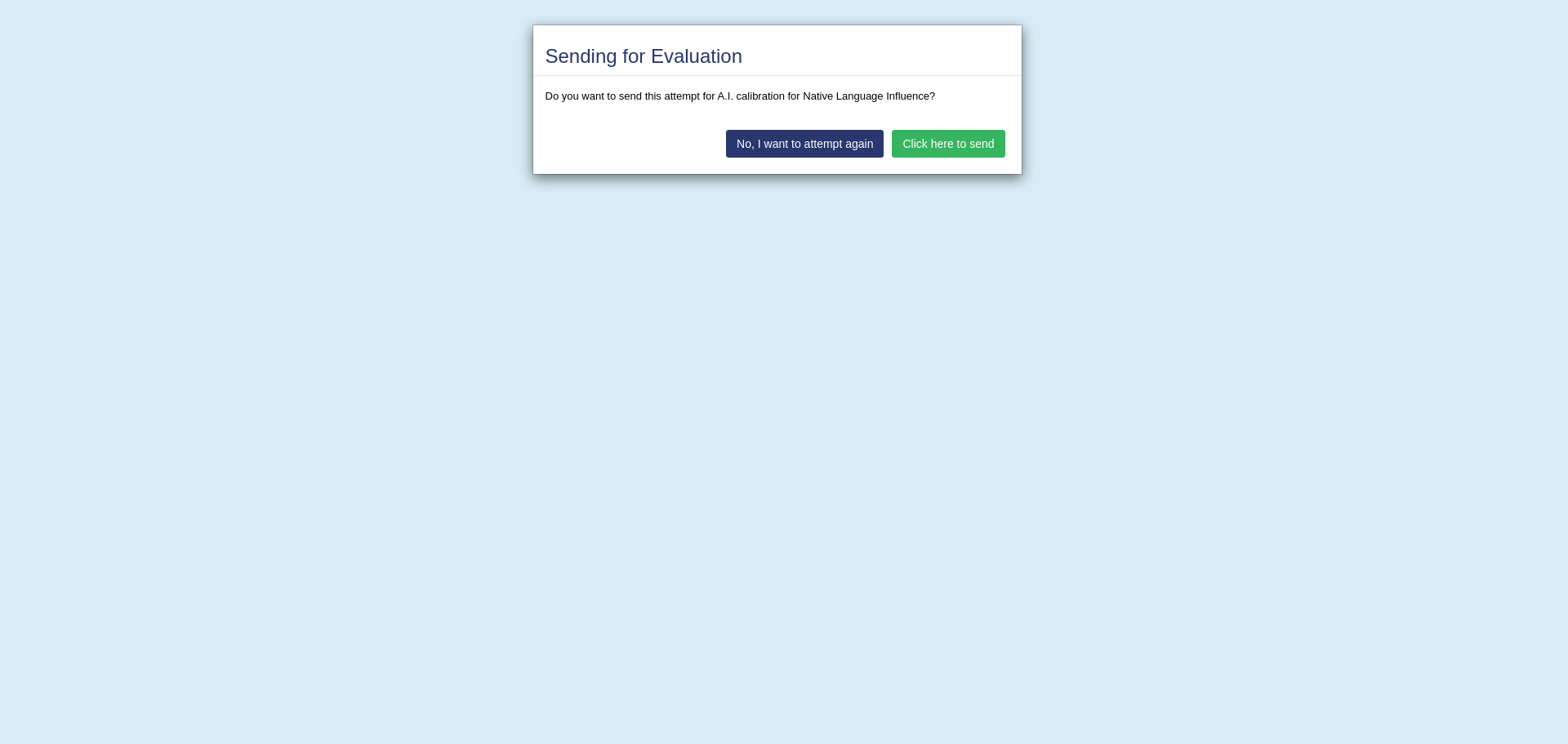
click at [939, 141] on button "Click here to send" at bounding box center [948, 143] width 113 height 28
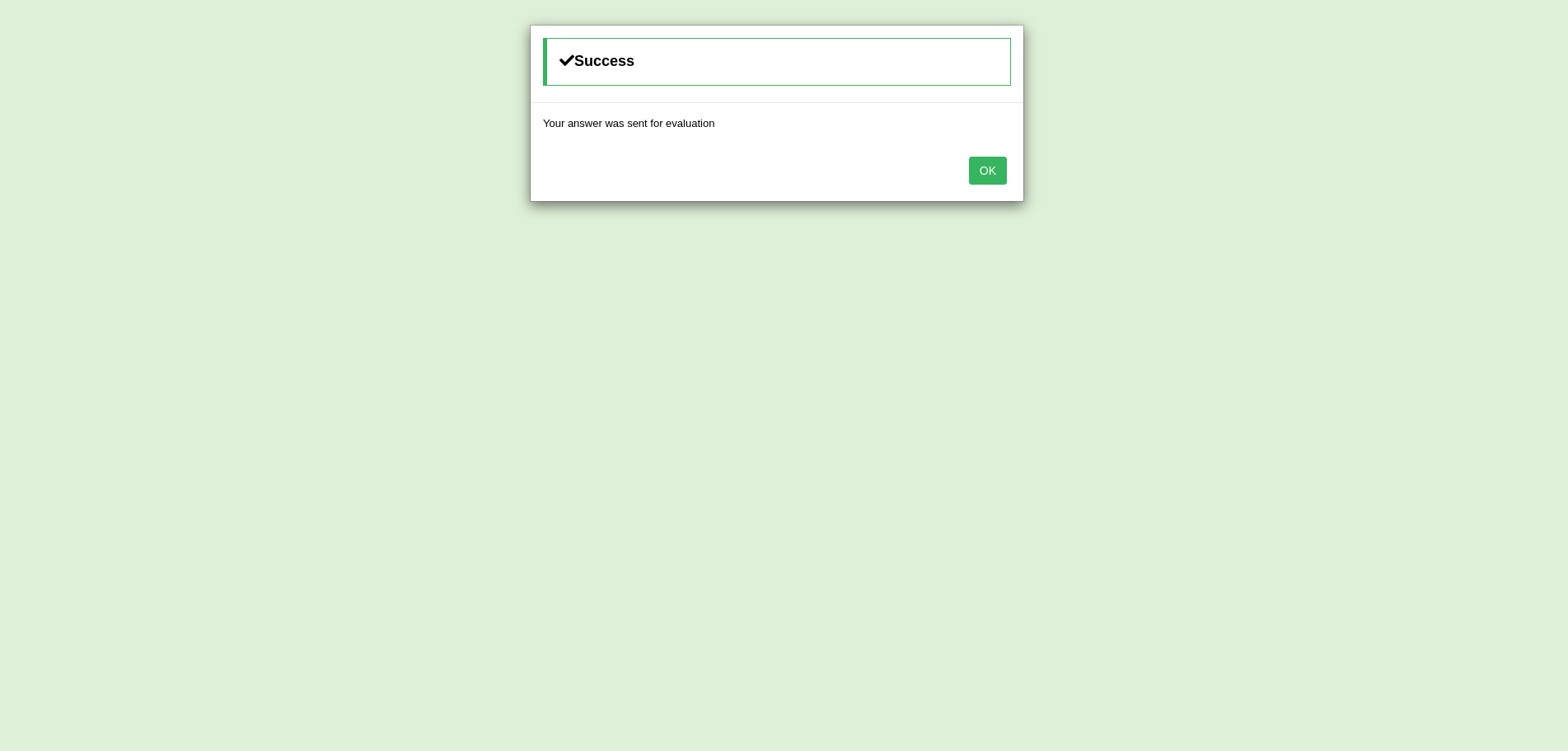
click at [986, 171] on button "OK" at bounding box center [988, 170] width 38 height 29
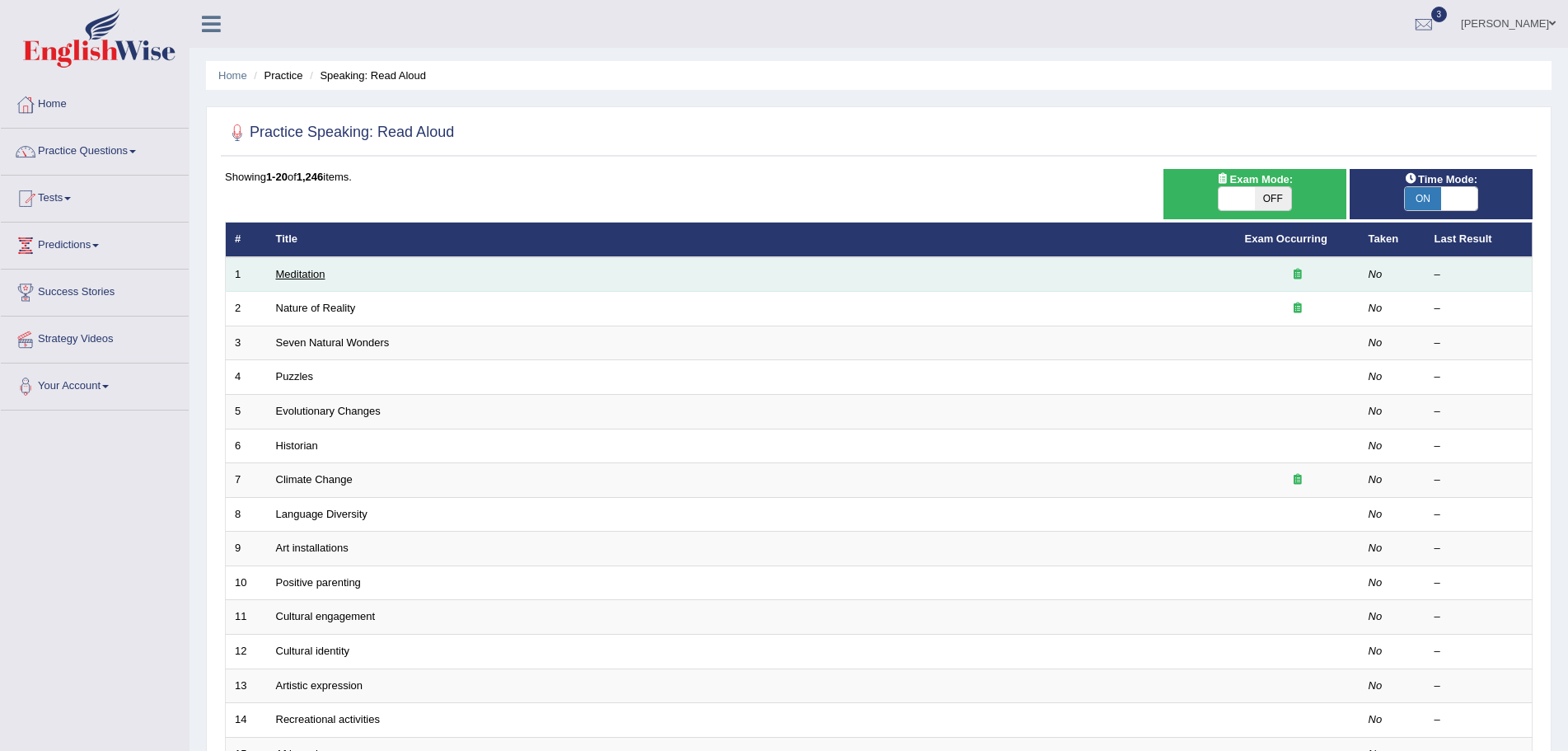
click at [309, 271] on link "Meditation" at bounding box center [301, 274] width 49 height 13
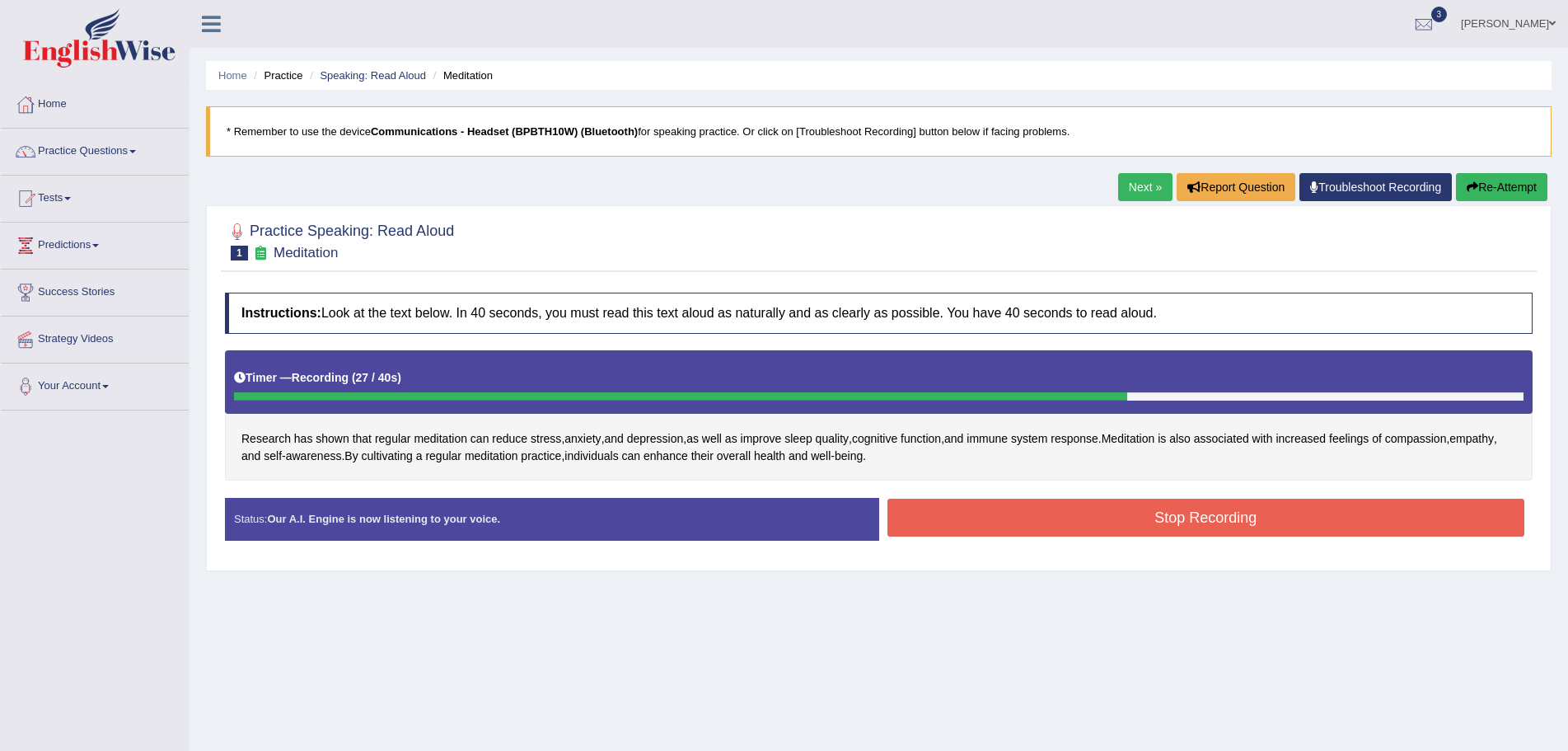
click at [931, 519] on button "Stop Recording" at bounding box center [1206, 518] width 638 height 38
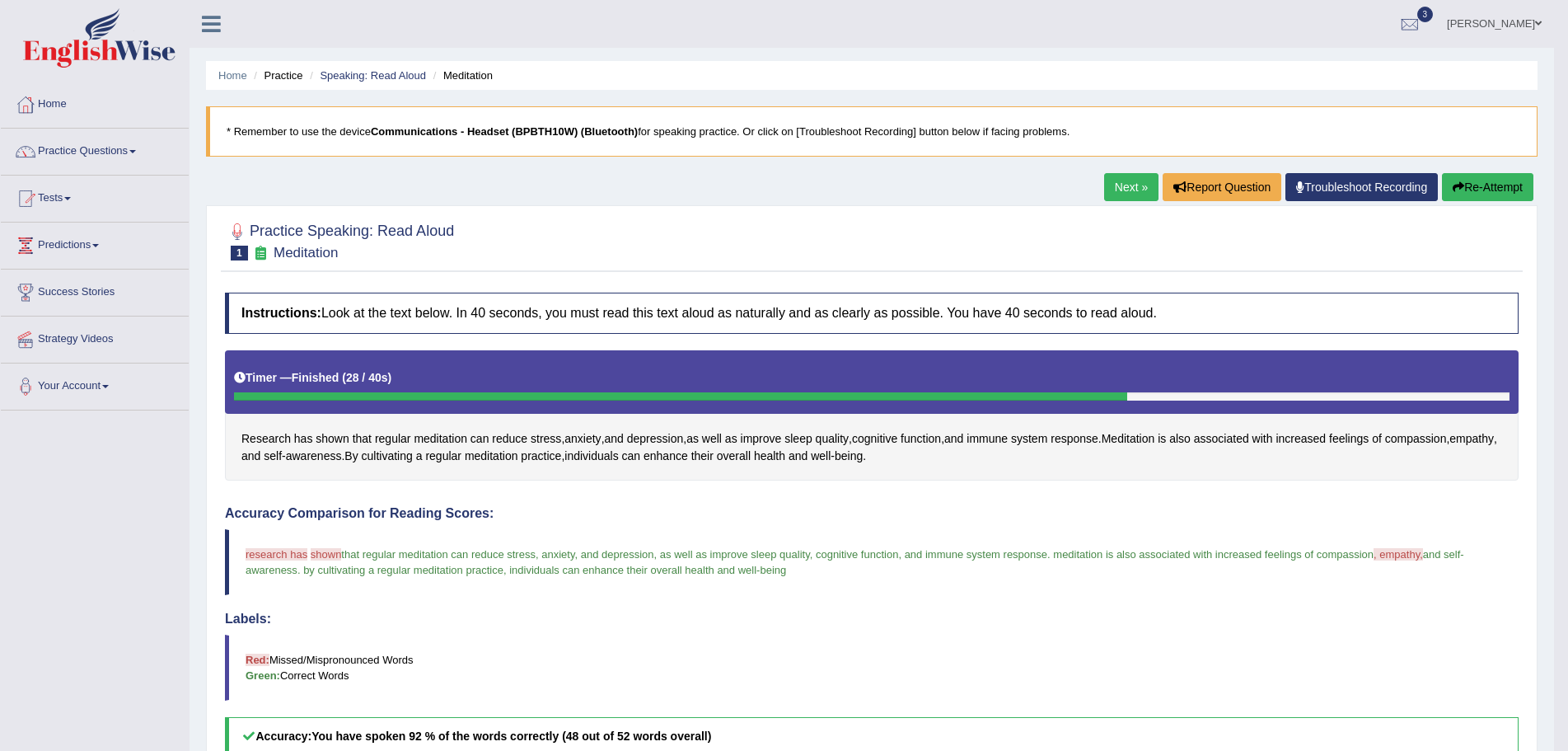
click at [1476, 185] on button "Re-Attempt" at bounding box center [1487, 187] width 91 height 29
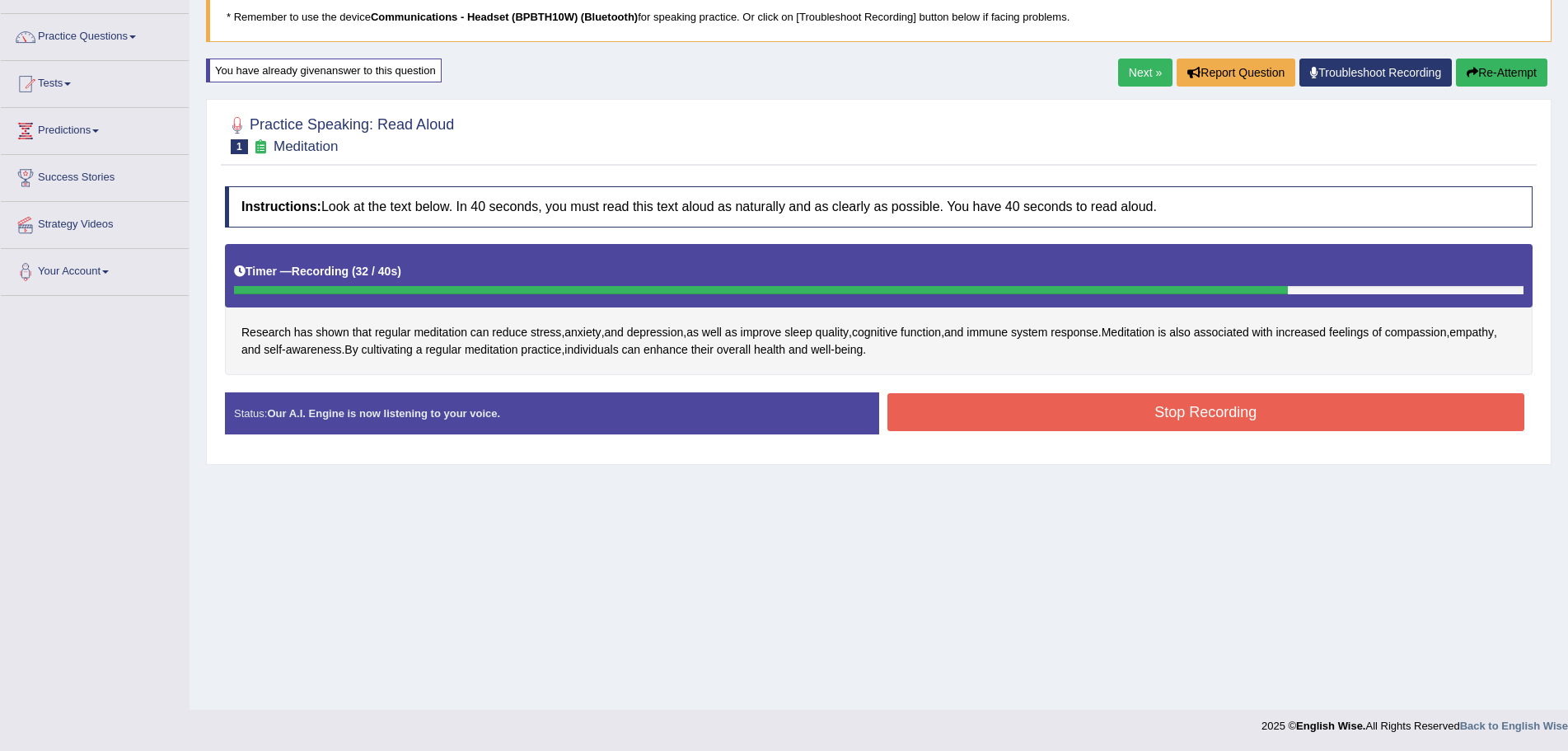
click at [980, 405] on button "Stop Recording" at bounding box center [1206, 412] width 638 height 38
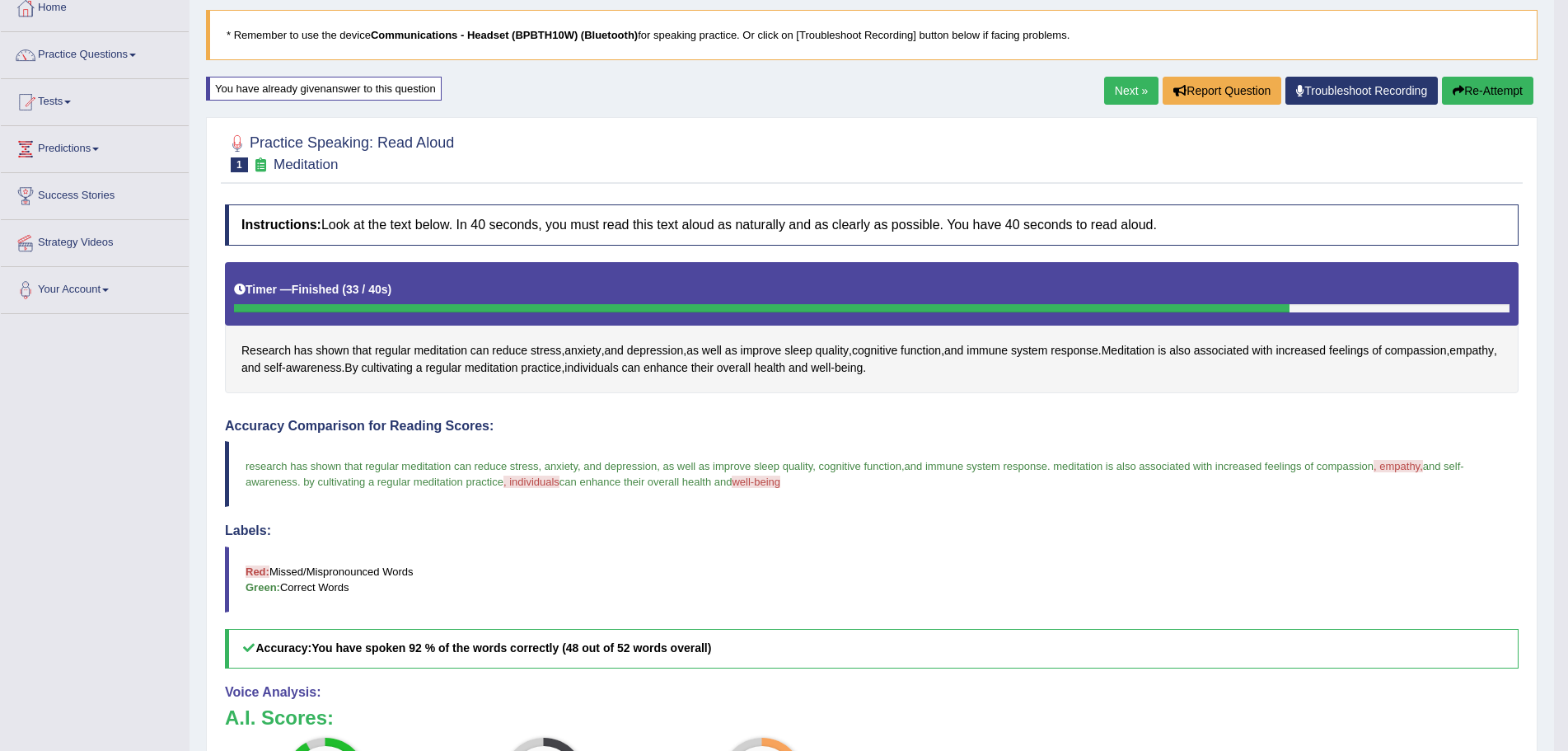
scroll to position [54, 0]
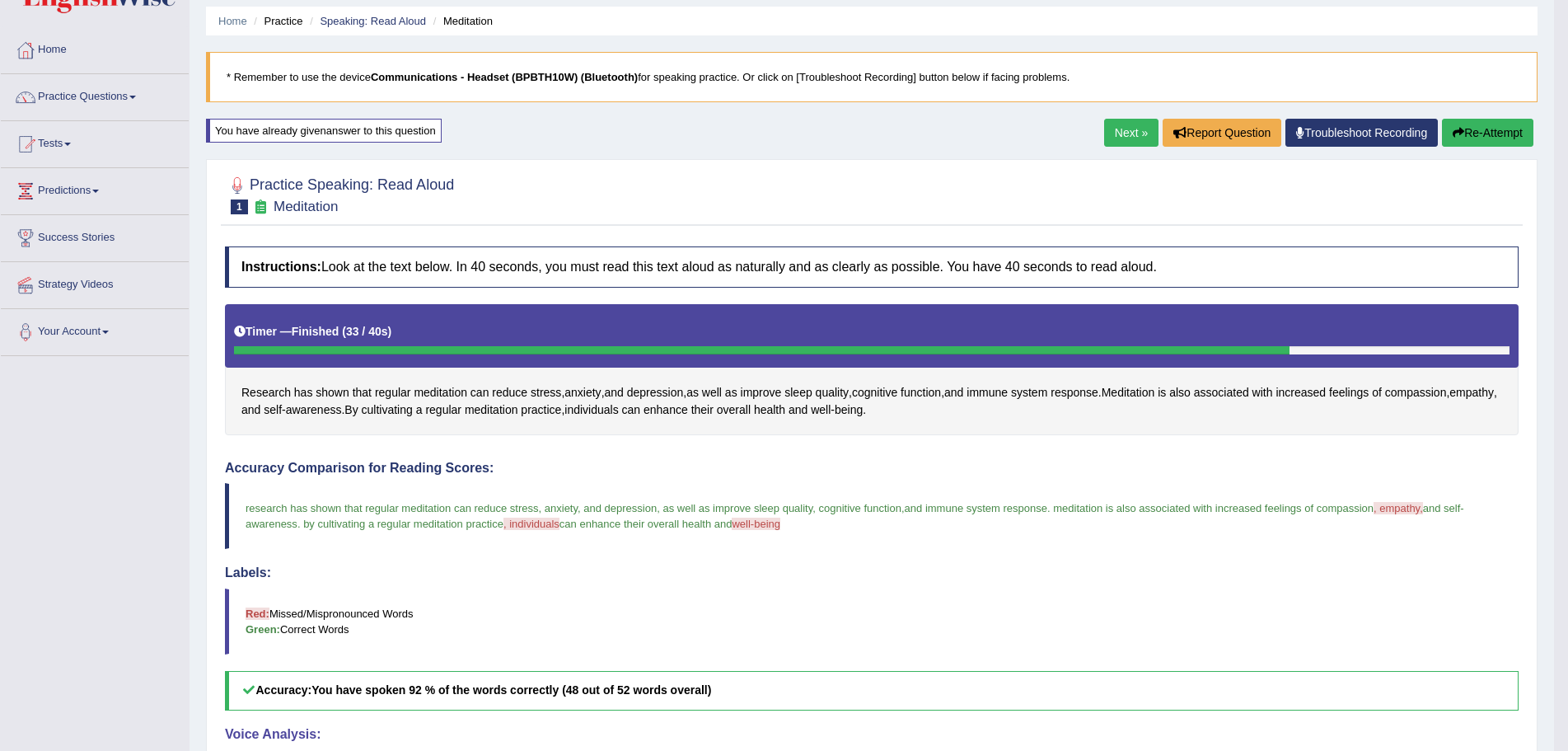
click at [1471, 127] on button "Re-Attempt" at bounding box center [1487, 133] width 91 height 29
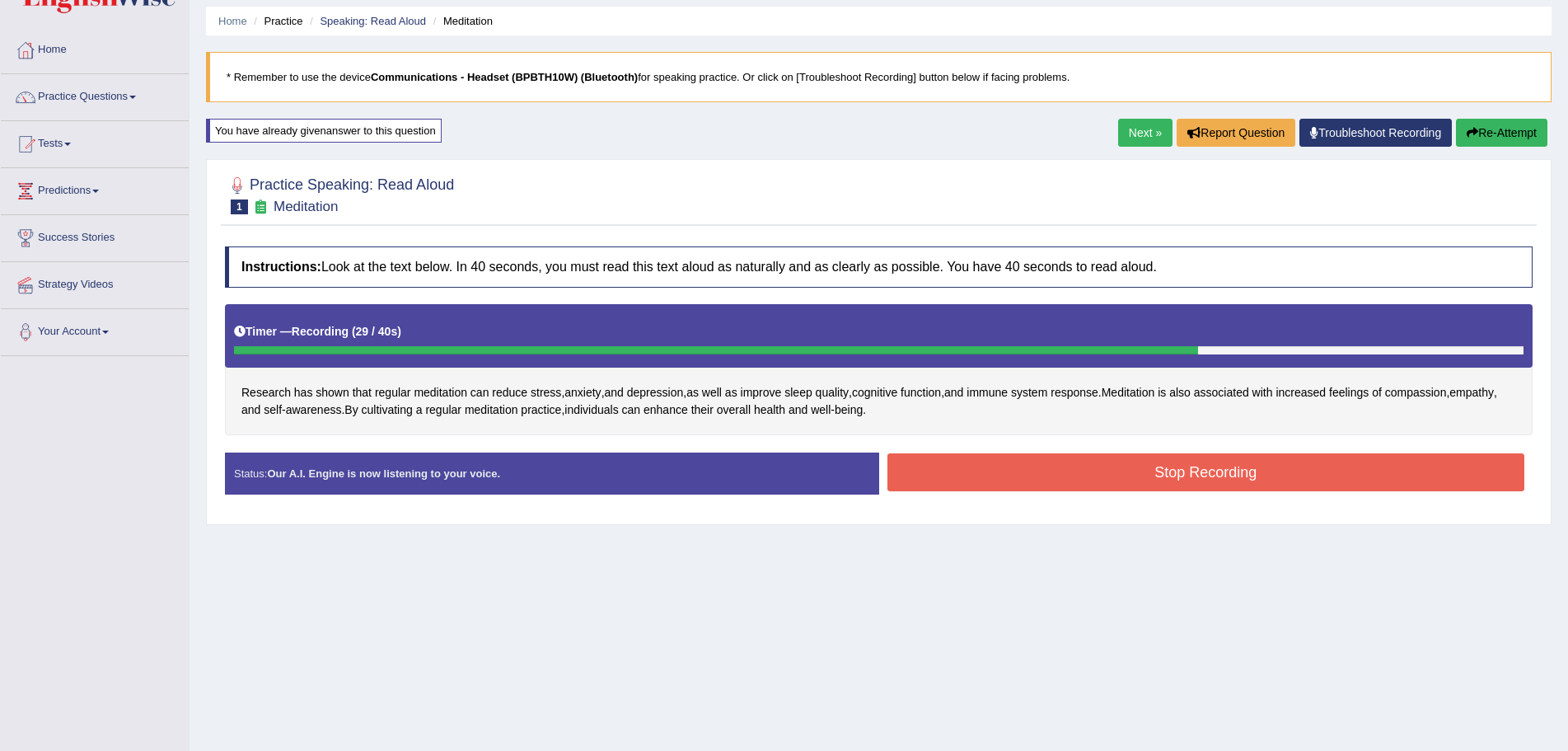
click at [1009, 469] on button "Stop Recording" at bounding box center [1206, 472] width 638 height 38
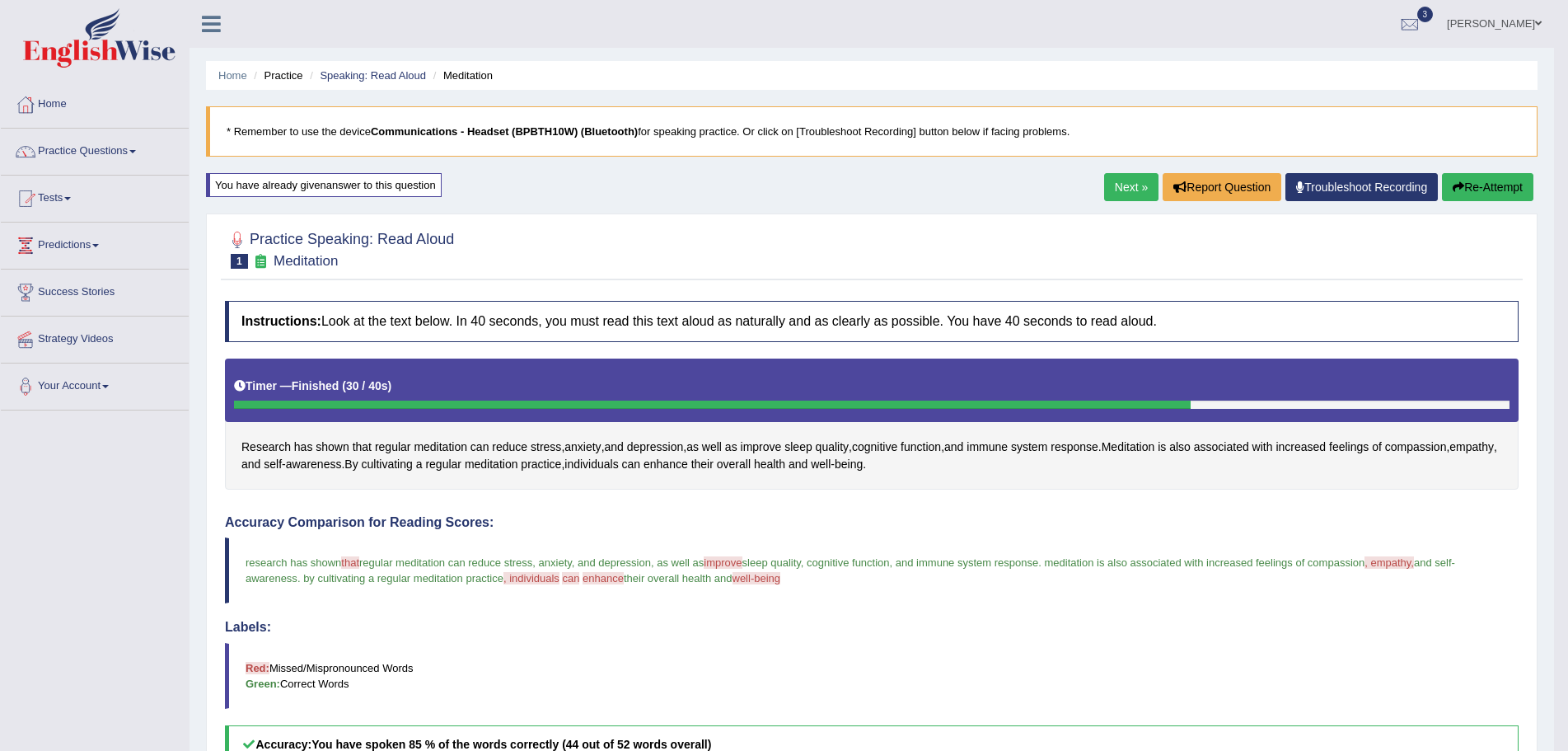
click at [1122, 182] on link "Next »" at bounding box center [1131, 187] width 54 height 29
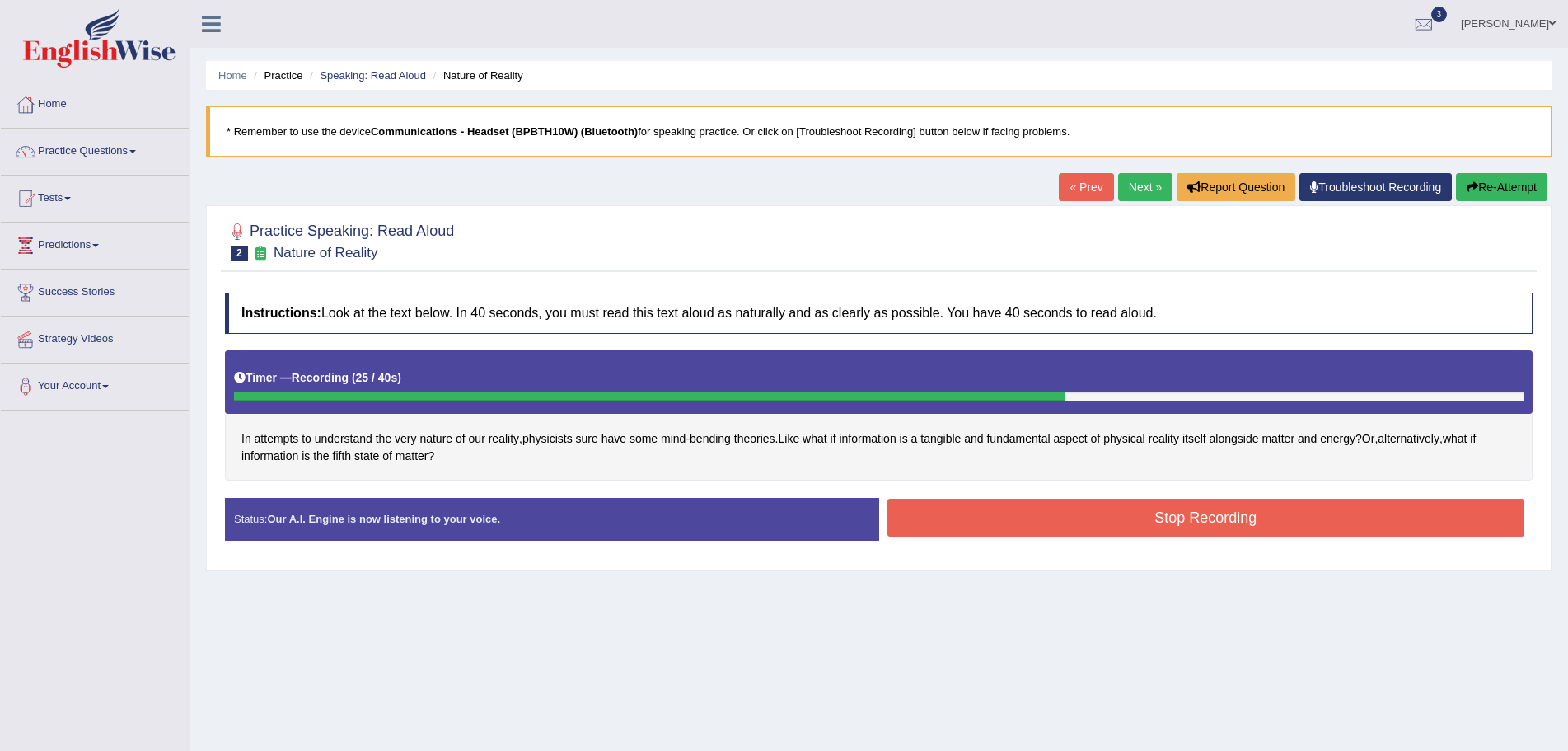
click at [1000, 517] on button "Stop Recording" at bounding box center [1206, 518] width 638 height 38
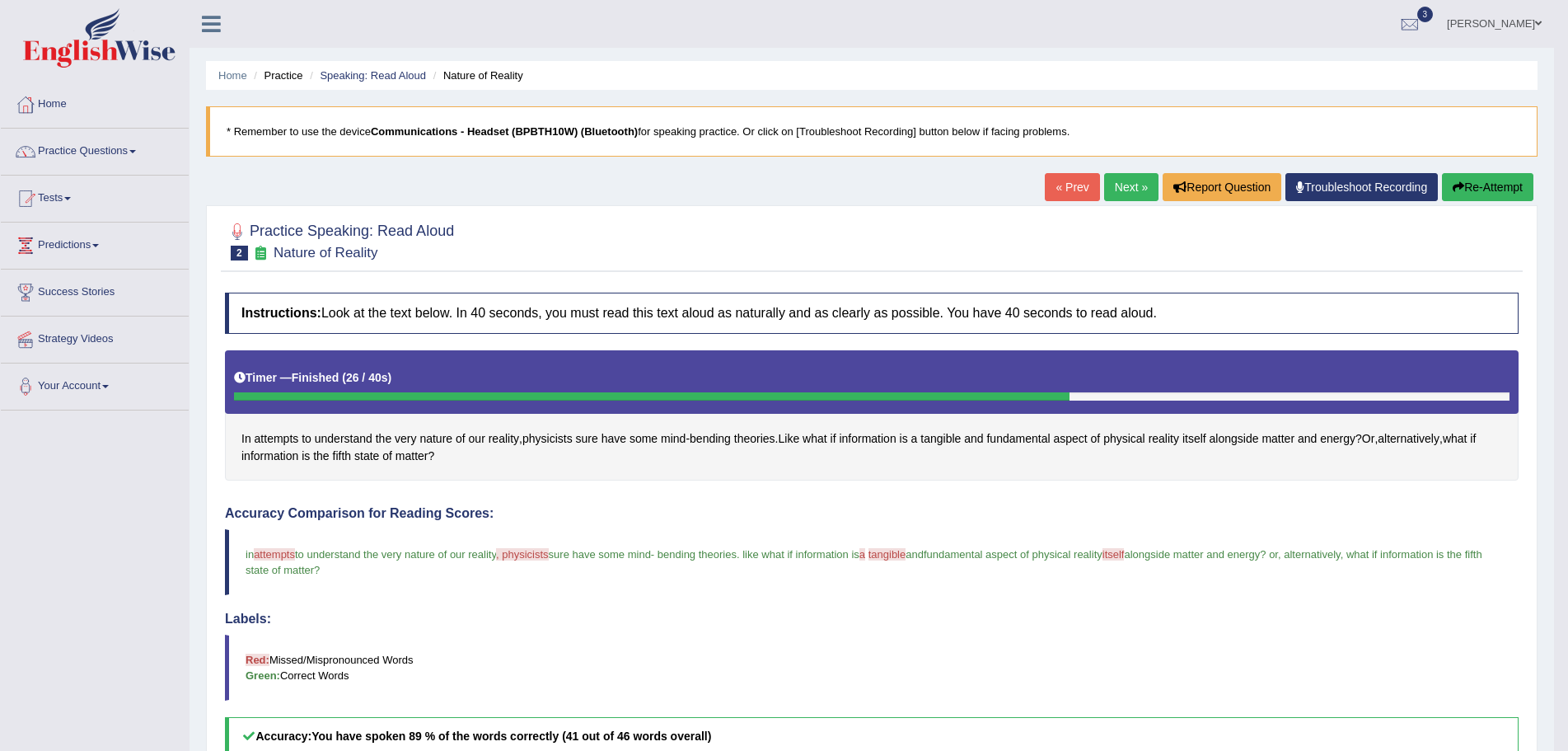
click at [1118, 182] on link "Next »" at bounding box center [1131, 187] width 54 height 29
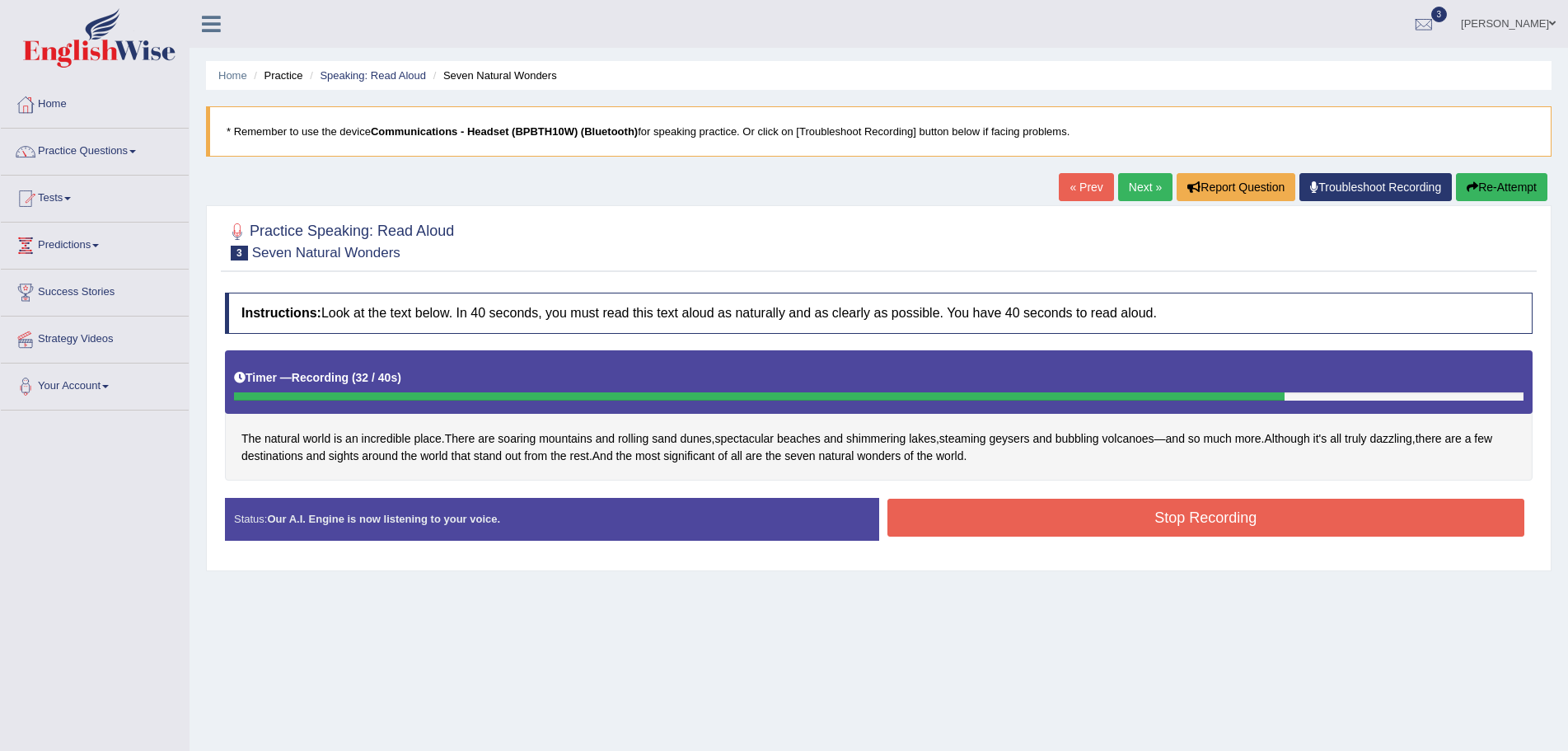
click at [1021, 509] on button "Stop Recording" at bounding box center [1206, 518] width 638 height 38
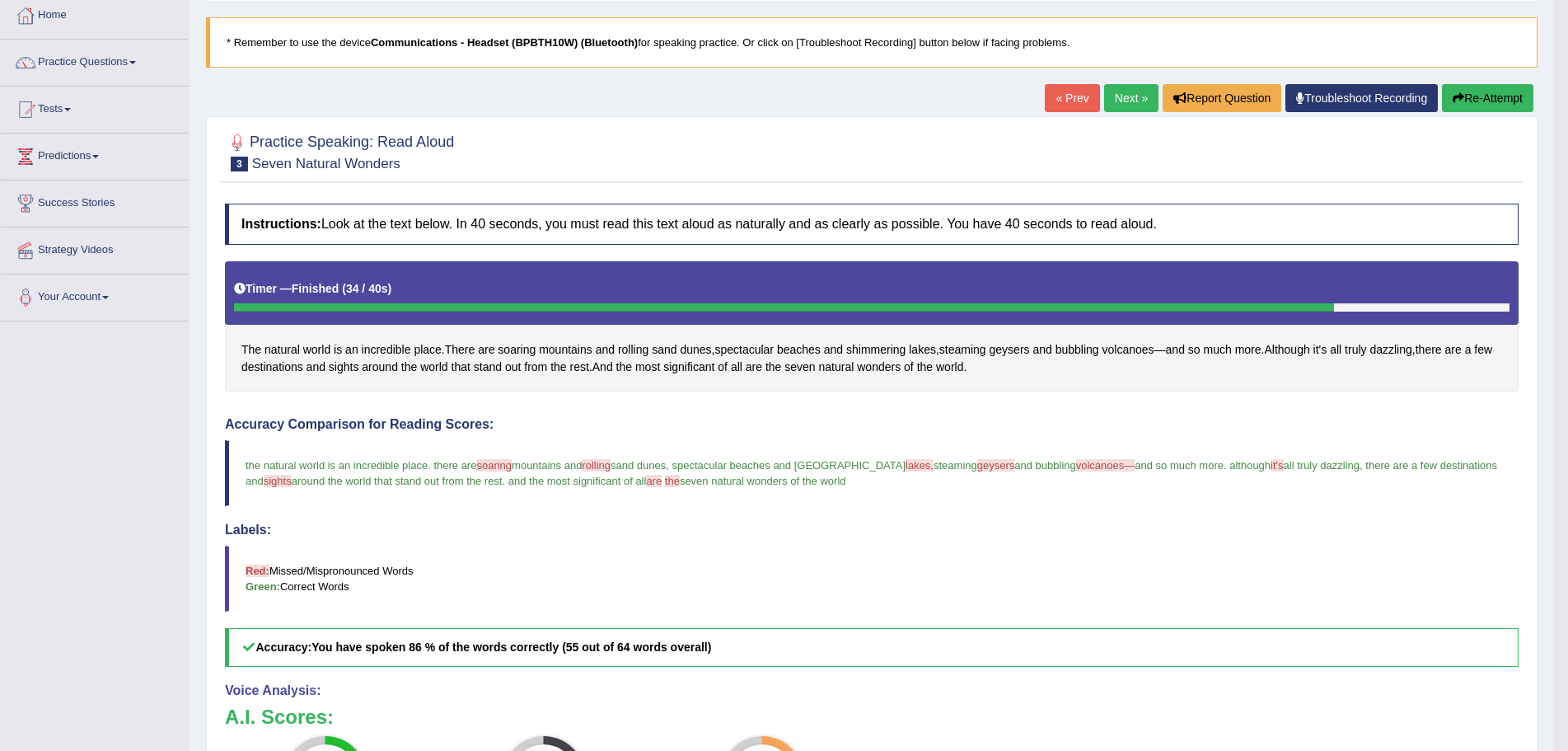
scroll to position [83, 0]
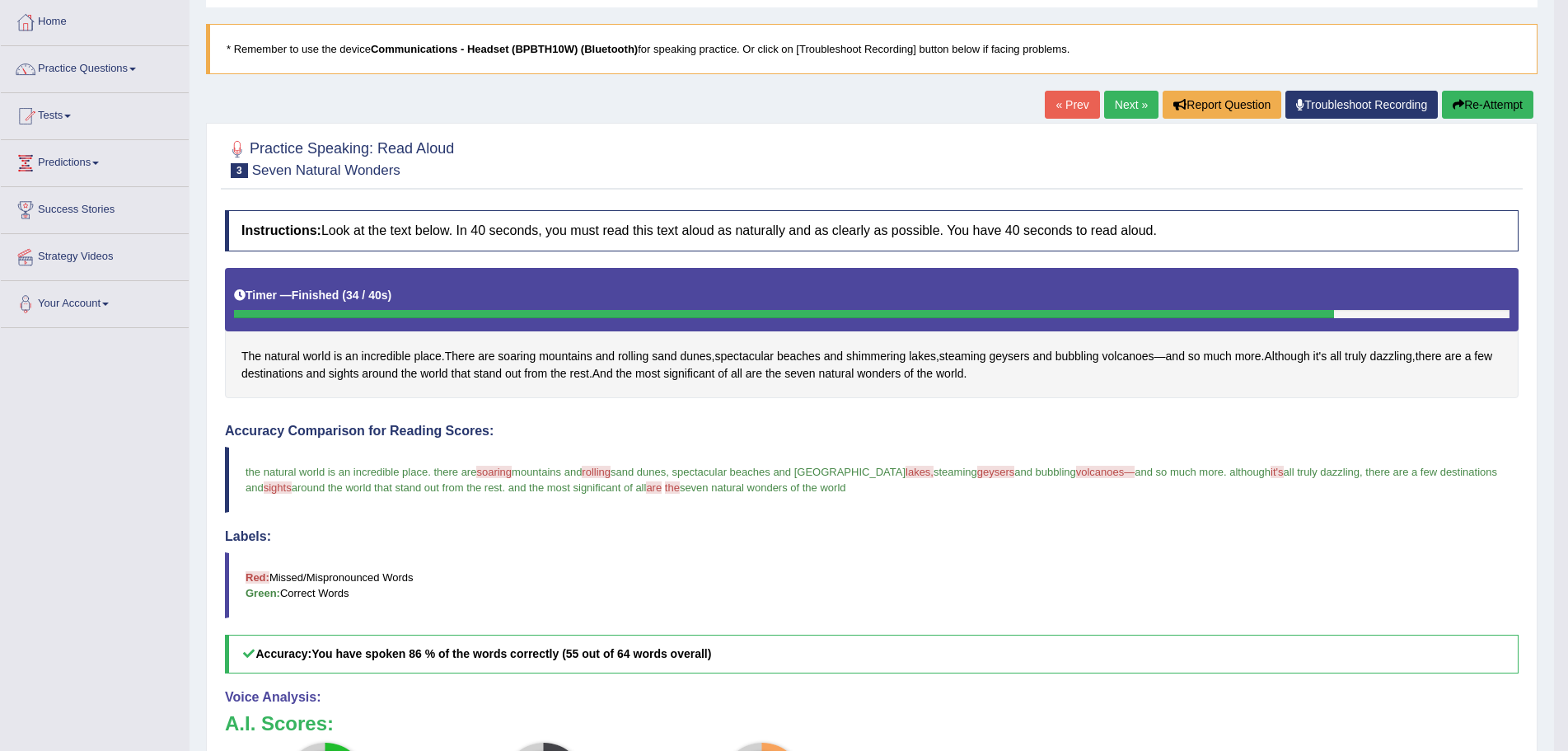
click at [292, 279] on div "Timer — Finished ( 34 / 40s )" at bounding box center [871, 300] width 1294 height 64
click at [1474, 105] on button "Re-Attempt" at bounding box center [1487, 104] width 91 height 29
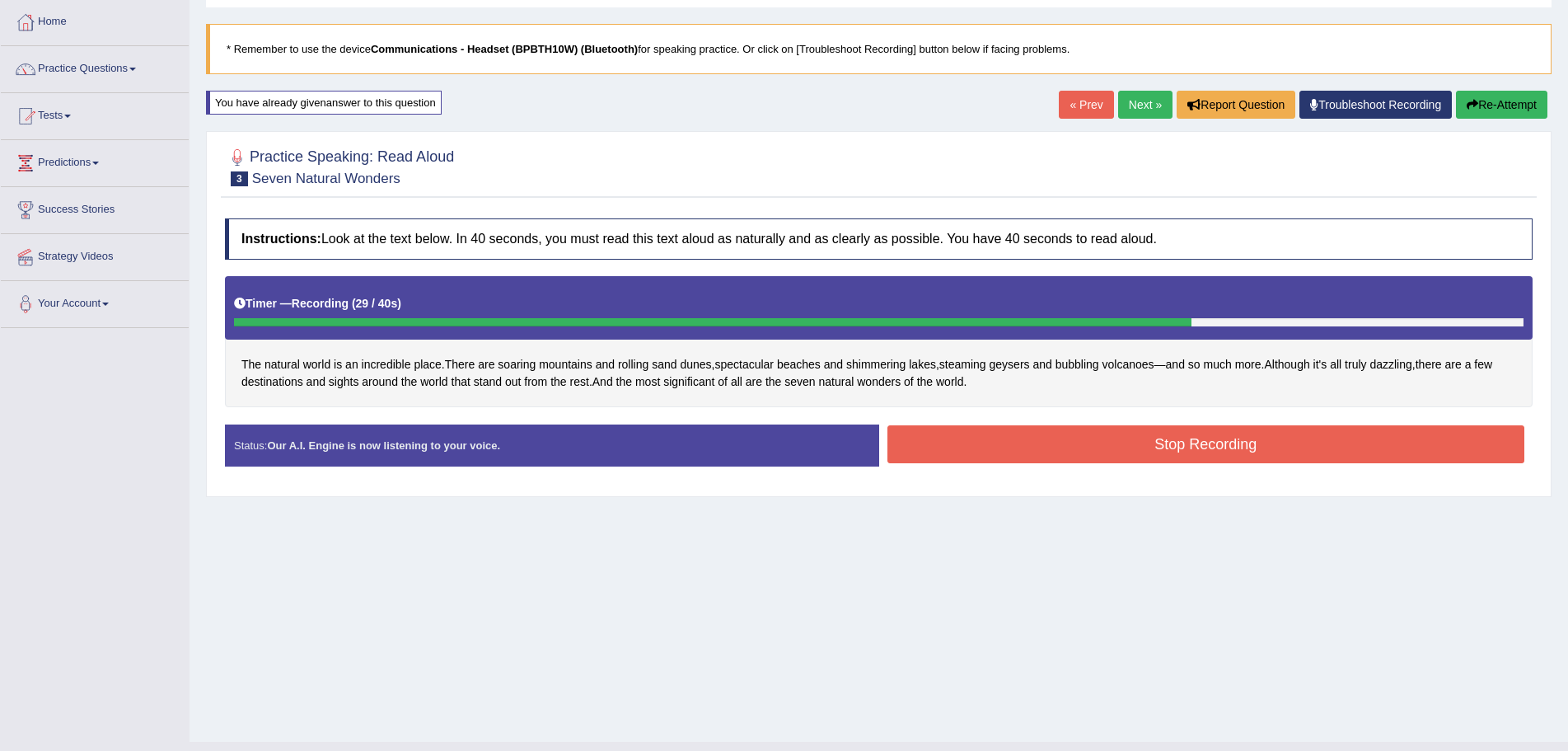
click at [965, 434] on button "Stop Recording" at bounding box center [1206, 444] width 638 height 38
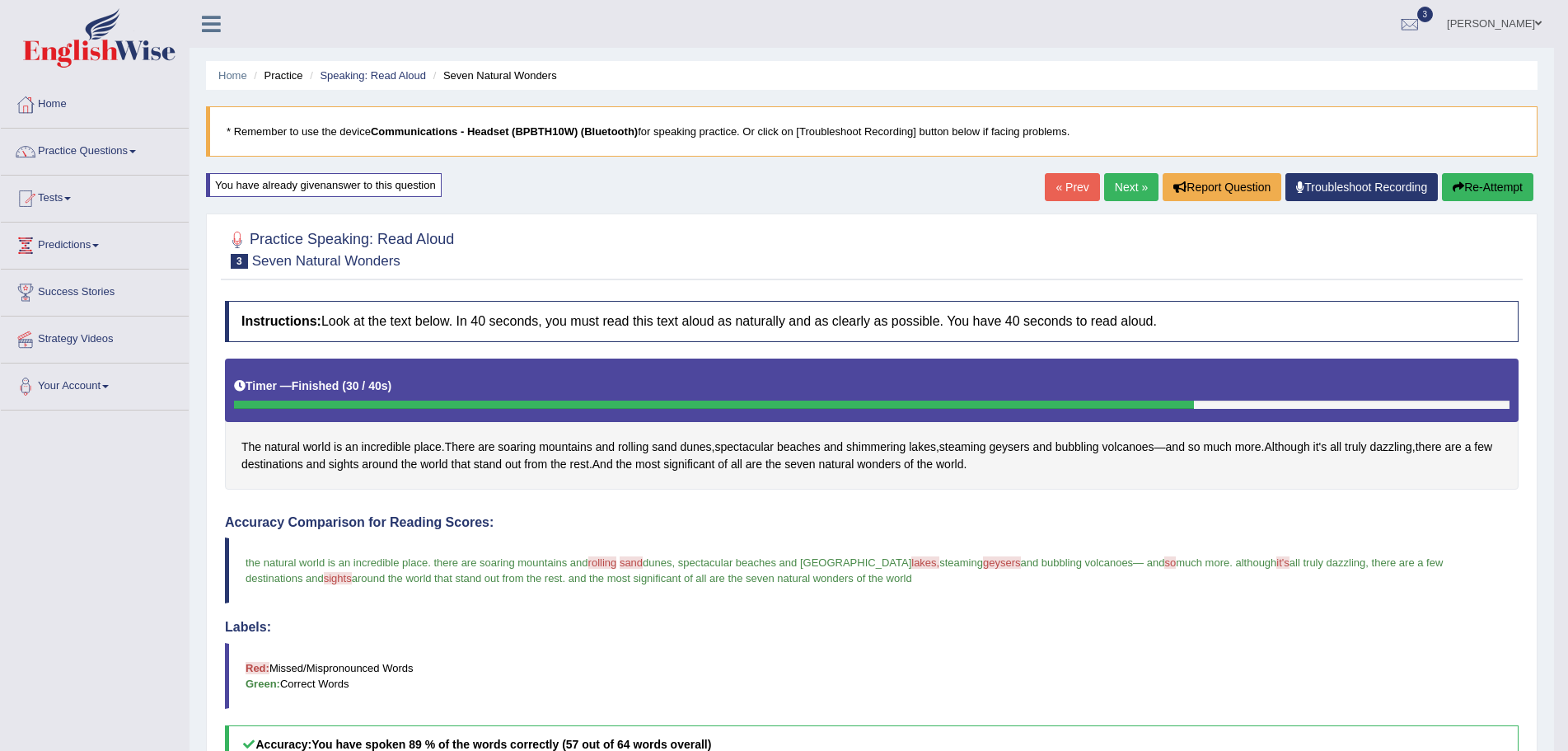
click at [1124, 184] on link "Next »" at bounding box center [1131, 187] width 54 height 29
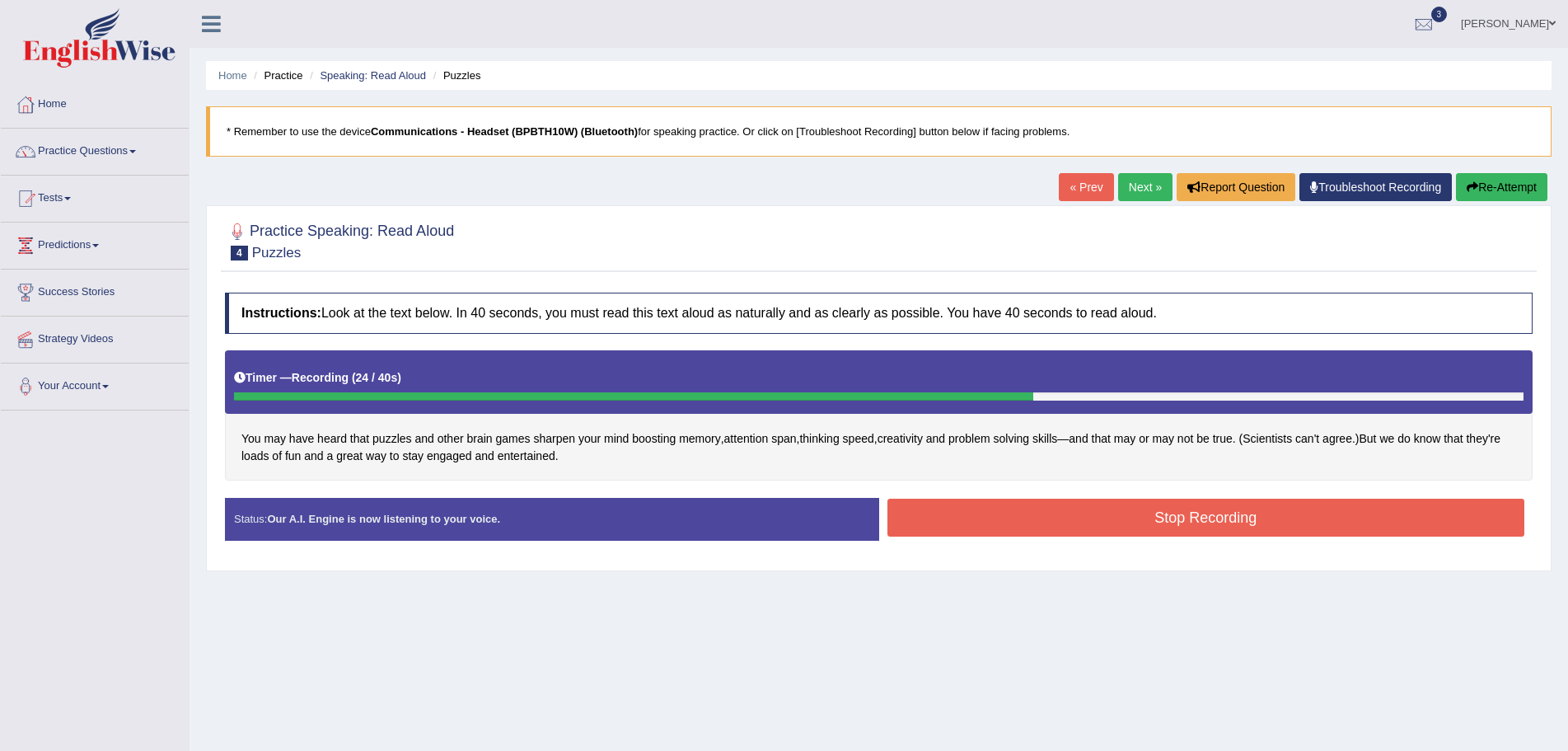
click at [1155, 526] on button "Stop Recording" at bounding box center [1206, 518] width 638 height 38
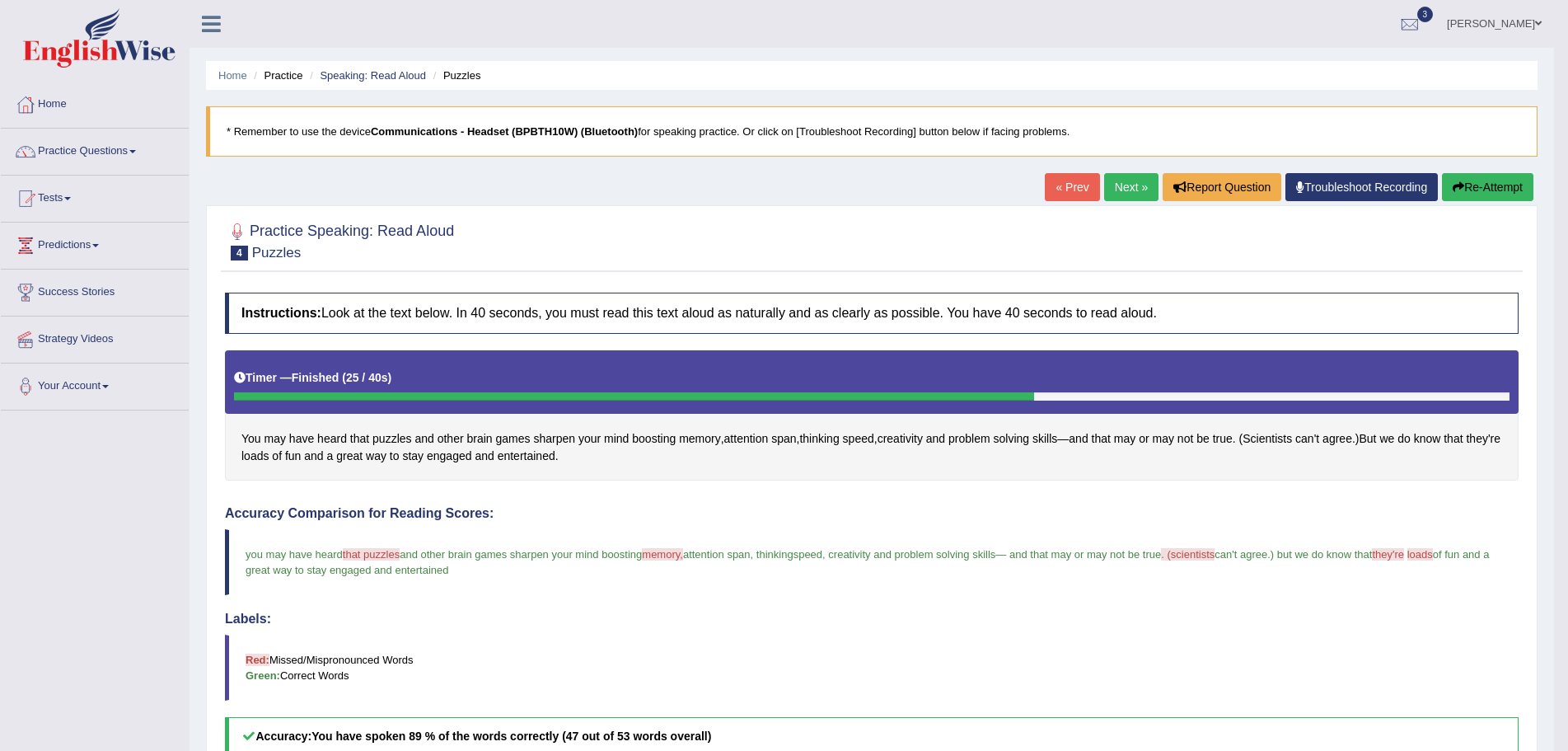
click at [1120, 186] on link "Next »" at bounding box center [1131, 187] width 54 height 29
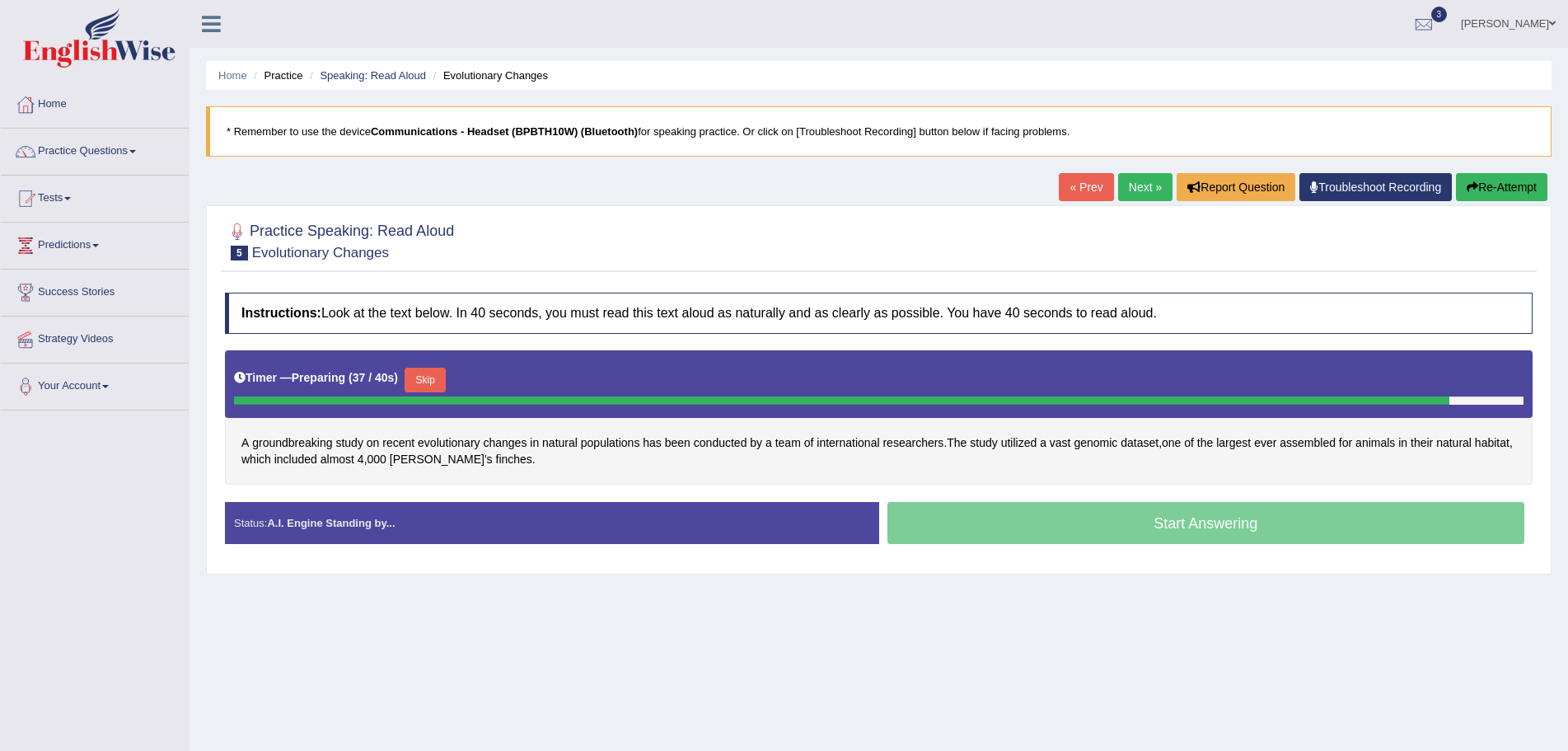
click at [1134, 678] on div "Home Practice Speaking: Read Aloud Evolutionary Changes * Remember to use the d…" at bounding box center [879, 412] width 1379 height 825
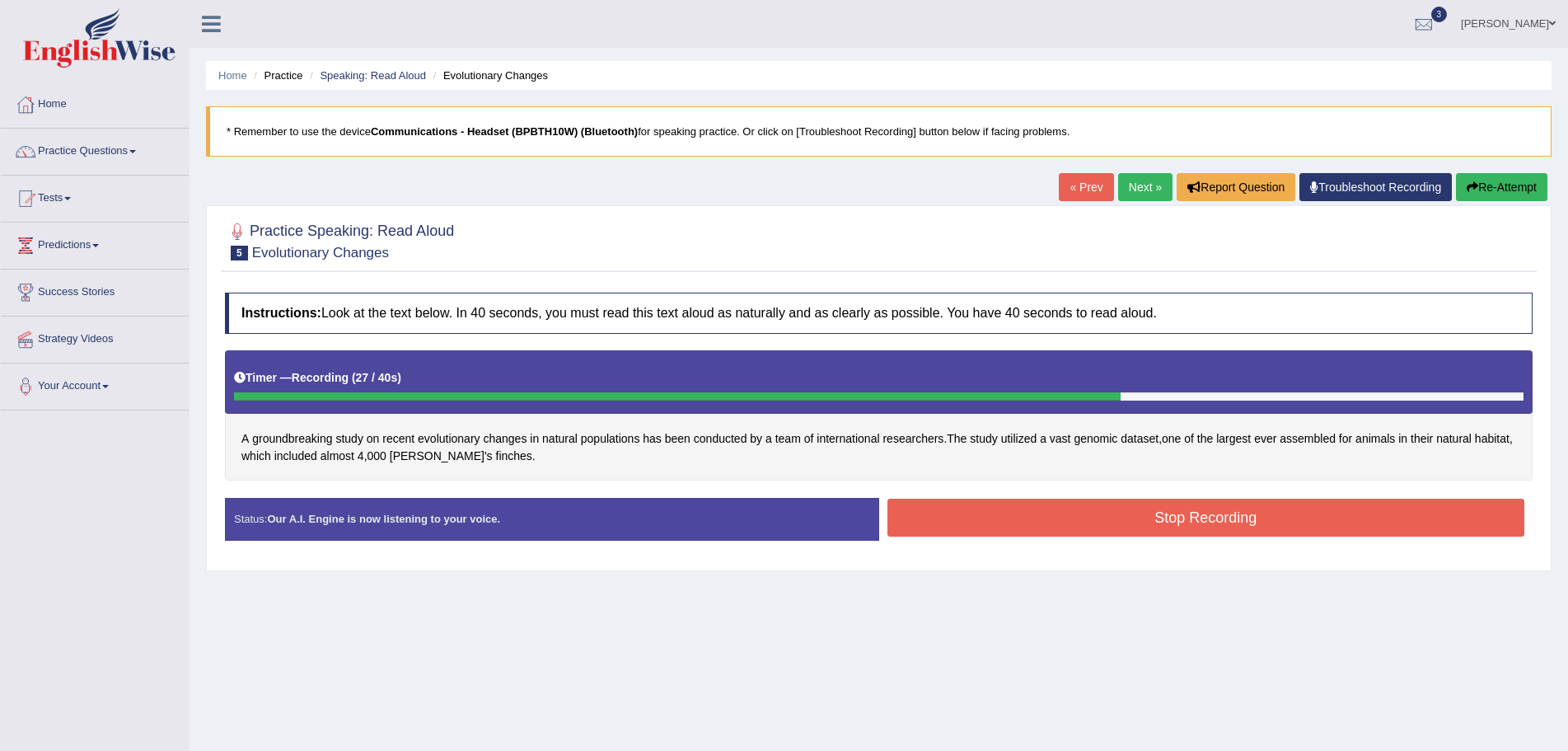
click at [1205, 518] on button "Stop Recording" at bounding box center [1206, 518] width 638 height 38
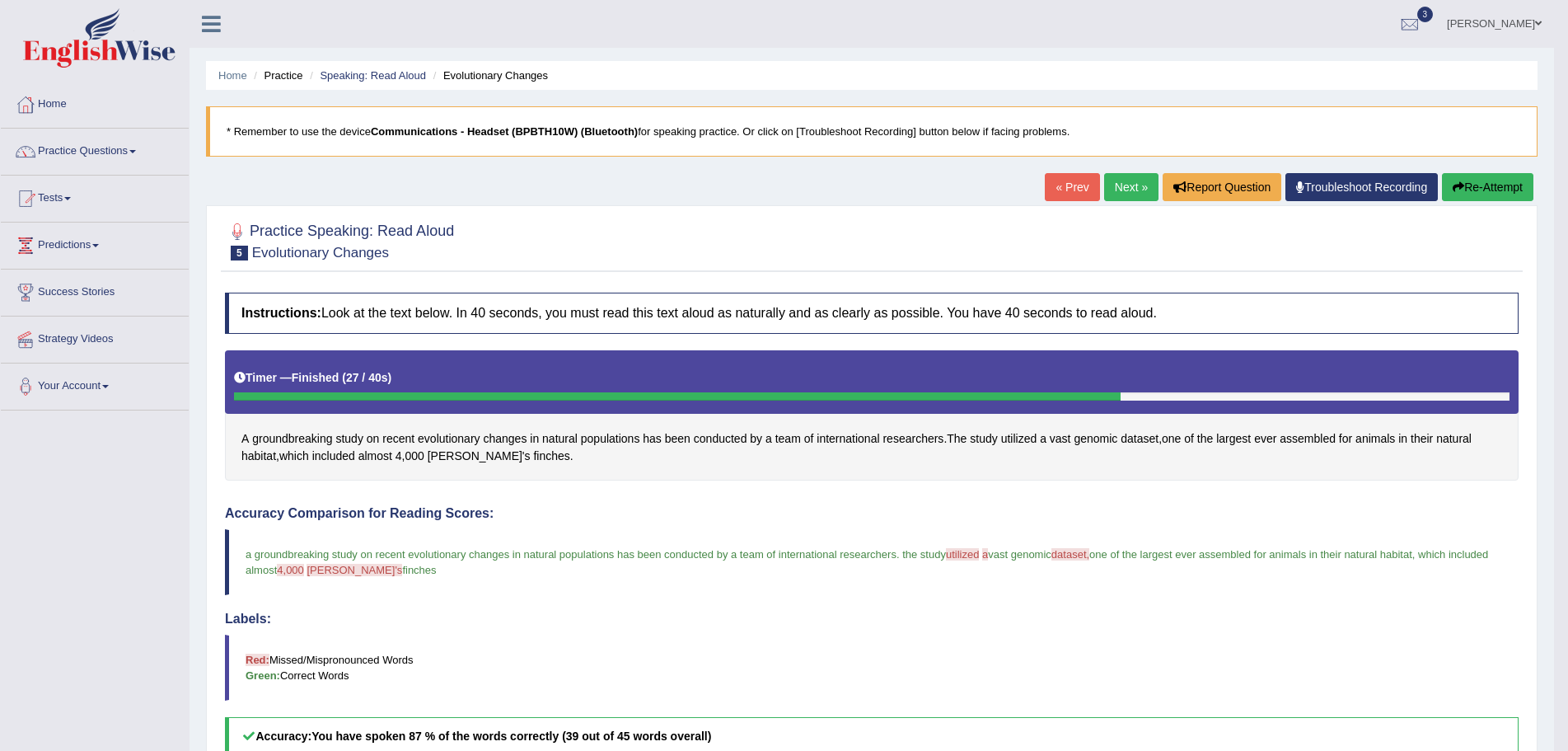
click at [1115, 183] on link "Next »" at bounding box center [1131, 187] width 54 height 29
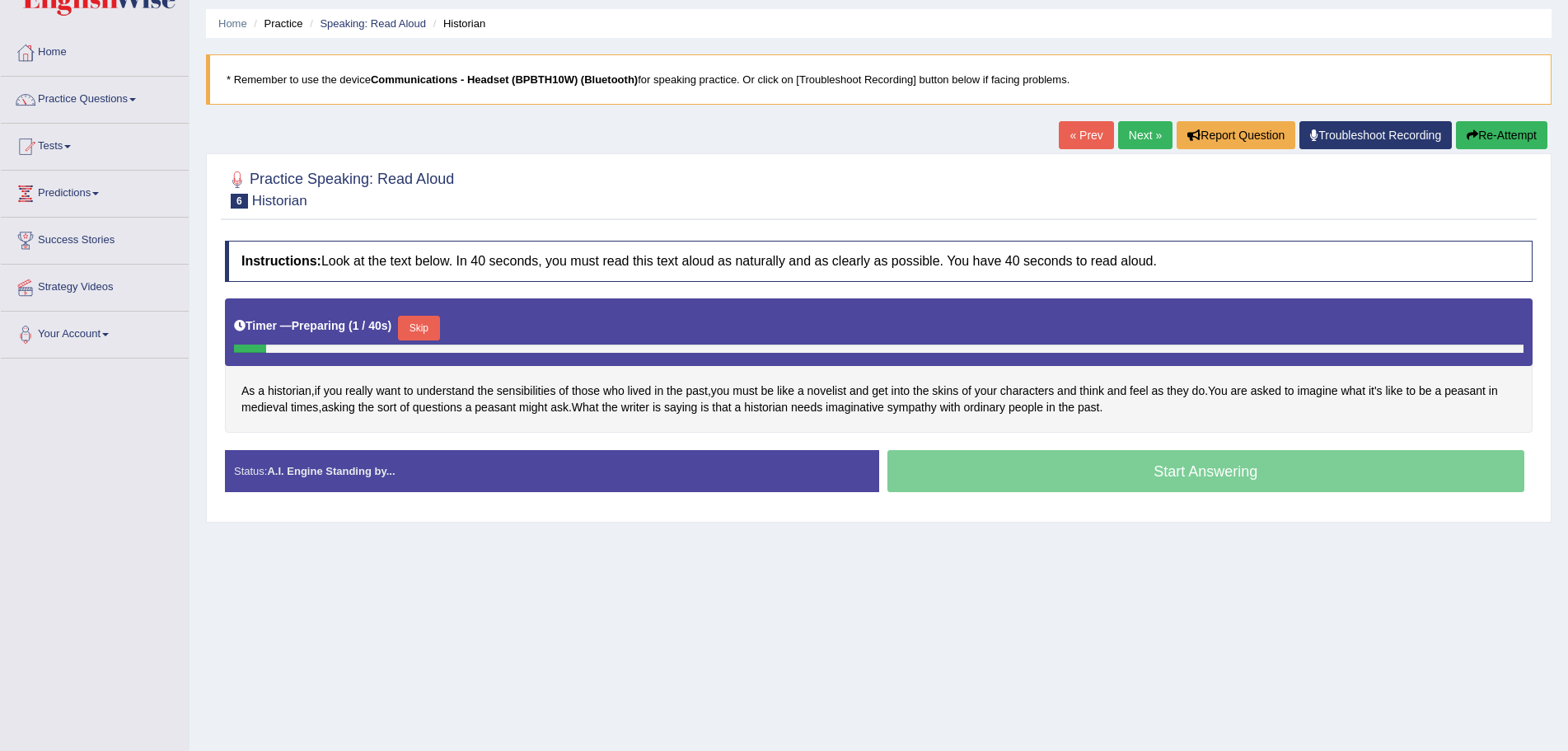
scroll to position [115, 0]
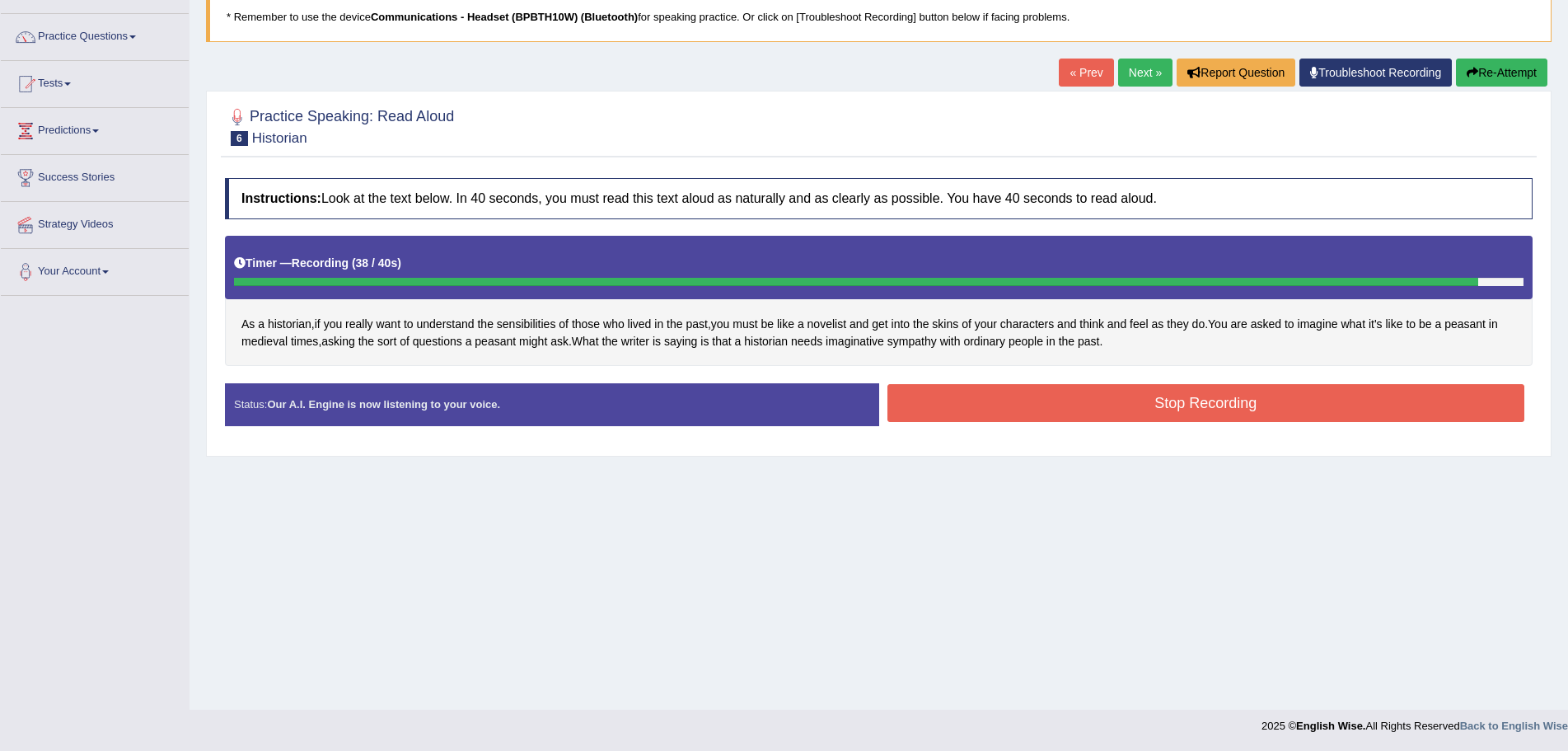
click at [1121, 398] on button "Stop Recording" at bounding box center [1206, 403] width 638 height 38
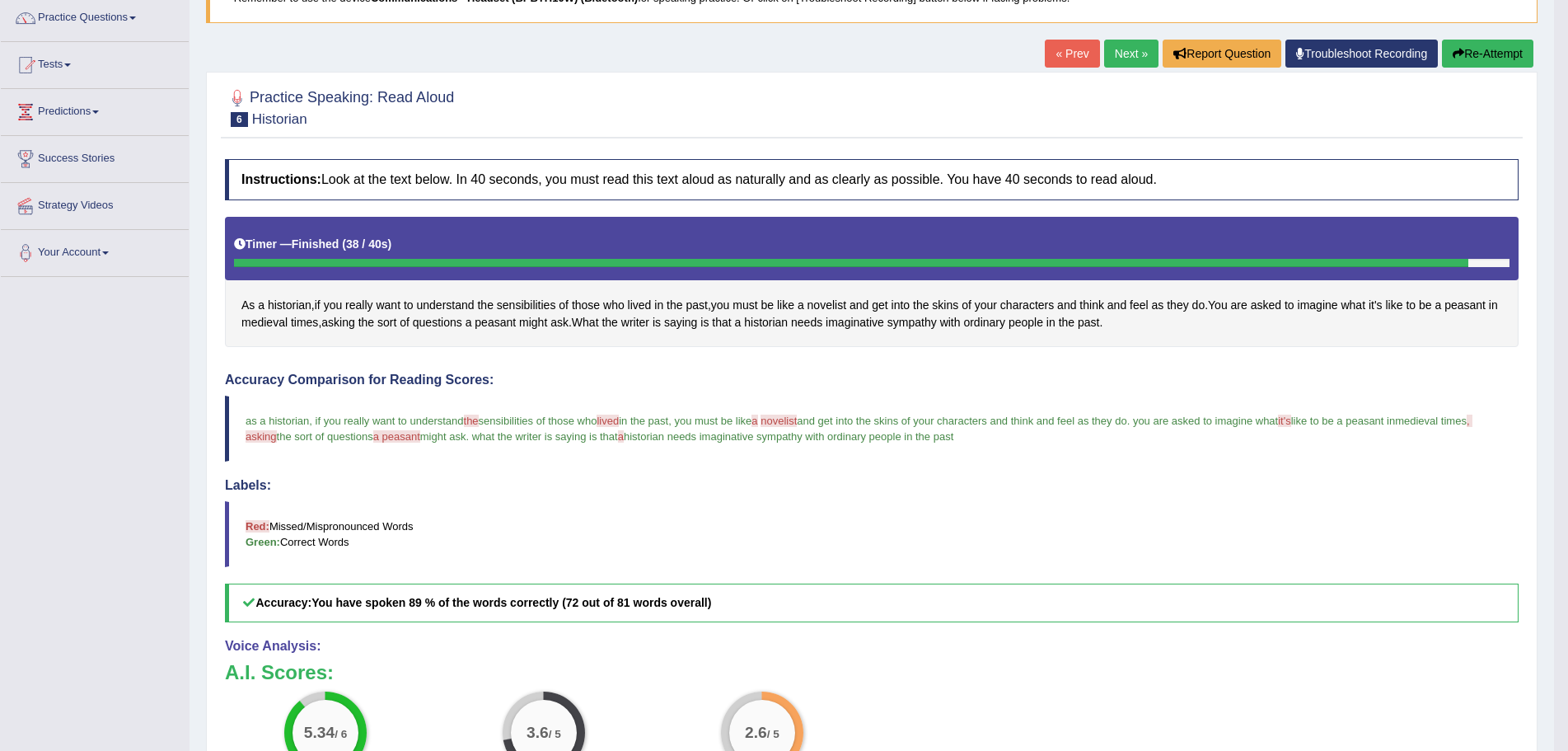
scroll to position [0, 0]
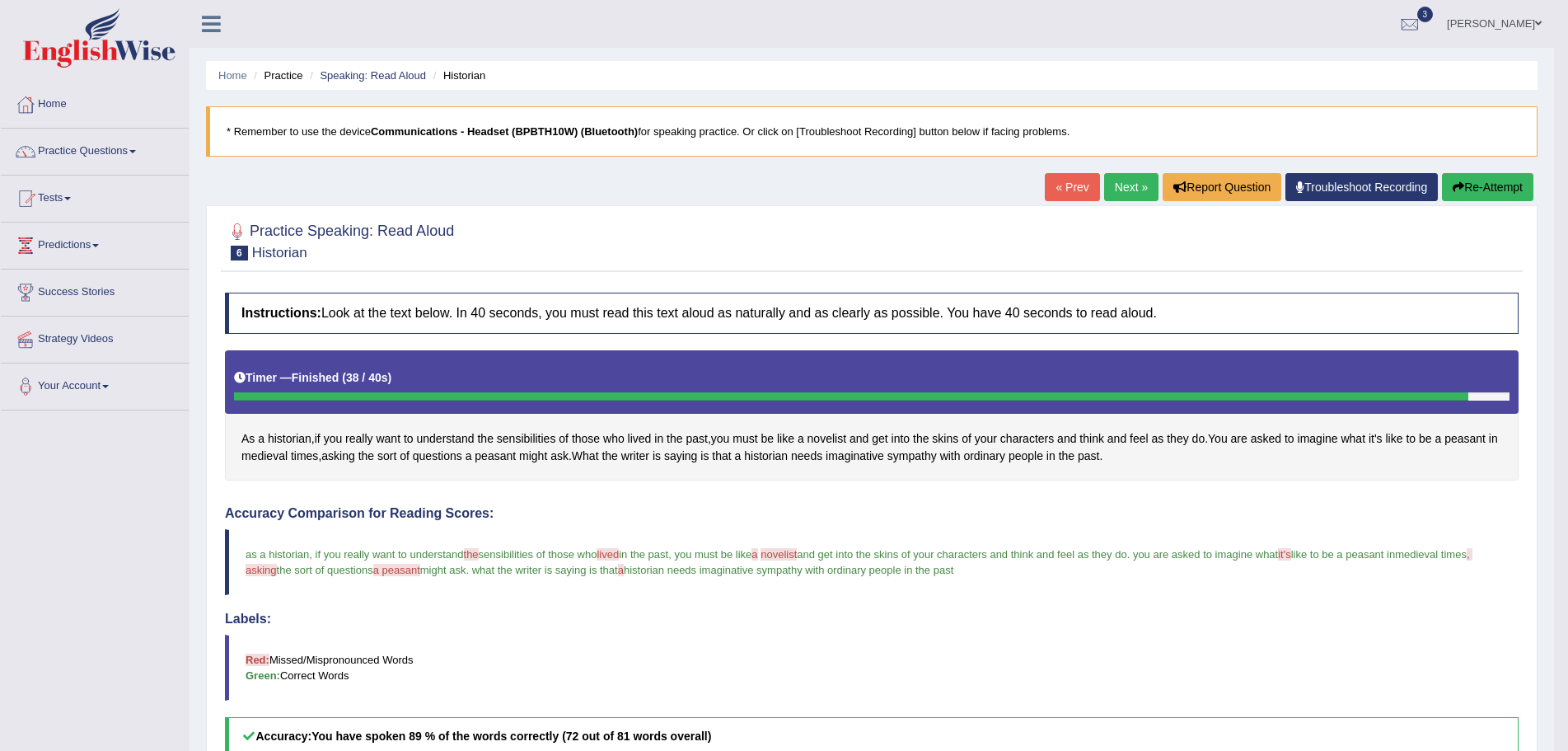
click at [1540, 21] on span at bounding box center [1539, 23] width 7 height 11
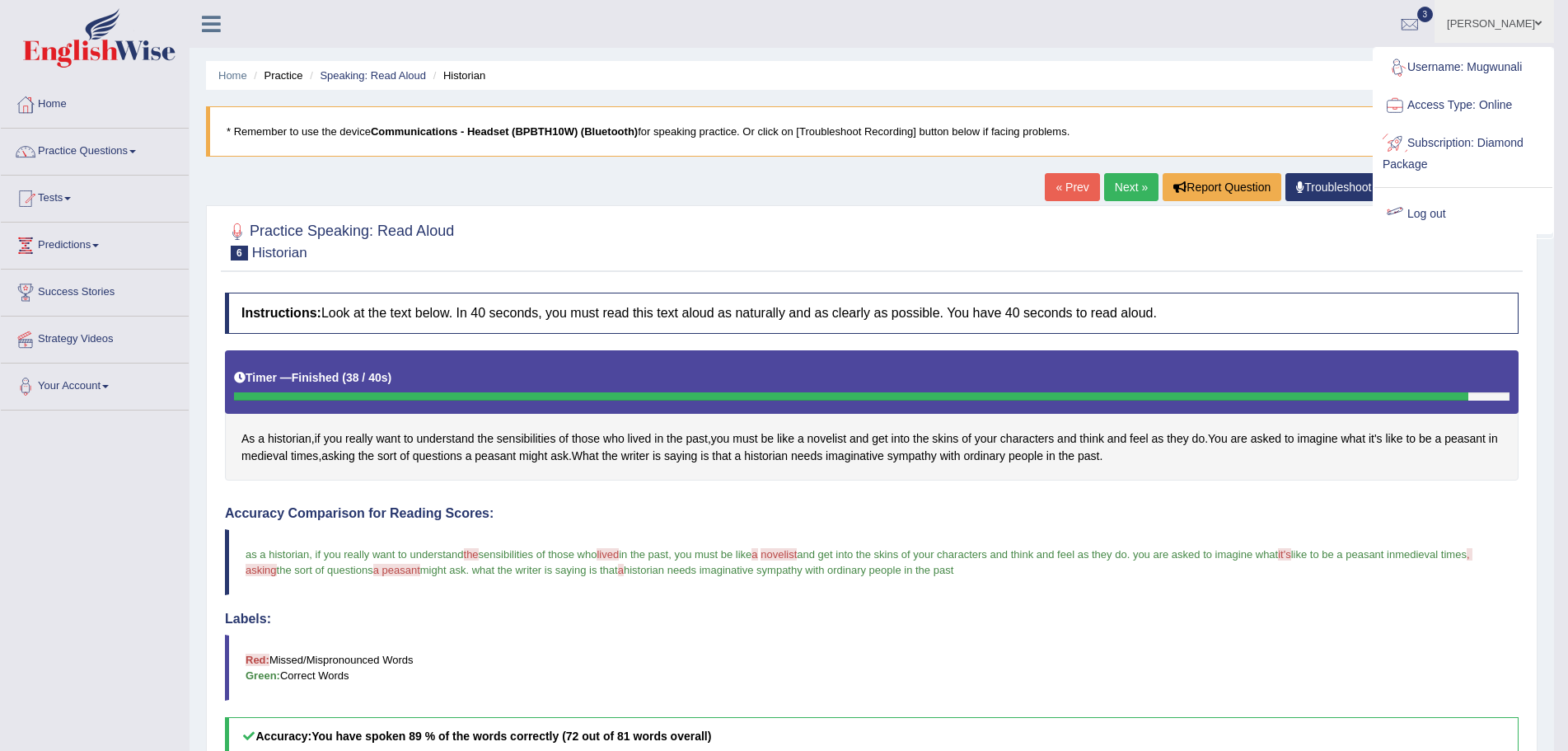
click at [1418, 213] on link "Log out" at bounding box center [1463, 214] width 178 height 38
